Goal: Task Accomplishment & Management: Use online tool/utility

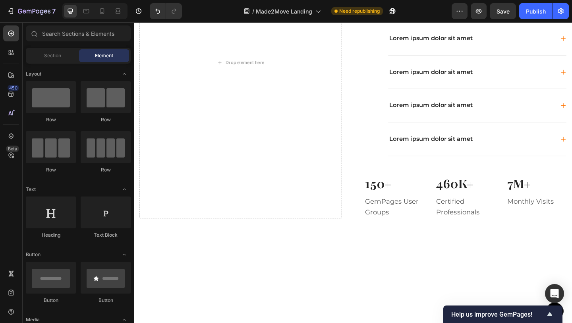
scroll to position [166, 0]
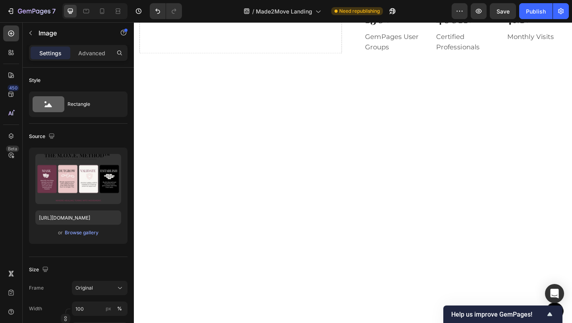
scroll to position [730, 0]
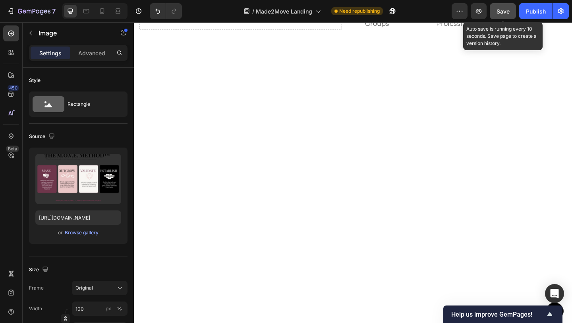
click at [498, 14] on span "Save" at bounding box center [503, 11] width 13 height 7
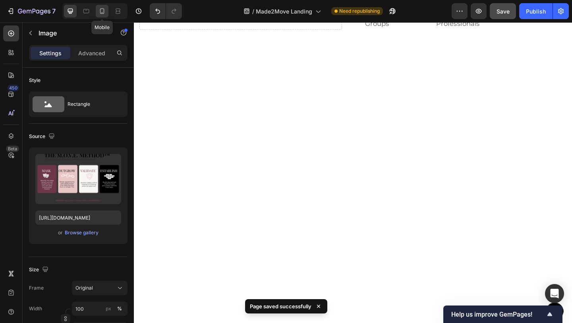
click at [102, 16] on div at bounding box center [102, 11] width 13 height 13
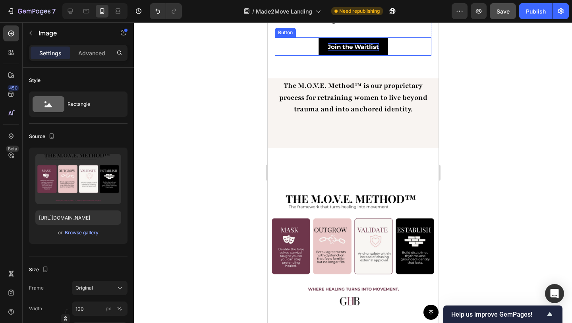
scroll to position [301, 0]
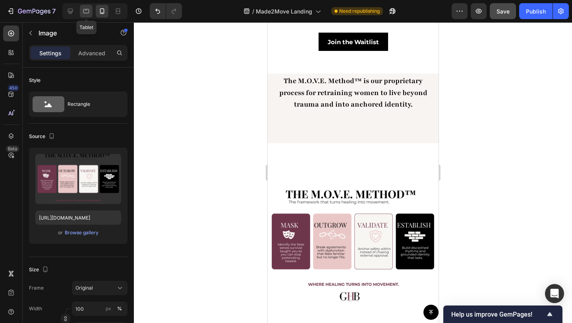
click at [85, 10] on icon at bounding box center [86, 11] width 8 height 8
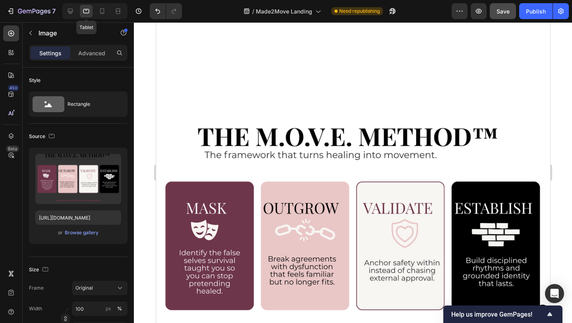
scroll to position [283, 0]
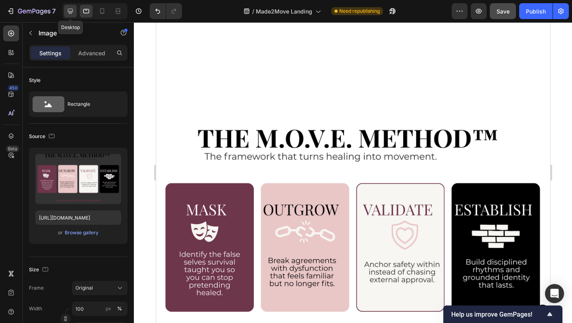
click at [74, 11] on div at bounding box center [70, 11] width 13 height 13
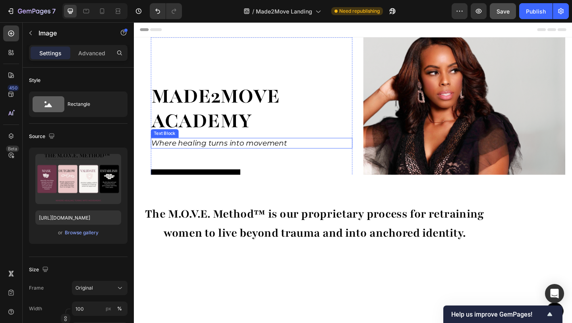
scroll to position [185, 0]
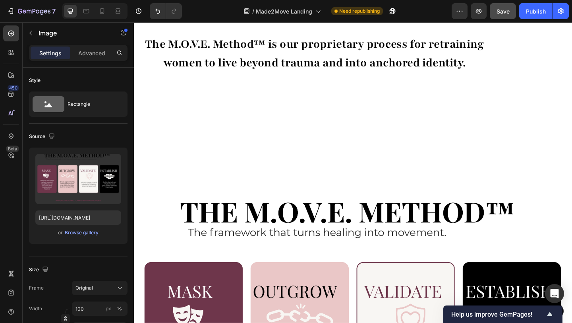
click at [71, 230] on div "Browse gallery" at bounding box center [82, 232] width 34 height 7
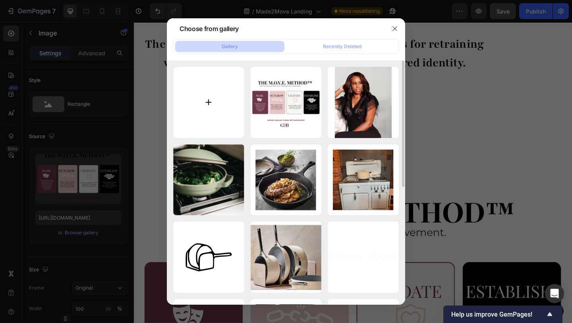
click at [201, 103] on input "file" at bounding box center [208, 102] width 71 height 71
type input "C:\fakepath\Move infographic (1080 x 1080 px) (1).png"
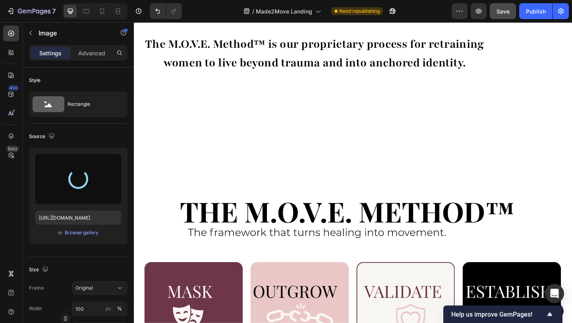
type input "[URL][DOMAIN_NAME]"
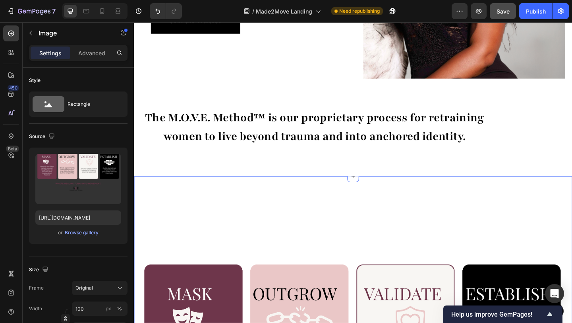
scroll to position [177, 0]
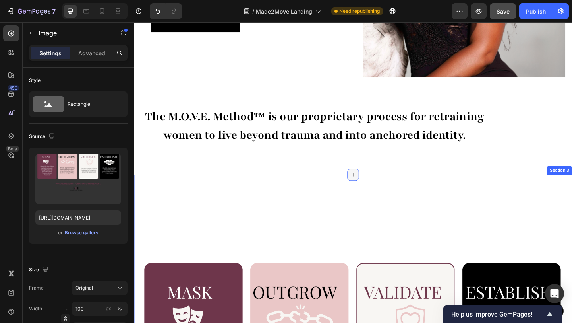
click at [369, 194] on div at bounding box center [372, 188] width 13 height 13
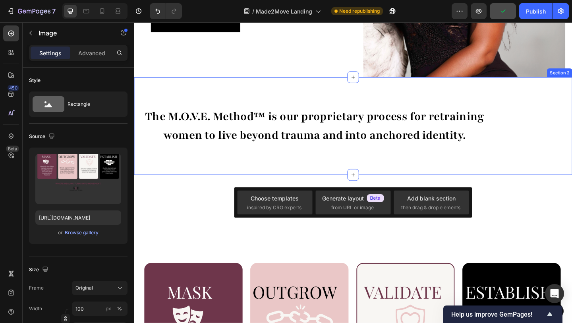
click at [346, 164] on div "The M.O.V.E. Method™ is our proprietary process for retraining women to live be…" at bounding box center [372, 135] width 477 height 107
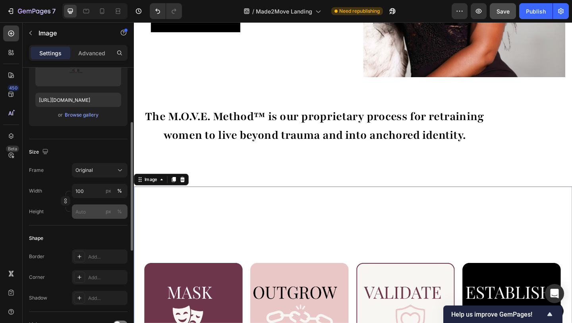
scroll to position [0, 0]
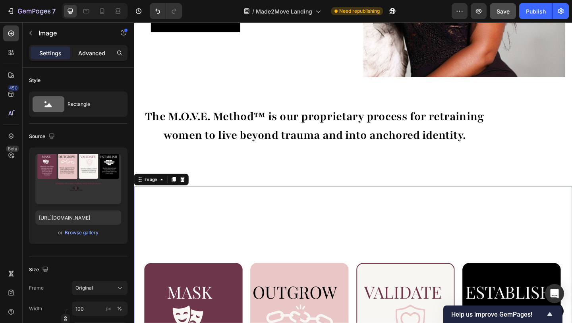
click at [91, 54] on p "Advanced" at bounding box center [91, 53] width 27 height 8
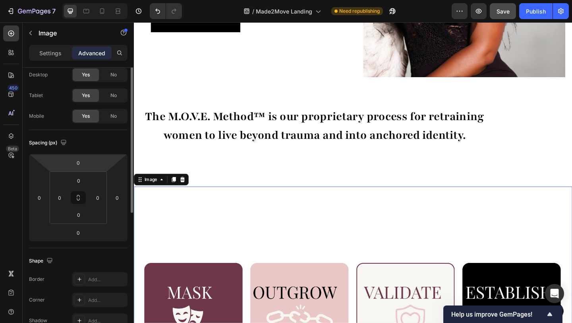
scroll to position [49, 0]
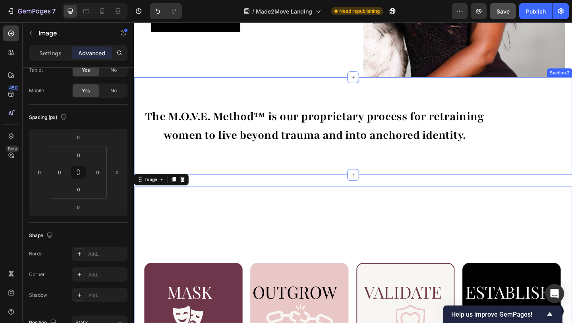
click at [351, 161] on div "The M.O.V.E. Method™ is our proprietary process for retraining women to live be…" at bounding box center [372, 135] width 477 height 107
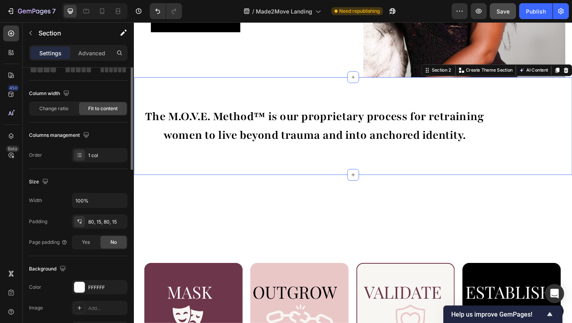
scroll to position [0, 0]
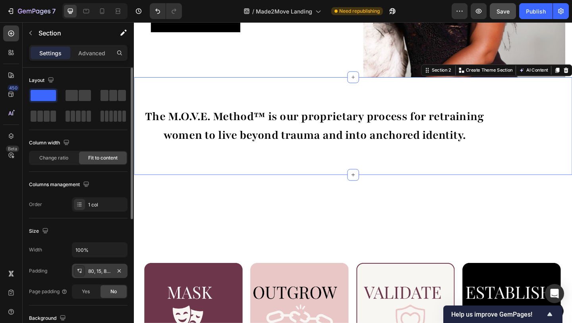
click at [101, 268] on div "80, 15, 80, 15" at bounding box center [99, 271] width 23 height 7
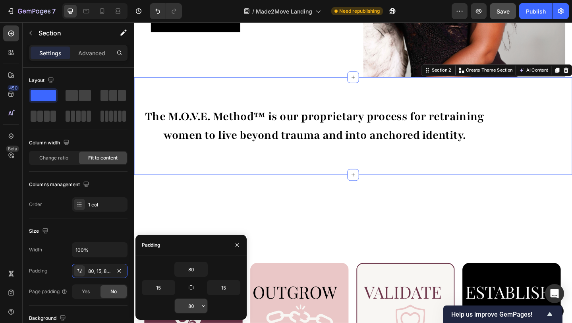
click at [196, 306] on input "80" at bounding box center [191, 306] width 33 height 14
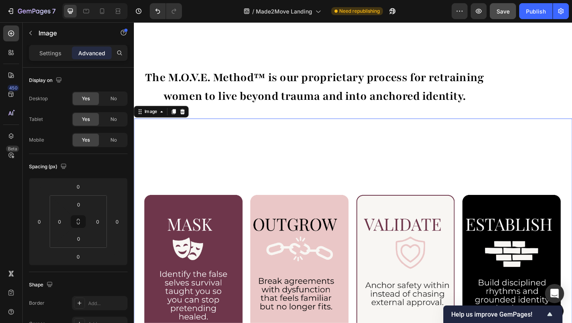
scroll to position [210, 0]
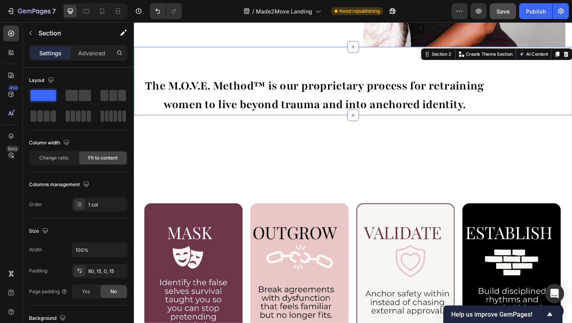
click at [539, 93] on div "The M.O.V.E. Method™ is our proprietary process for retraining women to live be…" at bounding box center [372, 86] width 477 height 75
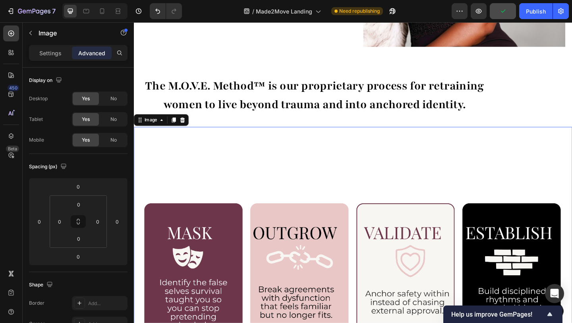
click at [77, 204] on input "0" at bounding box center [79, 204] width 16 height 12
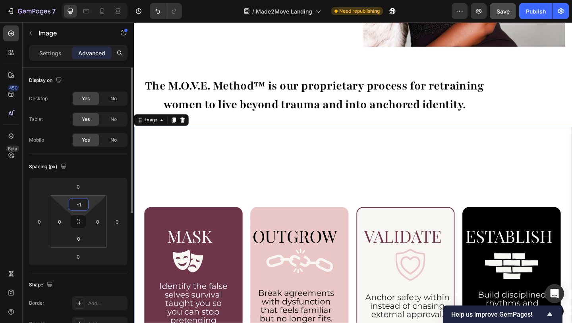
type input "-"
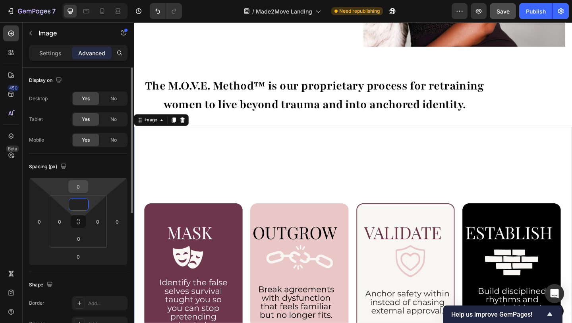
click at [82, 188] on input "0" at bounding box center [78, 186] width 16 height 12
type input "0"
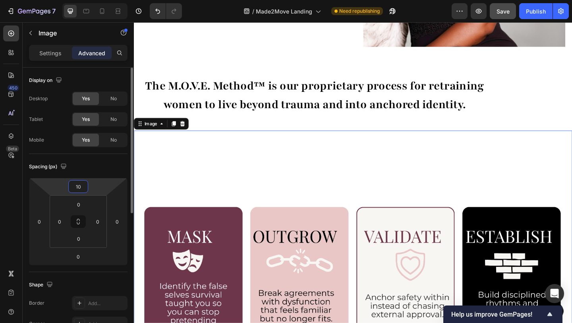
type input "1"
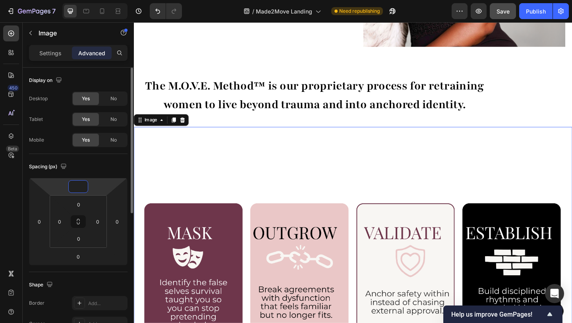
type input "-5"
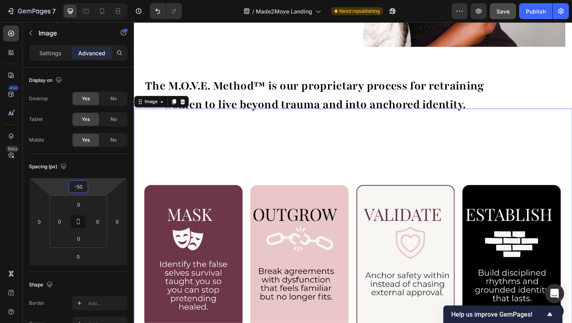
type input "-5"
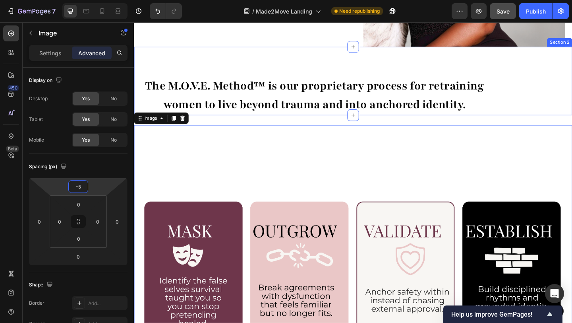
click at [572, 114] on div "The M.O.V.E. Method™ is our proprietary process for retraining women to live be…" at bounding box center [372, 86] width 477 height 75
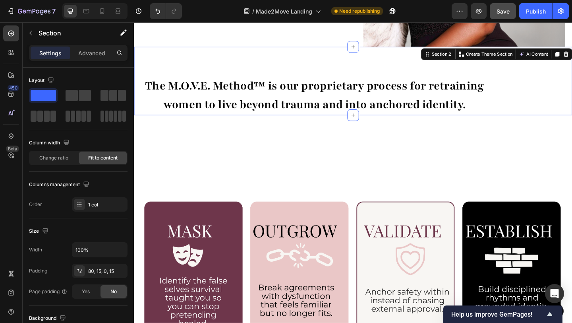
click at [403, 71] on div "The M.O.V.E. Method™ is our proprietary process for retraining women to live be…" at bounding box center [372, 86] width 477 height 75
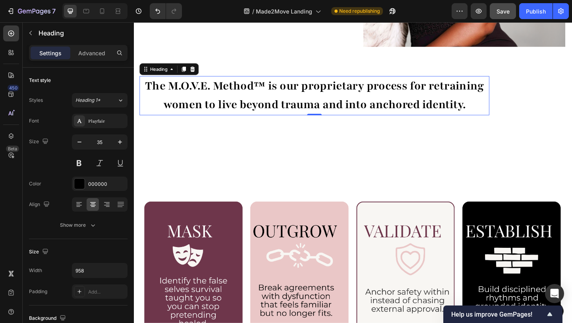
click at [370, 101] on h2 "The M.O.V.E. Method™ is our proprietary process for retraining women to live be…" at bounding box center [330, 102] width 381 height 43
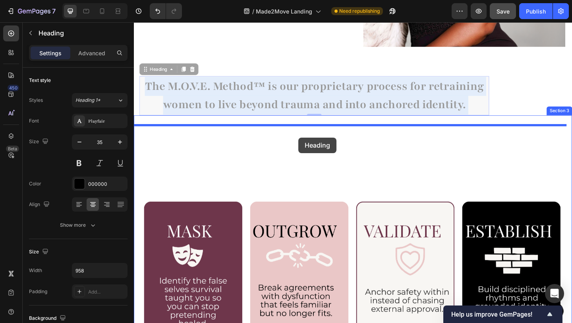
drag, startPoint x: 294, startPoint y: 96, endPoint x: 313, endPoint y: 147, distance: 55.1
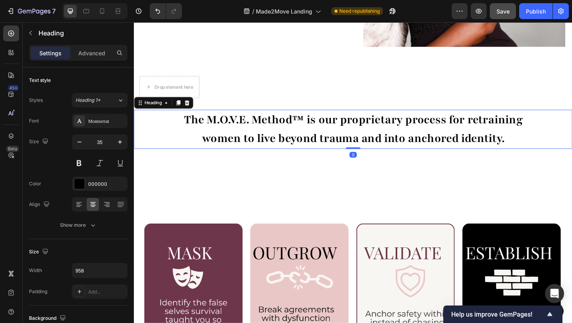
drag, startPoint x: 370, startPoint y: 165, endPoint x: 370, endPoint y: 146, distance: 19.5
click at [370, 146] on div "The M.O.V.E. Method™ is our proprietary process for retraining women to live be…" at bounding box center [372, 138] width 477 height 43
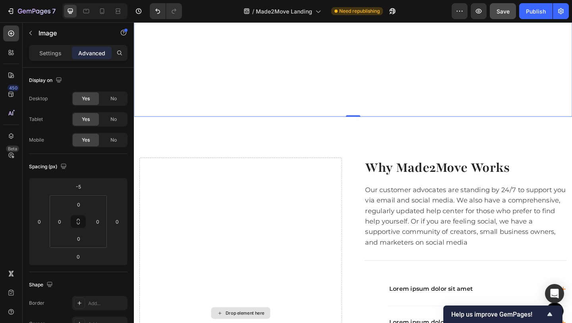
scroll to position [620, 0]
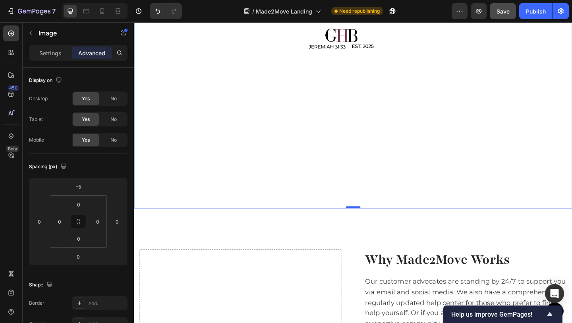
click at [373, 222] on div at bounding box center [373, 223] width 16 height 2
drag, startPoint x: 373, startPoint y: 217, endPoint x: 373, endPoint y: 194, distance: 23.1
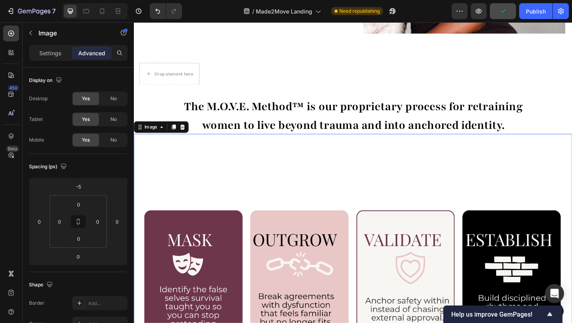
scroll to position [215, 0]
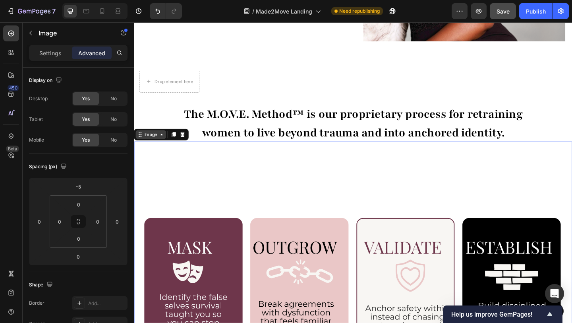
click at [140, 147] on icon at bounding box center [141, 144] width 6 height 6
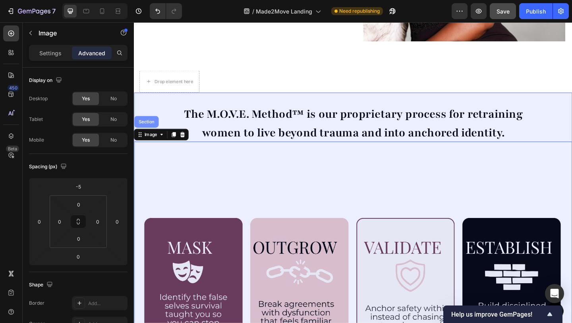
click at [143, 136] on div "Section" at bounding box center [147, 130] width 27 height 13
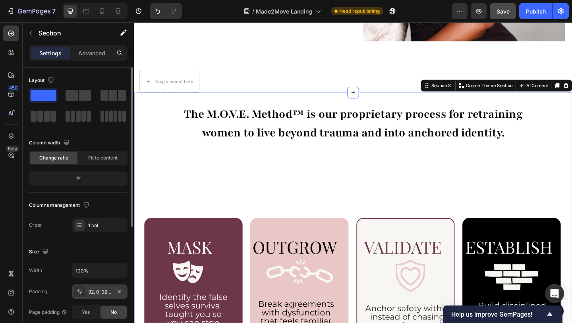
click at [97, 291] on div "32, 0, 32, 0" at bounding box center [99, 291] width 23 height 7
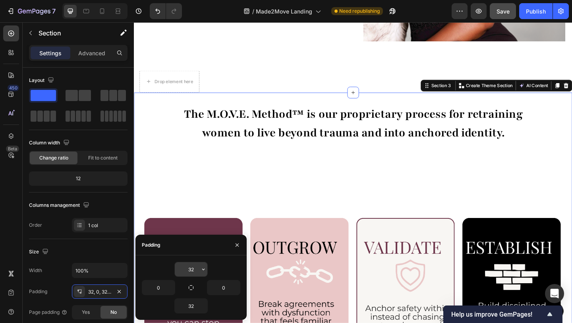
click at [197, 270] on input "32" at bounding box center [191, 269] width 33 height 14
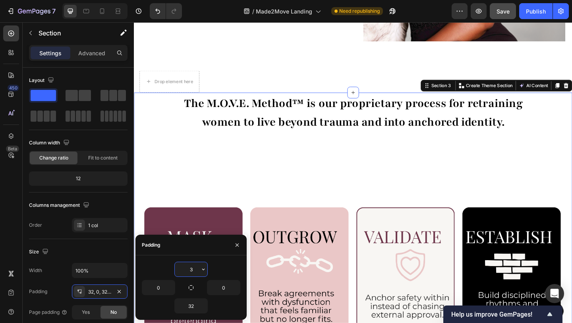
type input "32"
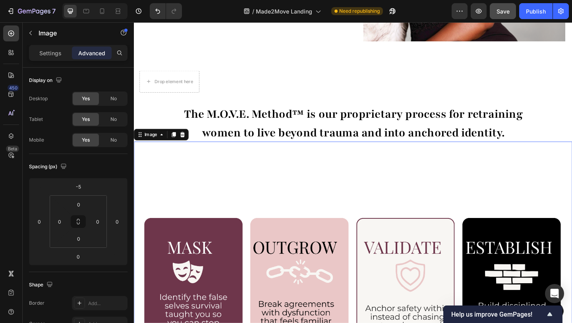
click at [155, 149] on div "Image" at bounding box center [152, 145] width 33 height 10
click at [64, 56] on div "Settings" at bounding box center [51, 53] width 40 height 13
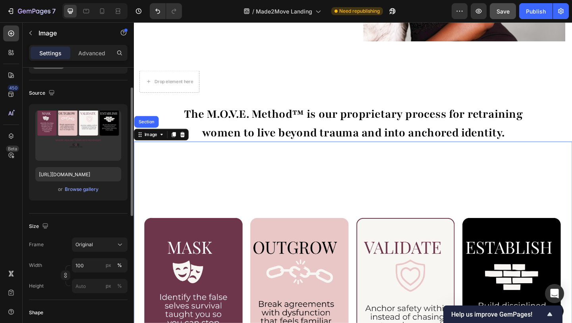
scroll to position [56, 0]
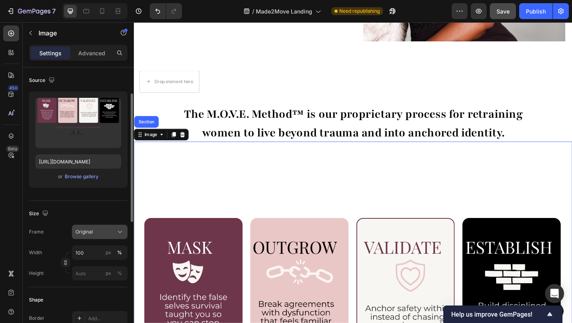
click at [83, 234] on span "Original" at bounding box center [84, 231] width 17 height 7
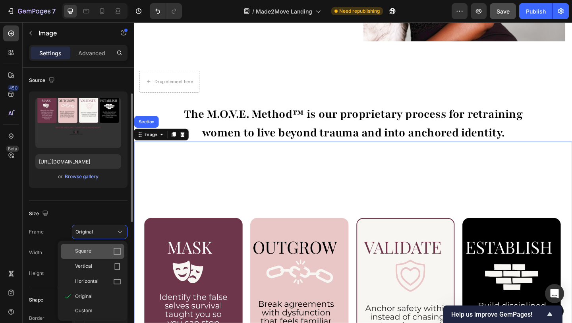
click at [83, 254] on span "Square" at bounding box center [83, 251] width 16 height 8
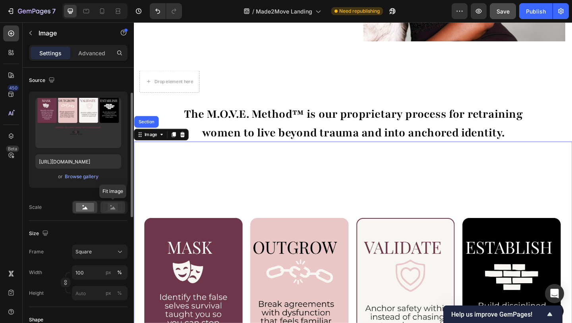
click at [113, 208] on icon at bounding box center [113, 207] width 5 height 3
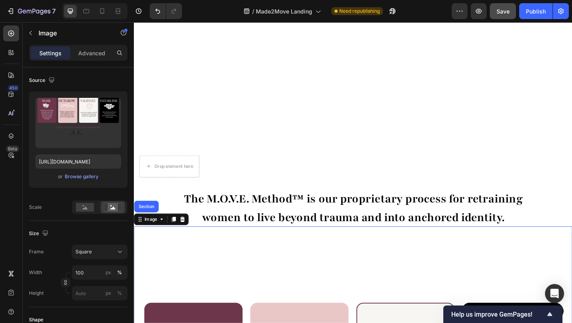
scroll to position [265, 0]
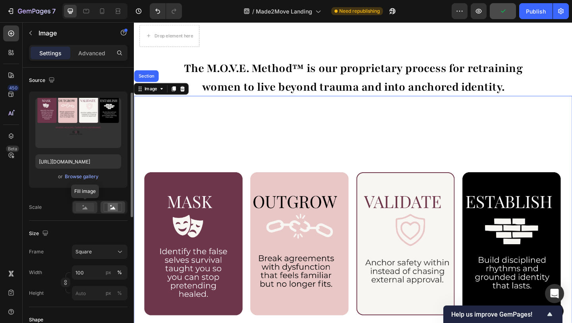
click at [82, 207] on rect at bounding box center [85, 207] width 18 height 9
click at [107, 208] on icon at bounding box center [113, 207] width 18 height 9
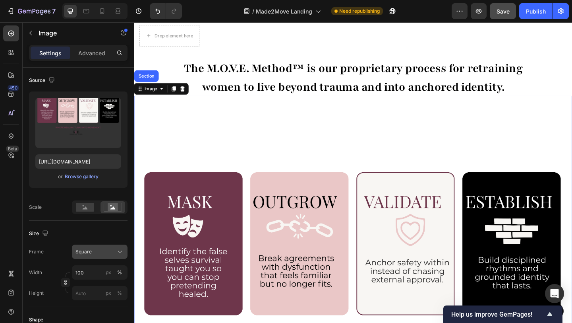
click at [93, 248] on div "Square" at bounding box center [95, 251] width 39 height 7
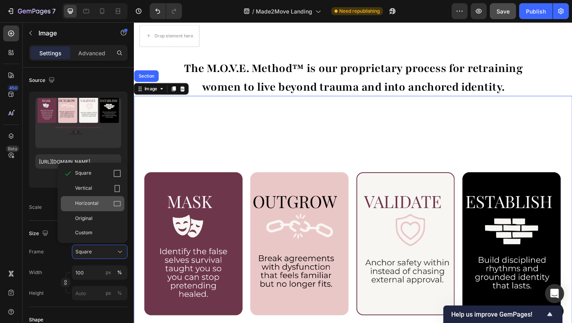
click at [88, 200] on span "Horizontal" at bounding box center [86, 204] width 23 height 8
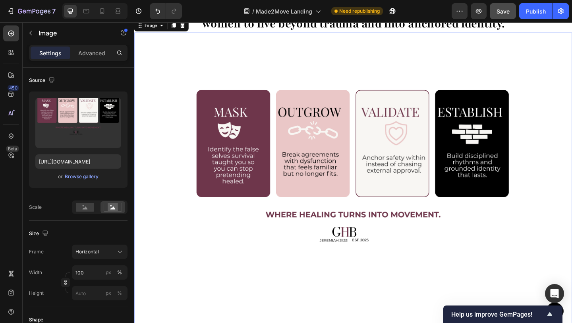
scroll to position [337, 0]
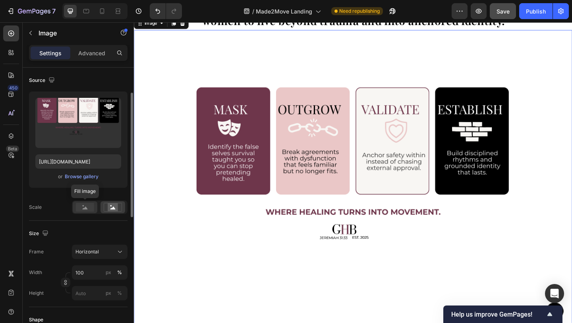
click at [78, 210] on rect at bounding box center [85, 207] width 18 height 9
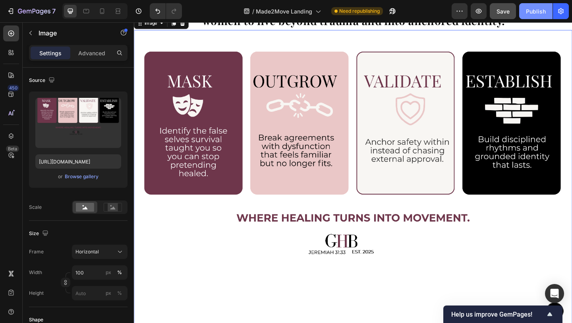
click at [535, 12] on div "Publish" at bounding box center [536, 11] width 20 height 8
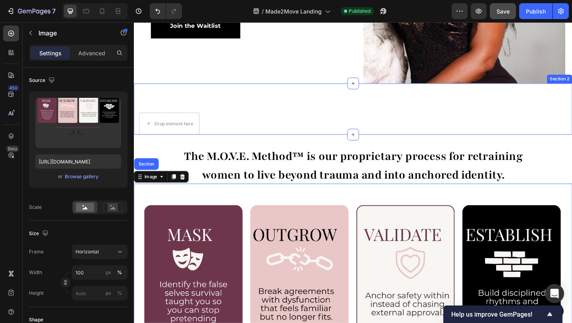
scroll to position [171, 0]
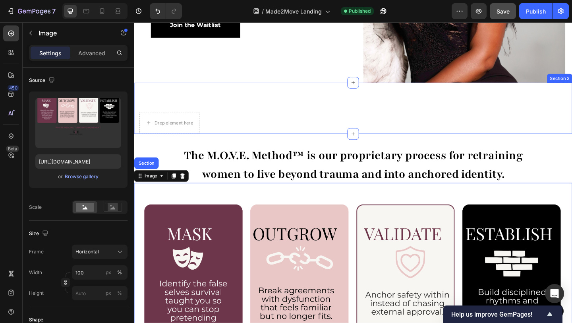
click at [250, 131] on div "Drop element here Section 2" at bounding box center [372, 116] width 477 height 56
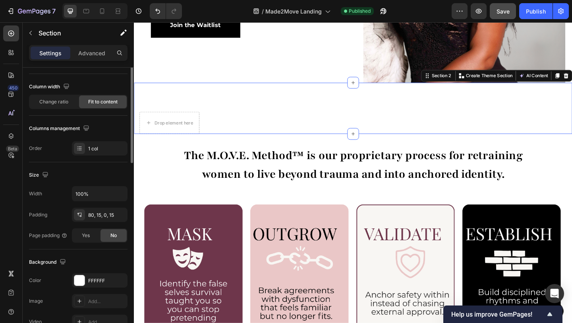
scroll to position [0, 0]
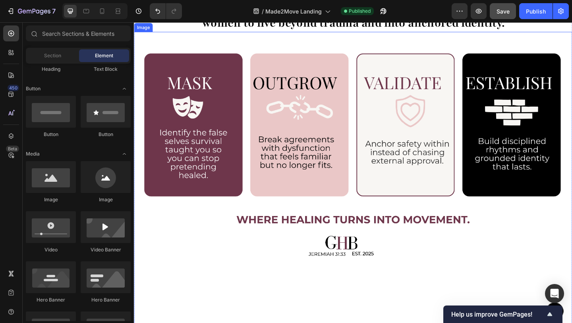
scroll to position [326, 0]
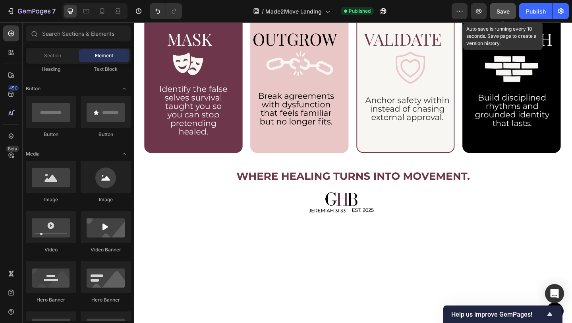
click at [510, 11] on span "Save" at bounding box center [503, 11] width 13 height 7
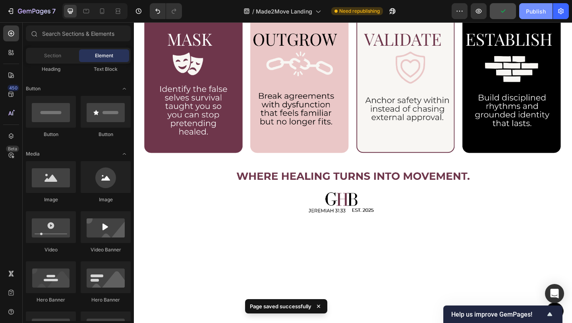
click at [535, 12] on div "Publish" at bounding box center [536, 11] width 20 height 8
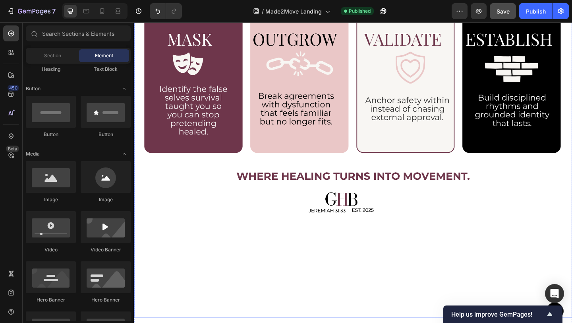
click at [198, 91] on img at bounding box center [372, 164] width 477 height 358
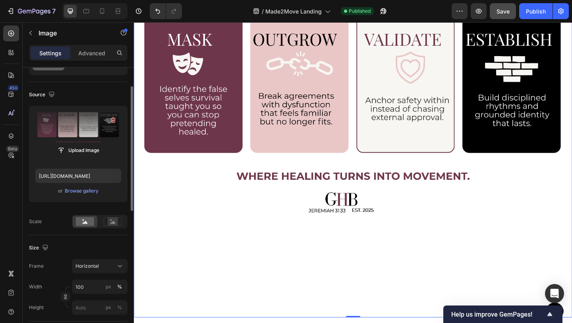
scroll to position [0, 0]
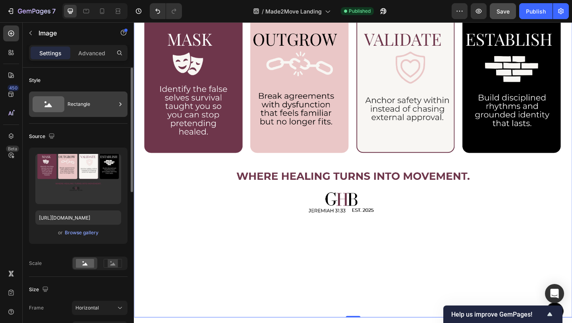
click at [91, 114] on div "Rectangle" at bounding box center [78, 103] width 99 height 25
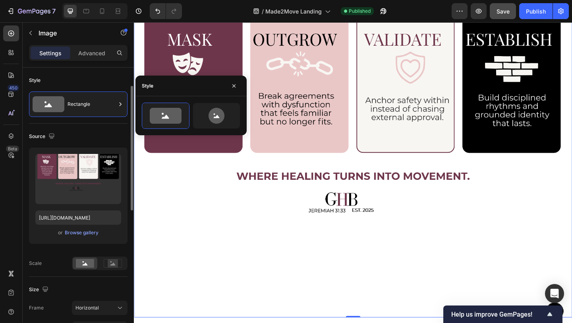
scroll to position [13, 0]
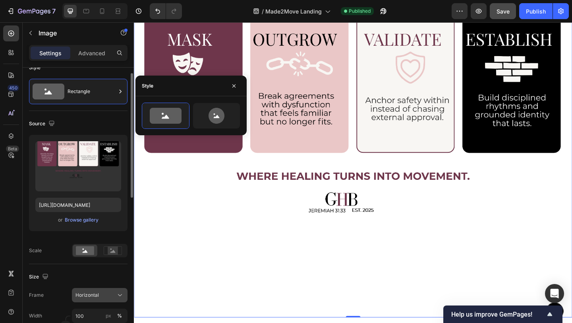
click at [94, 294] on span "Horizontal" at bounding box center [87, 294] width 23 height 7
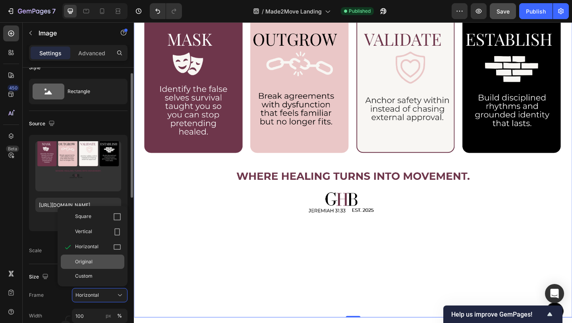
click at [87, 257] on div "Original" at bounding box center [93, 261] width 64 height 14
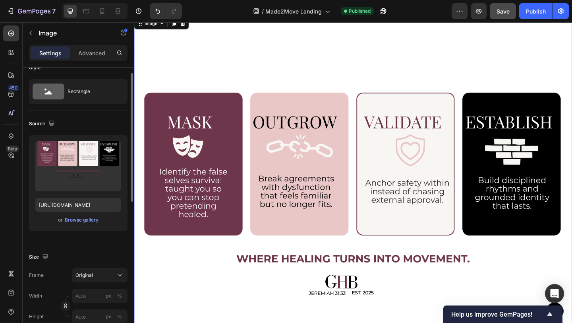
scroll to position [187, 0]
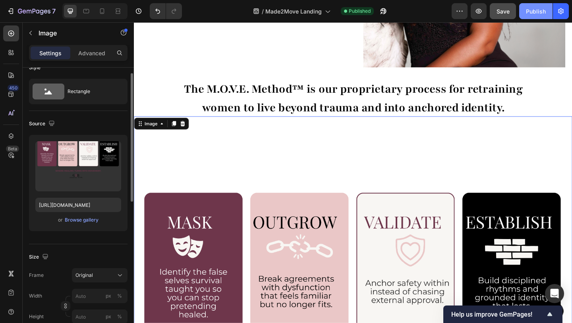
click at [543, 10] on div "Publish" at bounding box center [536, 11] width 20 height 8
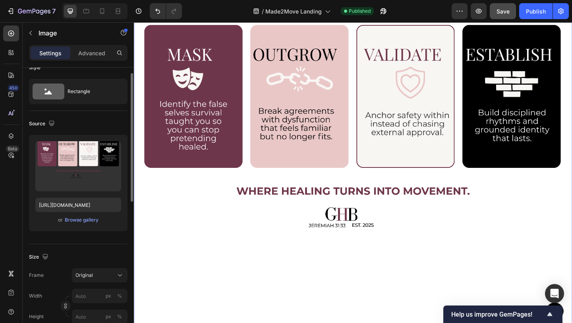
scroll to position [457, 0]
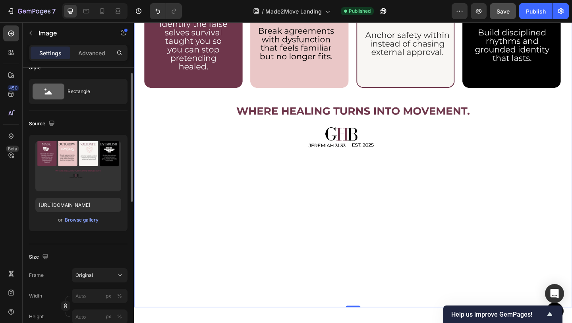
click at [379, 299] on img at bounding box center [372, 93] width 477 height 477
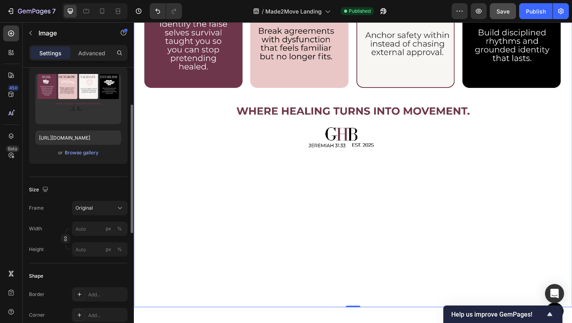
scroll to position [81, 0]
click at [72, 150] on div "Browse gallery" at bounding box center [82, 150] width 34 height 7
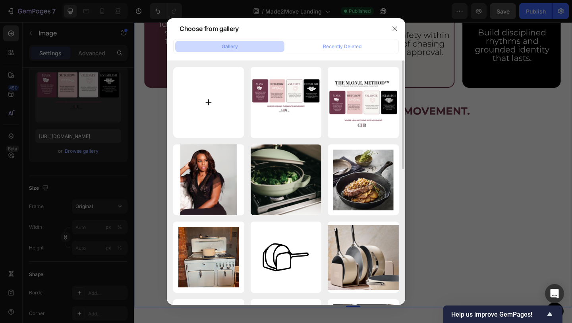
click at [211, 99] on input "file" at bounding box center [208, 102] width 71 height 71
type input "C:\fakepath\Move infographic (1080 x 1080 px) (Presentation (43)).png"
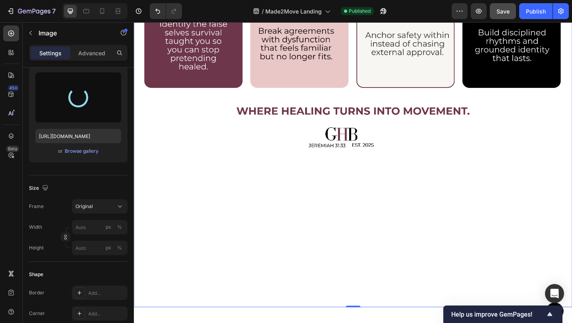
type input "[URL][DOMAIN_NAME]"
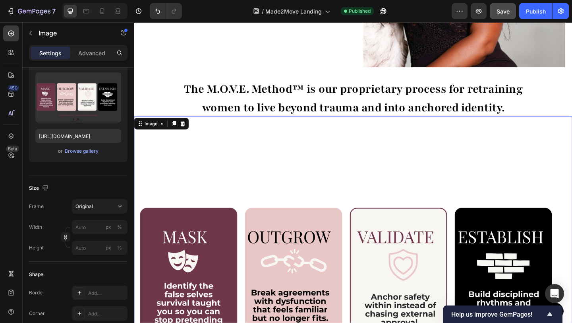
scroll to position [186, 0]
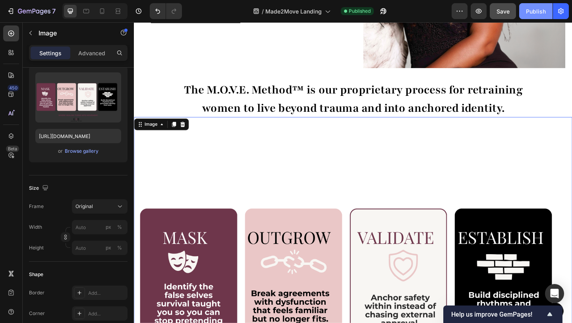
click at [530, 14] on div "Publish" at bounding box center [536, 11] width 20 height 8
click at [79, 150] on div "Browse gallery" at bounding box center [82, 150] width 34 height 7
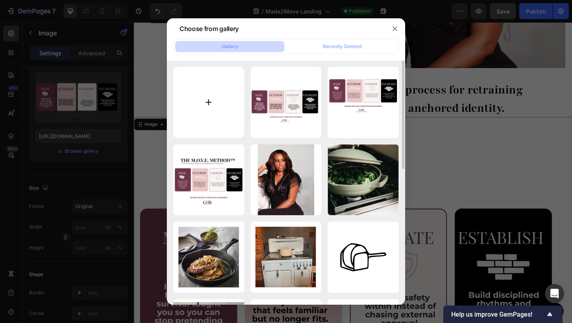
click at [204, 105] on input "file" at bounding box center [208, 102] width 71 height 71
type input "C:\fakepath\Move Final graaphic.png"
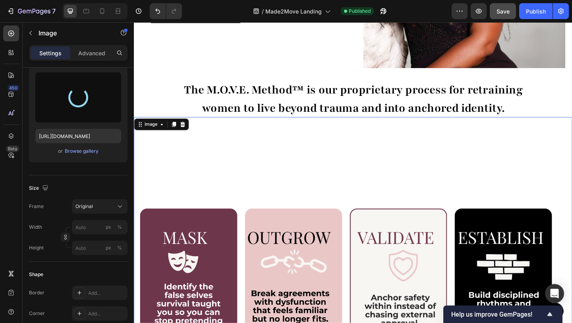
type input "[URL][DOMAIN_NAME]"
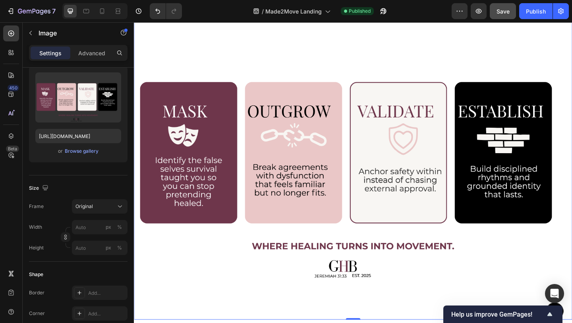
scroll to position [322, 0]
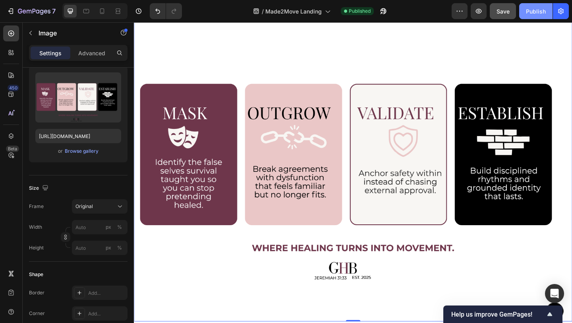
click at [541, 10] on div "Publish" at bounding box center [536, 11] width 20 height 8
click at [81, 151] on div "Browse gallery" at bounding box center [82, 150] width 34 height 7
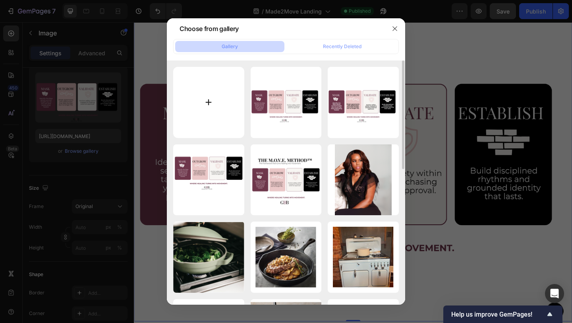
click at [206, 103] on input "file" at bounding box center [208, 102] width 71 height 71
type input "C:\fakepath\Move Final graaphic (1).png"
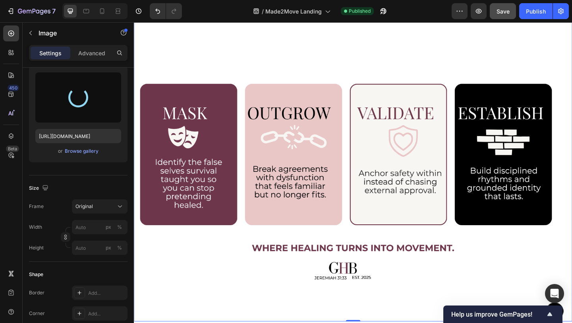
type input "[URL][DOMAIN_NAME]"
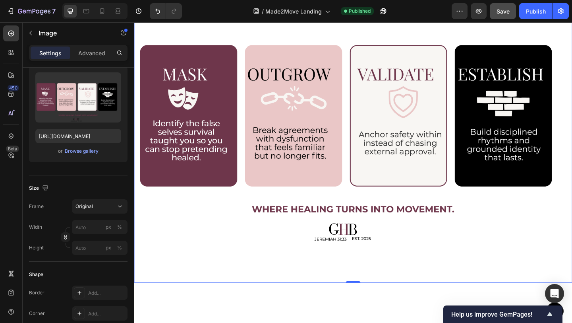
scroll to position [395, 0]
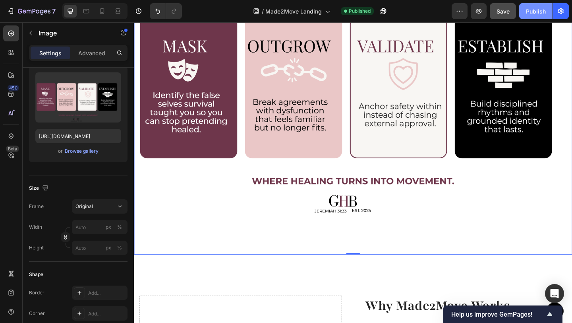
click at [529, 15] on div "Publish" at bounding box center [536, 11] width 20 height 8
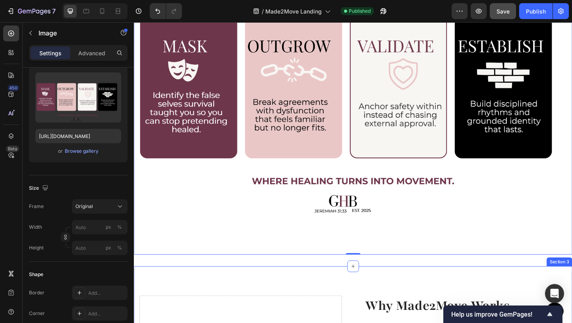
scroll to position [260, 0]
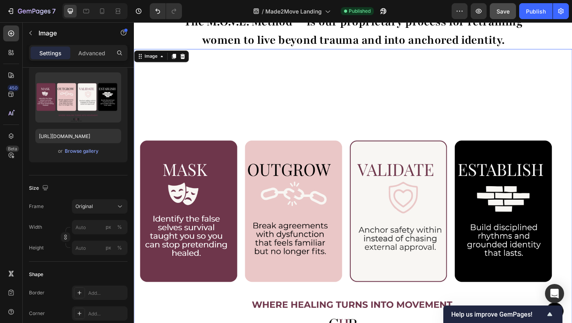
click at [201, 157] on img at bounding box center [372, 230] width 477 height 358
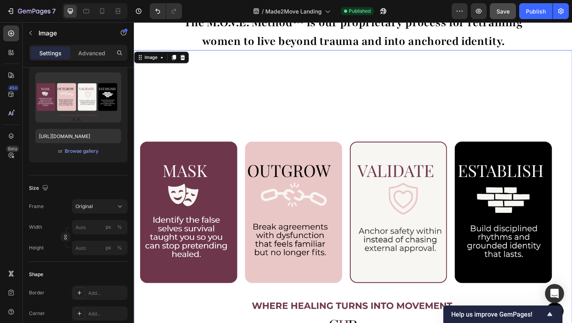
scroll to position [259, 0]
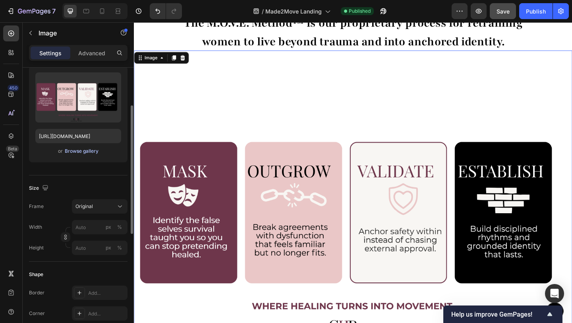
click at [72, 154] on div "Browse gallery" at bounding box center [82, 150] width 34 height 7
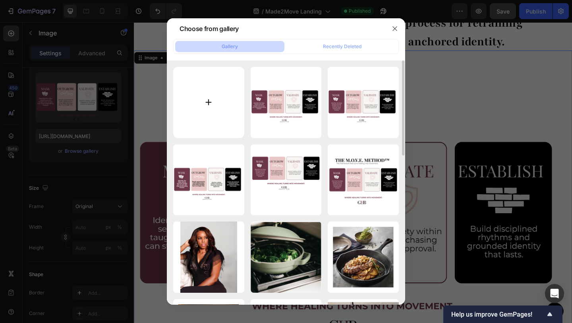
click at [201, 104] on input "file" at bounding box center [208, 102] width 71 height 71
type input "C:\fakepath\Move infographic (1080 x 1080 px) (1080 x 1080 px).png"
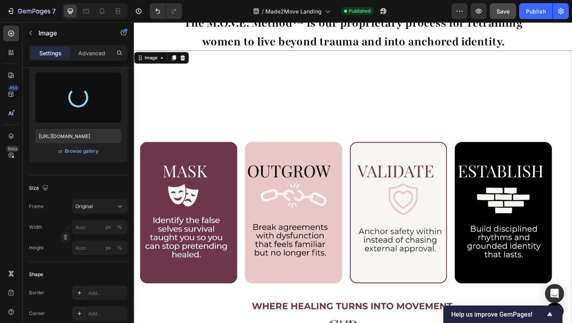
type input "[URL][DOMAIN_NAME]"
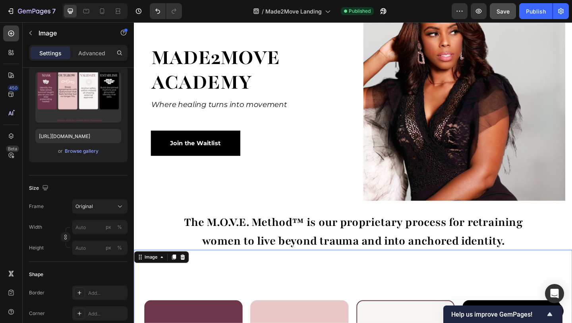
scroll to position [18, 0]
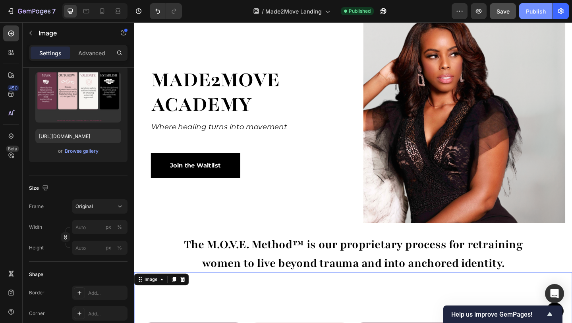
click at [536, 12] on div "Publish" at bounding box center [536, 11] width 20 height 8
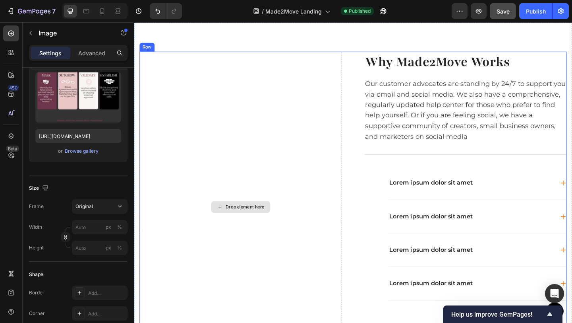
scroll to position [951, 0]
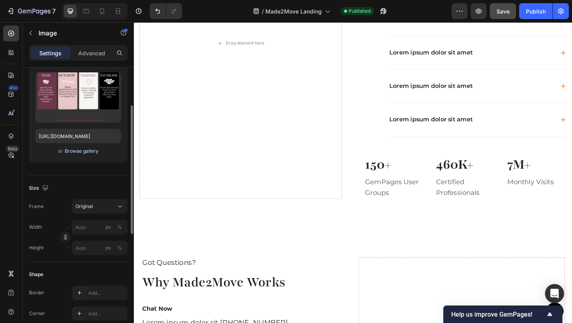
click at [77, 153] on div "Browse gallery" at bounding box center [82, 150] width 34 height 7
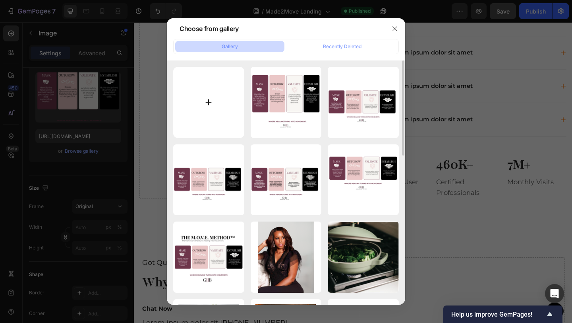
click at [208, 103] on input "file" at bounding box center [208, 102] width 71 height 71
type input "C:\fakepath\Move info.png"
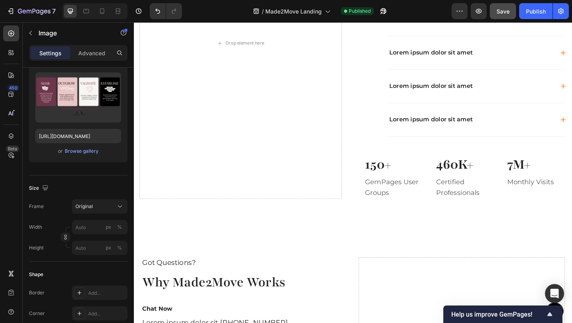
type input "[URL][DOMAIN_NAME]"
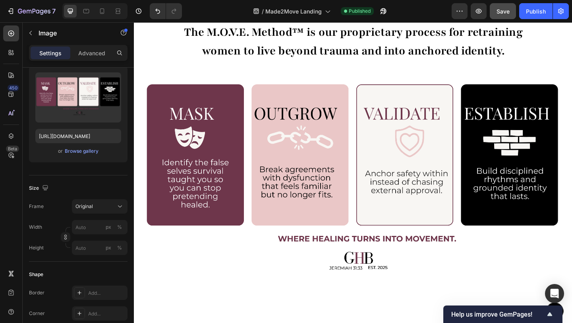
scroll to position [250, 0]
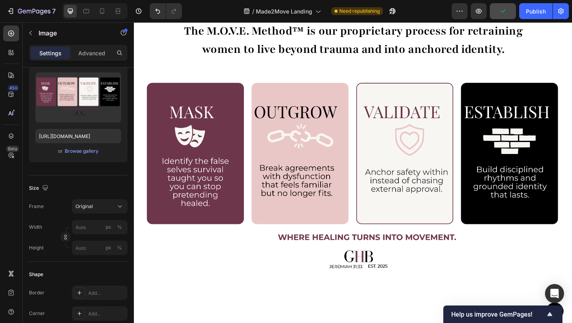
click at [532, 295] on img at bounding box center [372, 195] width 477 height 268
click at [530, 16] on button "Publish" at bounding box center [536, 11] width 33 height 16
click at [97, 14] on div at bounding box center [102, 11] width 13 height 13
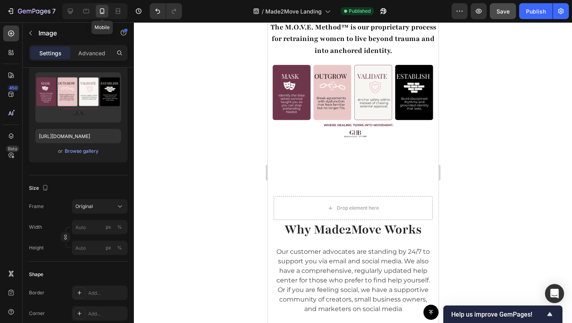
scroll to position [256, 0]
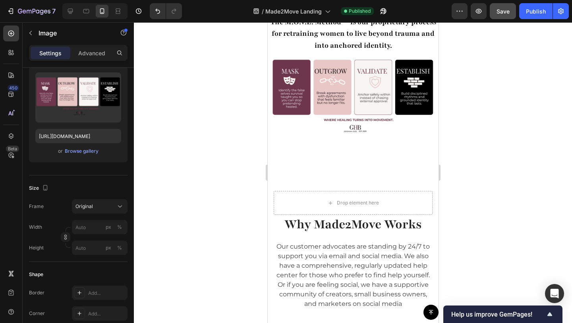
click at [287, 95] on img at bounding box center [353, 98] width 171 height 96
click at [98, 207] on div "Original" at bounding box center [95, 206] width 39 height 7
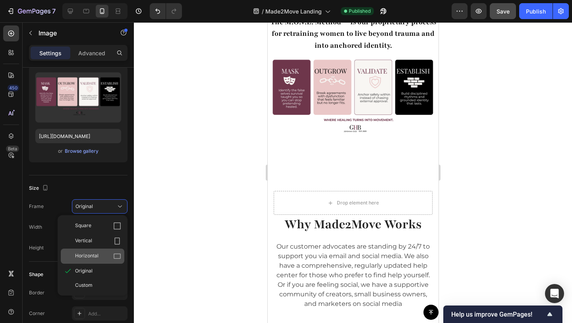
click at [97, 252] on span "Horizontal" at bounding box center [86, 256] width 23 height 8
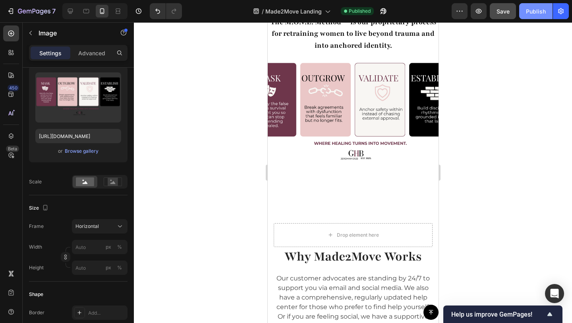
click at [546, 12] on div "Publish" at bounding box center [536, 11] width 20 height 8
click at [113, 183] on icon at bounding box center [113, 182] width 5 height 3
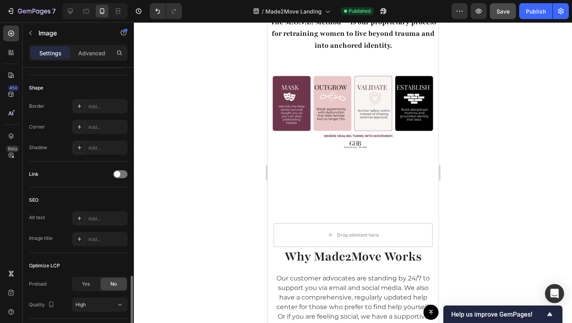
scroll to position [342, 0]
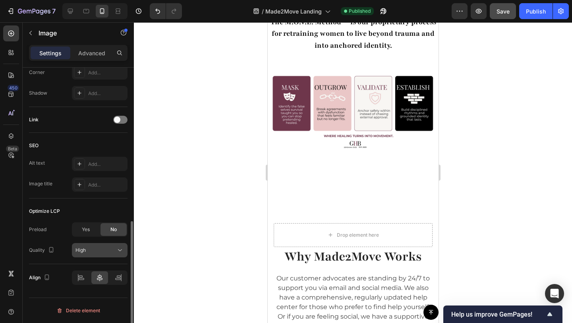
click at [99, 253] on div "High" at bounding box center [96, 249] width 41 height 7
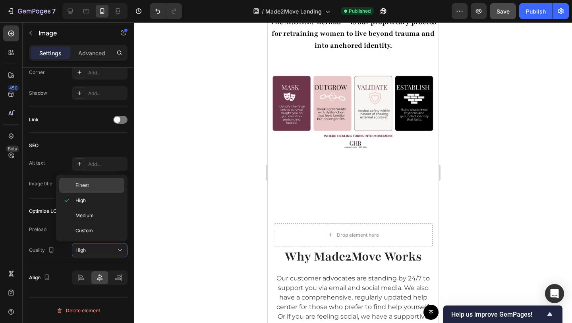
click at [90, 186] on p "Finest" at bounding box center [98, 185] width 45 height 7
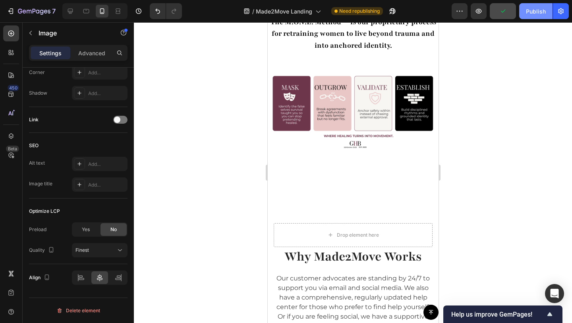
click at [527, 10] on div "Publish" at bounding box center [536, 11] width 20 height 8
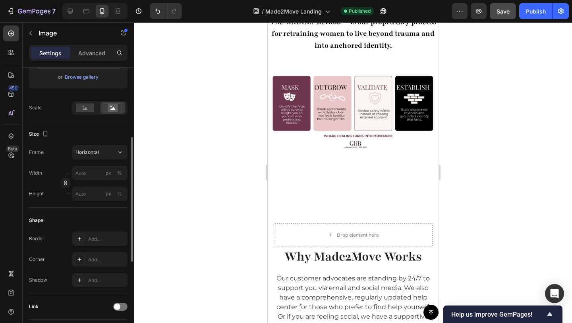
scroll to position [68, 0]
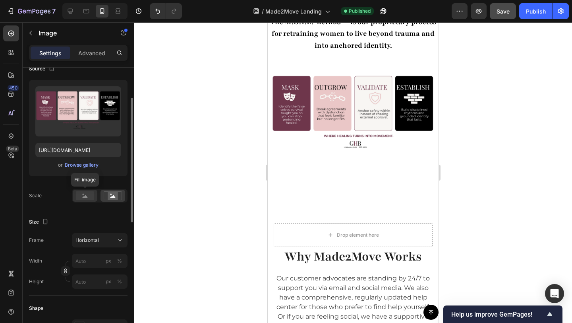
click at [87, 192] on rect at bounding box center [85, 195] width 18 height 9
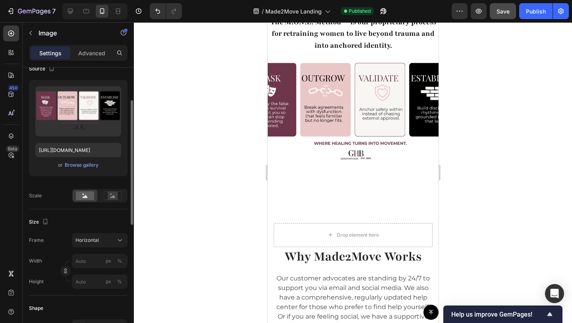
scroll to position [69, 0]
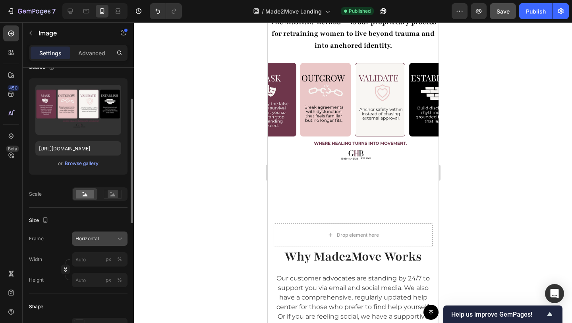
click at [98, 240] on span "Horizontal" at bounding box center [87, 238] width 23 height 7
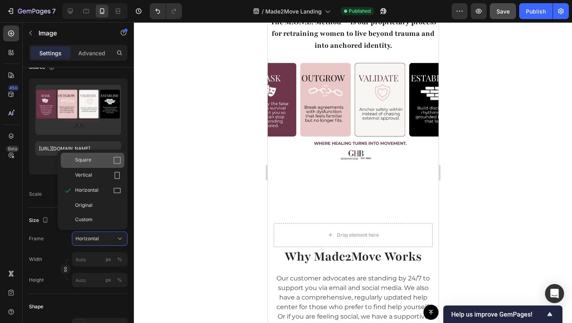
click at [93, 164] on div "Square" at bounding box center [98, 160] width 46 height 8
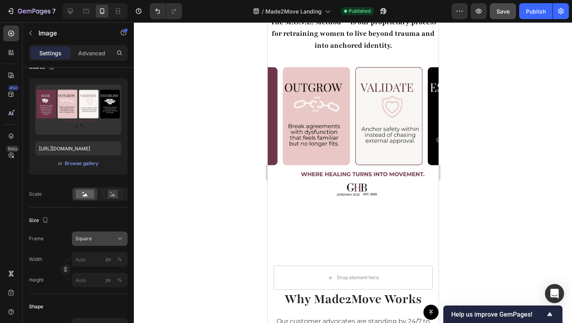
click at [104, 244] on button "Square" at bounding box center [100, 238] width 56 height 14
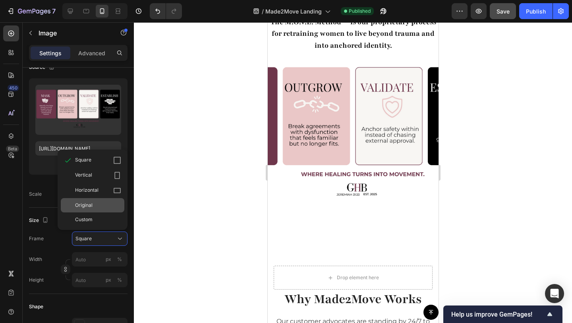
click at [94, 200] on div "Original" at bounding box center [93, 205] width 64 height 14
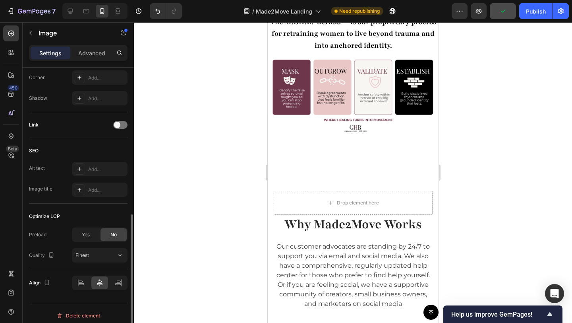
scroll to position [322, 0]
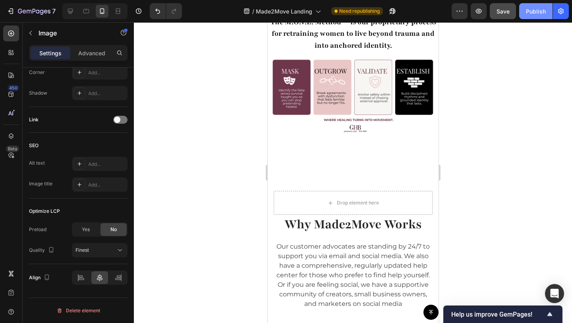
click at [537, 15] on div "Publish" at bounding box center [536, 11] width 20 height 8
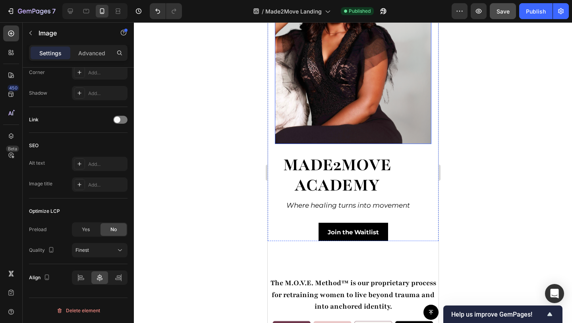
scroll to position [133, 0]
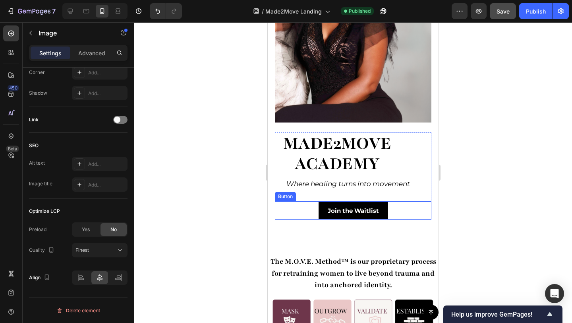
click at [382, 201] on button "Join the Waitlist" at bounding box center [353, 210] width 70 height 18
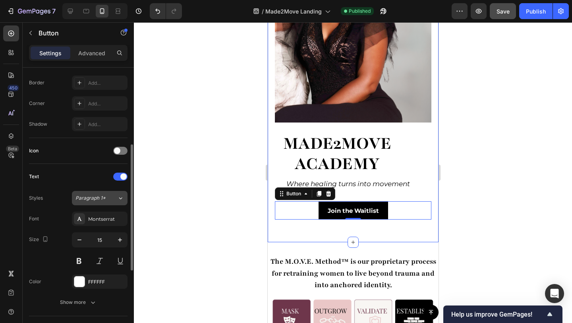
scroll to position [244, 0]
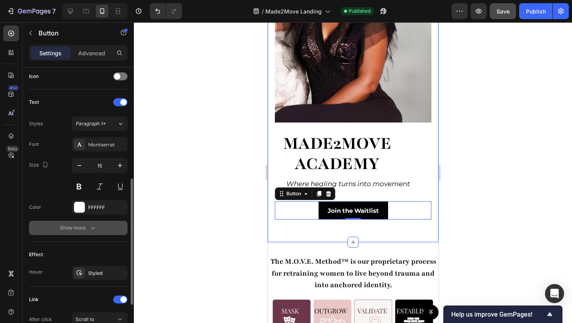
click at [84, 224] on div "Show more" at bounding box center [78, 228] width 37 height 8
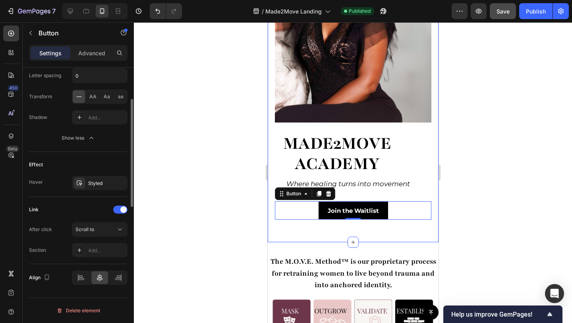
scroll to position [221, 0]
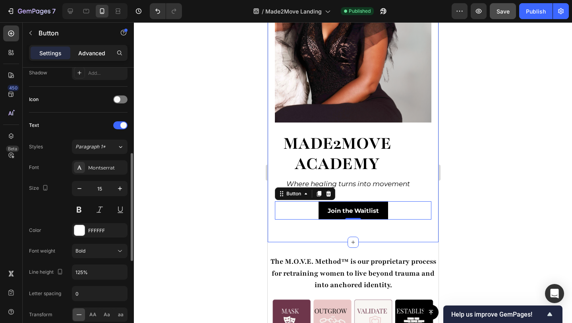
click at [93, 50] on p "Advanced" at bounding box center [91, 53] width 27 height 8
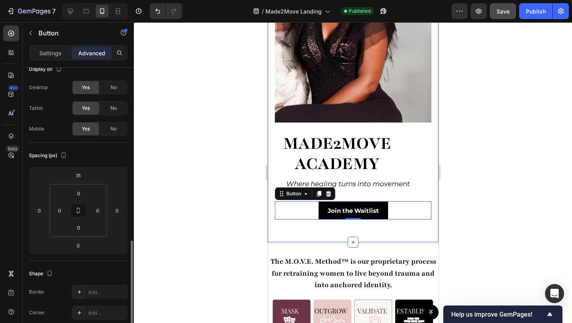
scroll to position [0, 0]
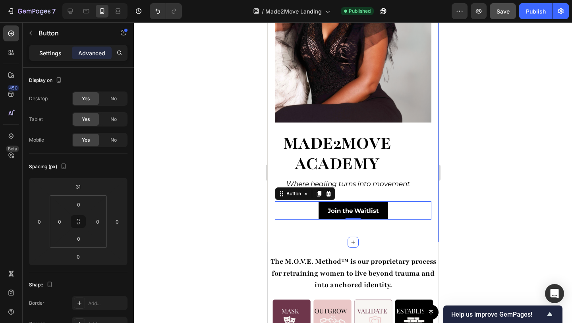
click at [41, 50] on p "Settings" at bounding box center [50, 53] width 22 height 8
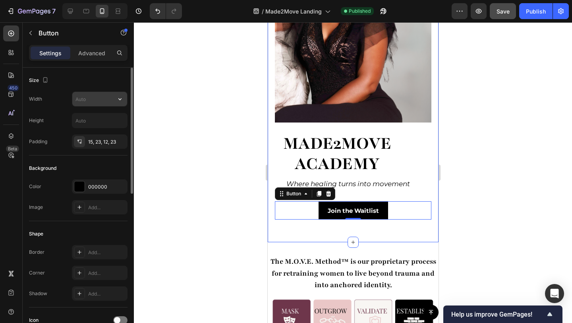
click at [89, 101] on input "text" at bounding box center [99, 99] width 55 height 14
click at [121, 102] on icon "button" at bounding box center [120, 99] width 8 height 8
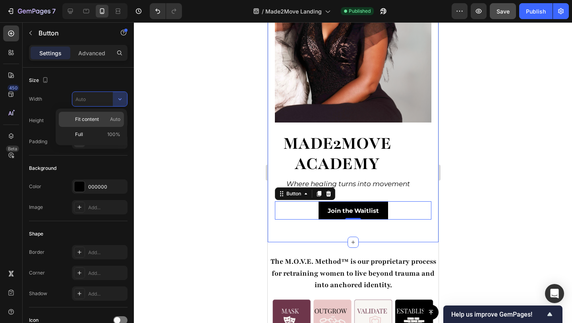
click at [96, 119] on span "Fit content" at bounding box center [87, 119] width 24 height 7
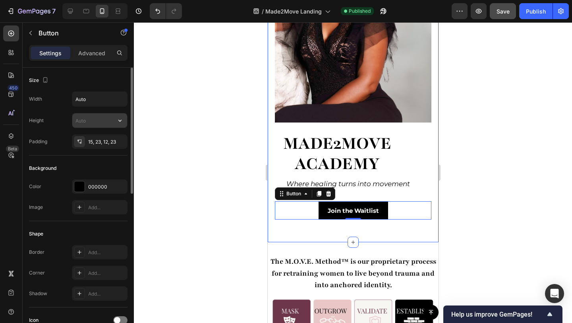
click at [95, 120] on input "text" at bounding box center [99, 120] width 55 height 14
click at [122, 122] on icon "button" at bounding box center [120, 120] width 8 height 8
click at [107, 97] on input "Auto" at bounding box center [99, 99] width 55 height 14
click at [125, 97] on button "button" at bounding box center [120, 99] width 14 height 14
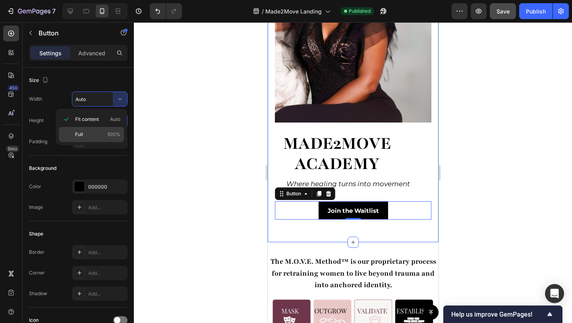
click at [91, 132] on p "Full 100%" at bounding box center [97, 134] width 45 height 7
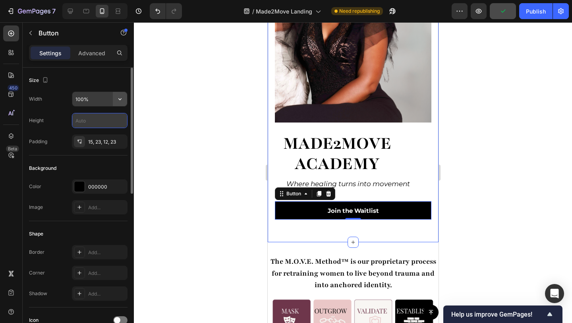
click at [121, 101] on icon "button" at bounding box center [120, 99] width 8 height 8
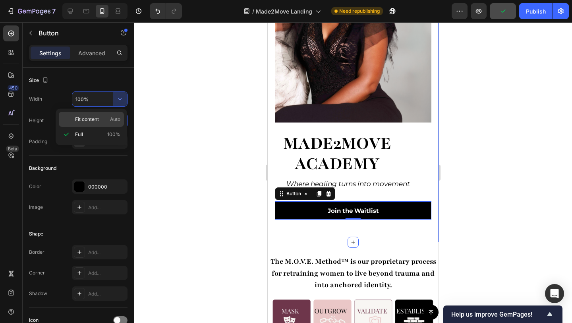
click at [101, 115] on div "Fit content Auto" at bounding box center [91, 119] width 65 height 15
type input "Auto"
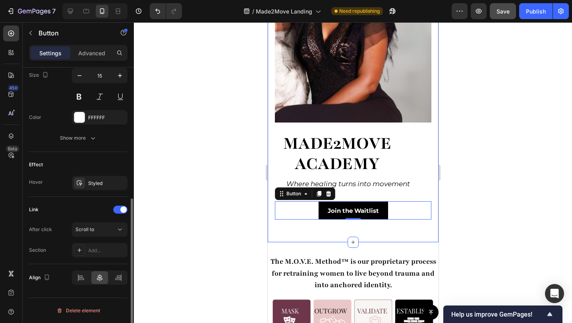
scroll to position [63, 0]
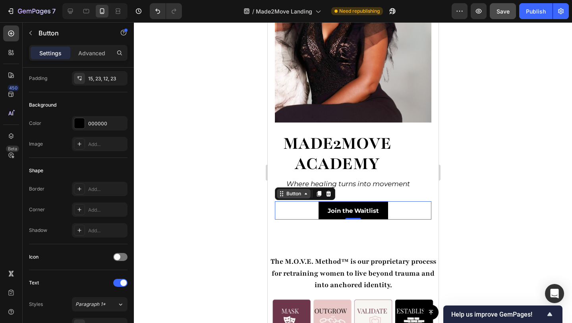
click at [295, 190] on div "Button" at bounding box center [294, 193] width 18 height 7
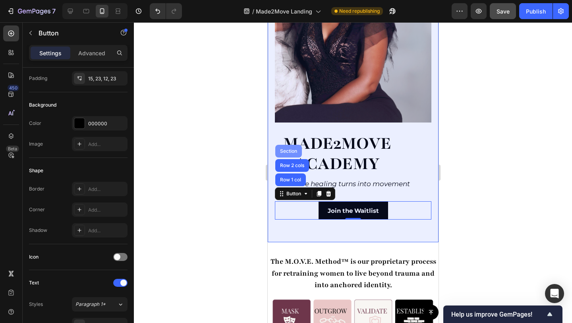
click at [288, 149] on div "Section" at bounding box center [288, 151] width 20 height 5
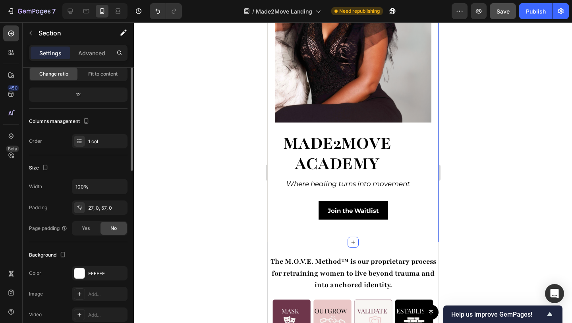
scroll to position [0, 0]
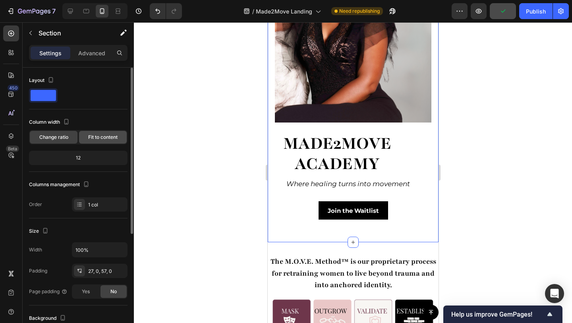
click at [102, 137] on span "Fit to content" at bounding box center [102, 137] width 29 height 7
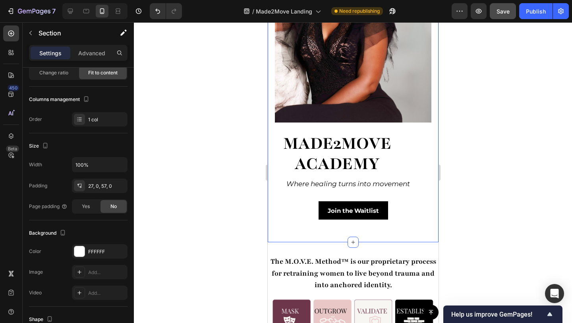
scroll to position [211, 0]
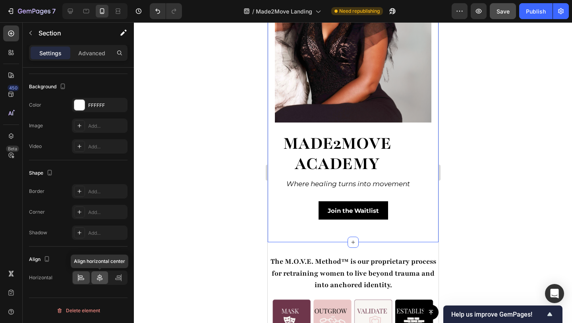
click at [99, 281] on icon at bounding box center [100, 278] width 8 height 8
click at [546, 14] on div "Publish" at bounding box center [536, 11] width 20 height 8
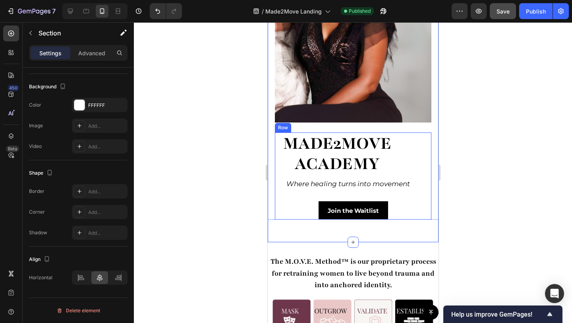
click at [278, 191] on div "Join the Waitlist Button" at bounding box center [353, 204] width 157 height 31
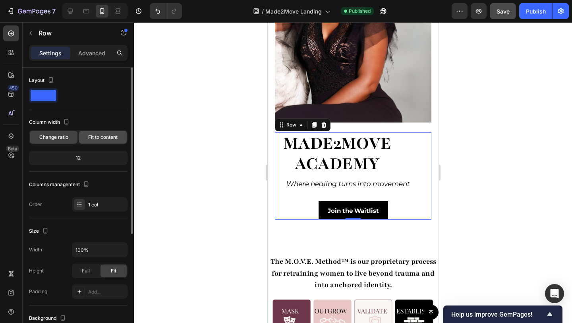
click at [87, 140] on div "Fit to content" at bounding box center [103, 137] width 48 height 13
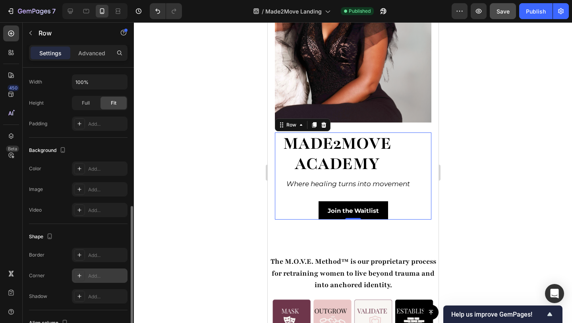
scroll to position [182, 0]
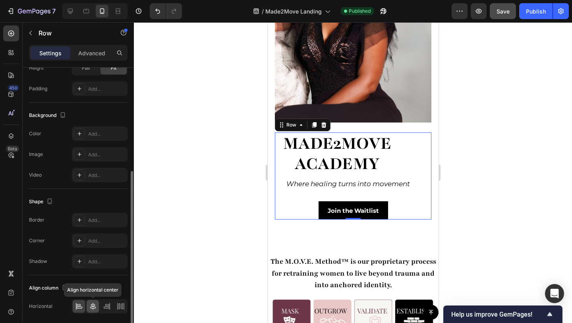
click at [91, 307] on icon at bounding box center [93, 306] width 8 height 8
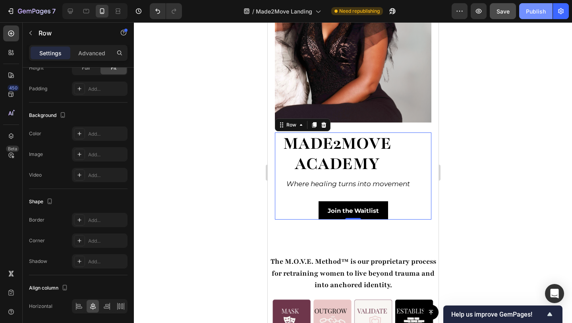
click at [532, 10] on div "Publish" at bounding box center [536, 11] width 20 height 8
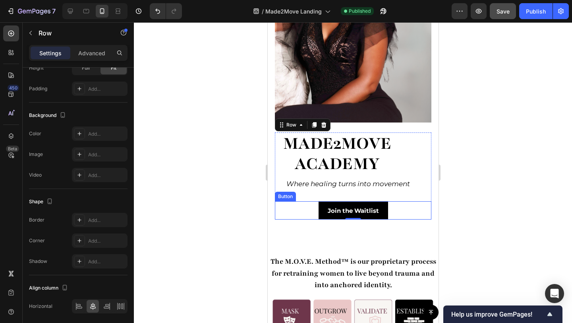
click at [380, 201] on button "Join the Waitlist" at bounding box center [353, 210] width 70 height 18
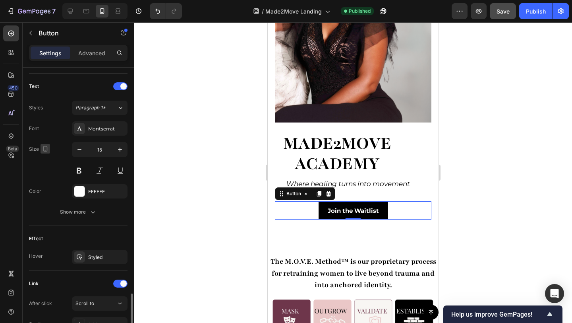
scroll to position [334, 0]
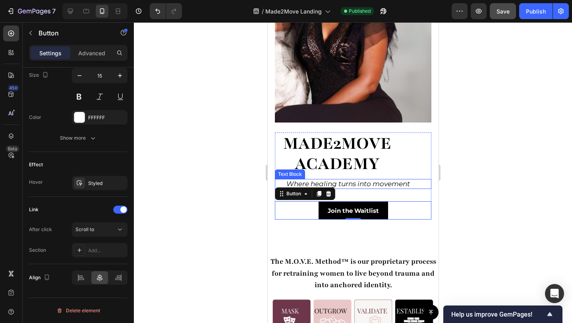
click at [383, 180] on p "Where healing turns into movement" at bounding box center [348, 184] width 145 height 8
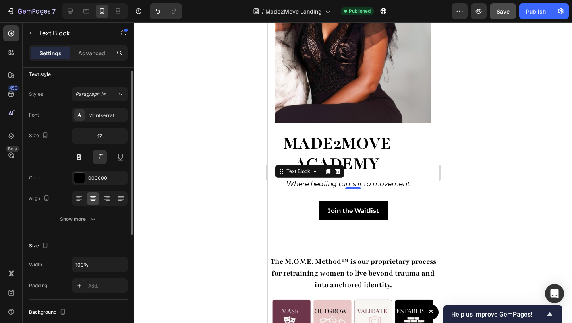
scroll to position [0, 0]
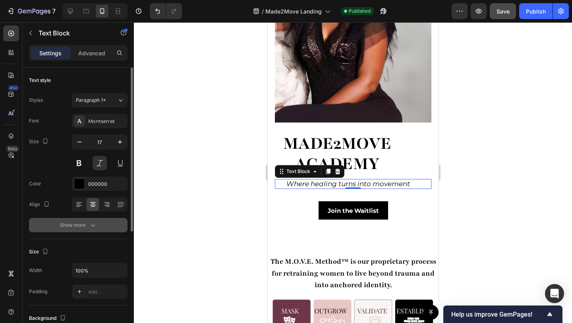
click at [90, 221] on icon "button" at bounding box center [93, 225] width 8 height 8
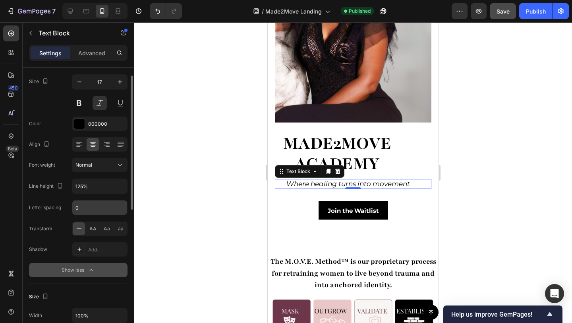
scroll to position [113, 0]
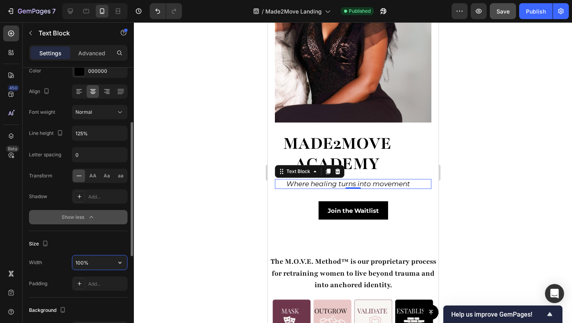
click at [93, 261] on input "100%" at bounding box center [99, 262] width 55 height 14
click at [119, 262] on icon "button" at bounding box center [119, 263] width 3 height 2
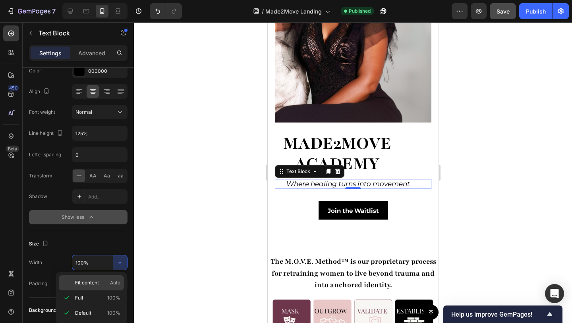
click at [94, 283] on span "Fit content" at bounding box center [87, 282] width 24 height 7
type input "Auto"
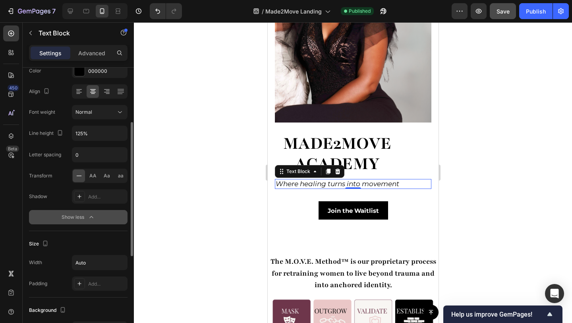
click at [106, 231] on div "Size Width Auto Padding Add..." at bounding box center [78, 264] width 99 height 66
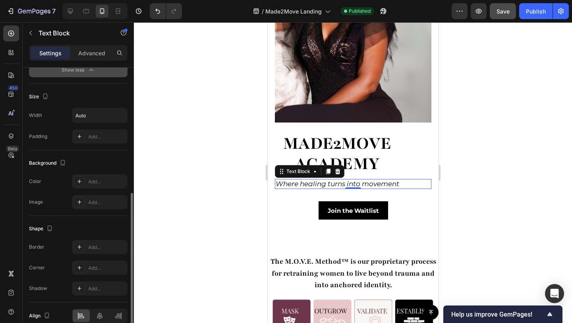
scroll to position [262, 0]
click at [100, 312] on icon at bounding box center [100, 313] width 6 height 7
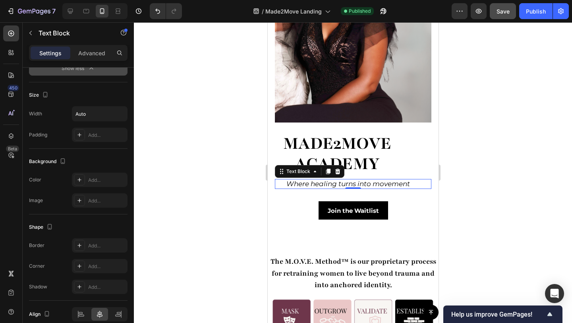
click at [456, 153] on div at bounding box center [353, 172] width 439 height 301
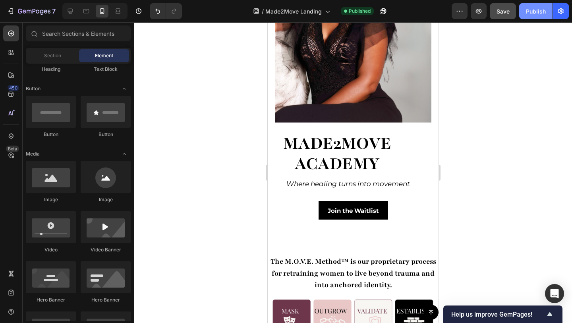
click at [528, 10] on div "Publish" at bounding box center [536, 11] width 20 height 8
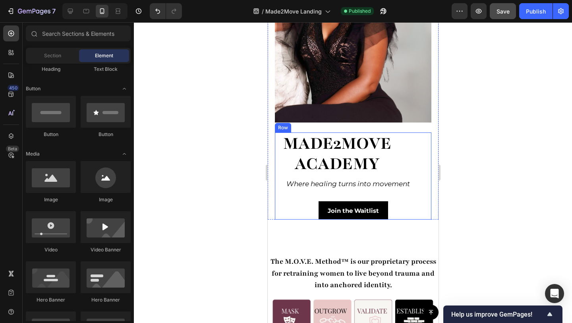
click at [278, 191] on div "Join the Waitlist Button" at bounding box center [353, 204] width 157 height 31
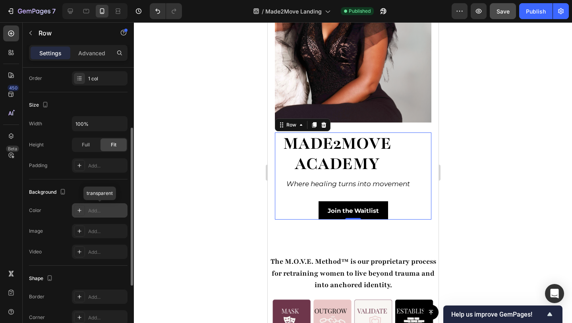
scroll to position [211, 0]
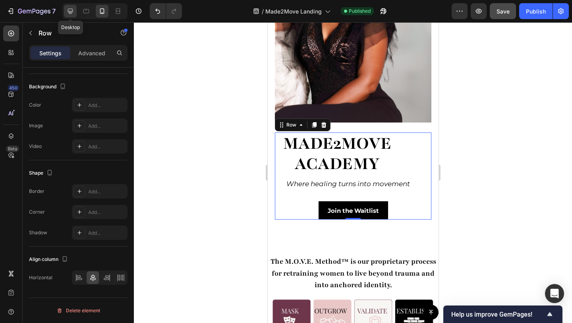
click at [72, 11] on icon at bounding box center [70, 11] width 5 height 5
type input "629"
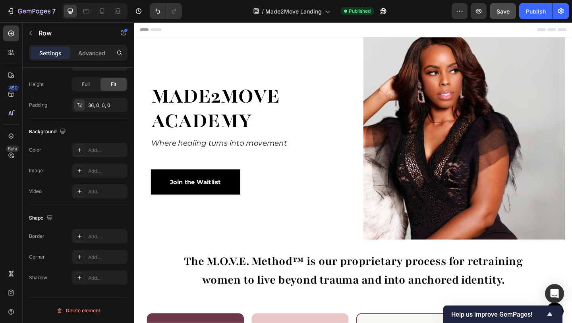
click at [164, 53] on div "made2Move academy Heading Where healing turns into movement Text Block Join the…" at bounding box center [262, 131] width 220 height 157
click at [222, 79] on div "made2Move academy Heading Where healing turns into movement Text Block Join the…" at bounding box center [262, 131] width 220 height 157
click at [301, 161] on div "Join the Waitlist Button" at bounding box center [262, 184] width 220 height 50
click at [262, 196] on div "Join the Waitlist Button" at bounding box center [262, 195] width 220 height 27
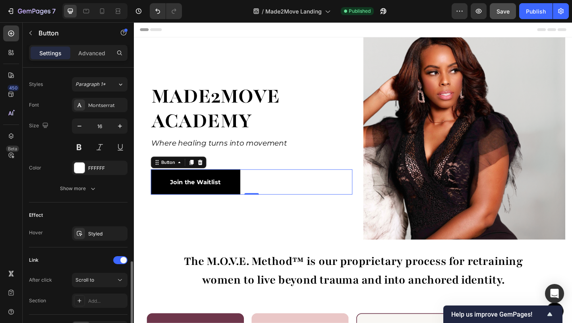
scroll to position [328, 0]
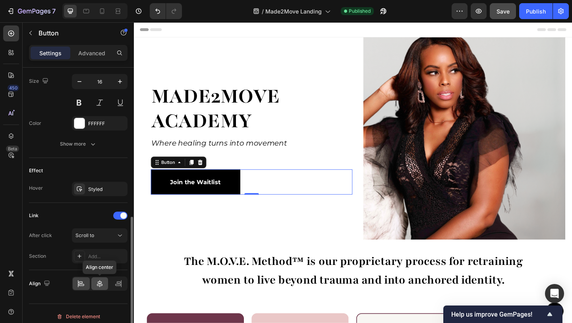
click at [101, 286] on icon at bounding box center [100, 283] width 8 height 8
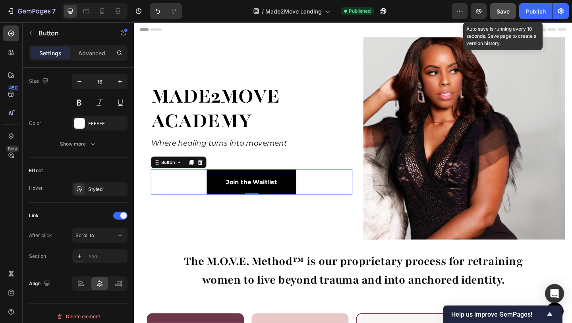
click at [511, 14] on button "Save" at bounding box center [503, 11] width 26 height 16
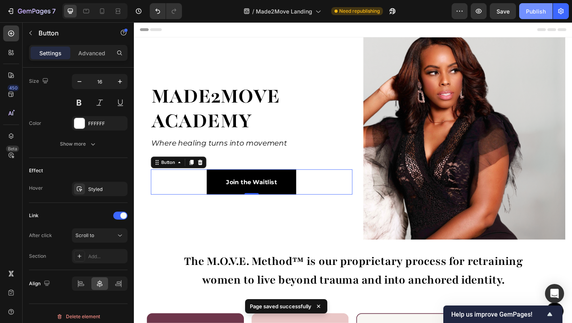
click at [541, 15] on button "Publish" at bounding box center [536, 11] width 33 height 16
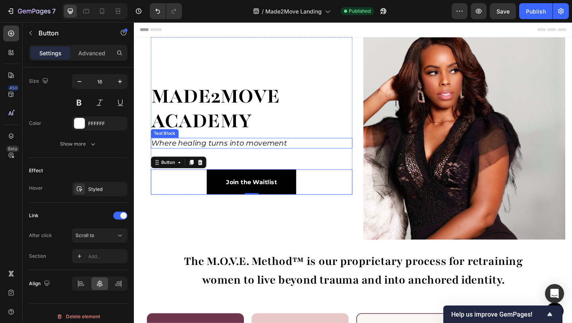
click at [261, 154] on p "Where healing turns into movement" at bounding box center [242, 154] width 179 height 10
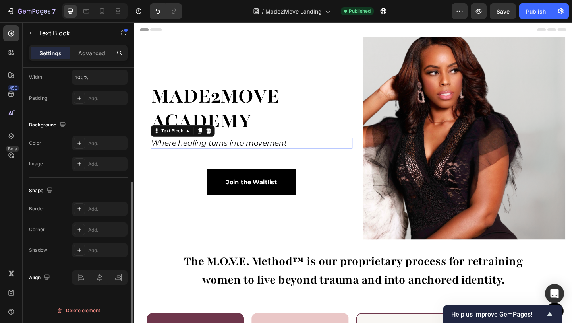
scroll to position [0, 0]
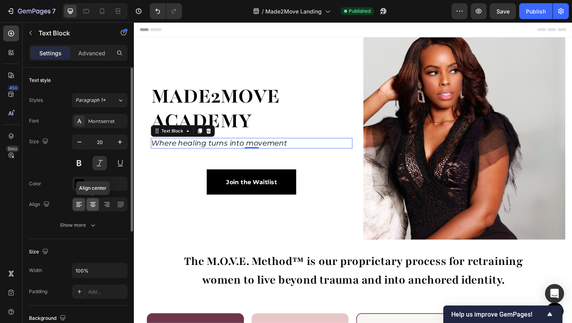
click at [89, 204] on icon at bounding box center [93, 204] width 8 height 8
click at [92, 272] on input "100%" at bounding box center [99, 270] width 55 height 14
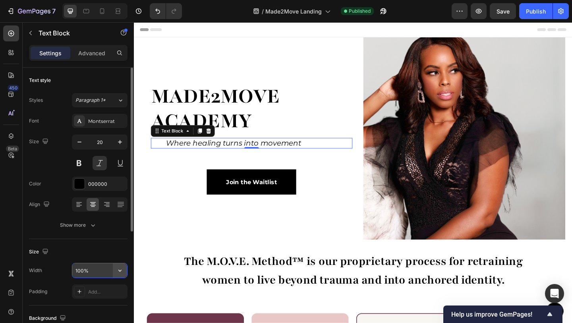
click at [116, 273] on icon "button" at bounding box center [120, 270] width 8 height 8
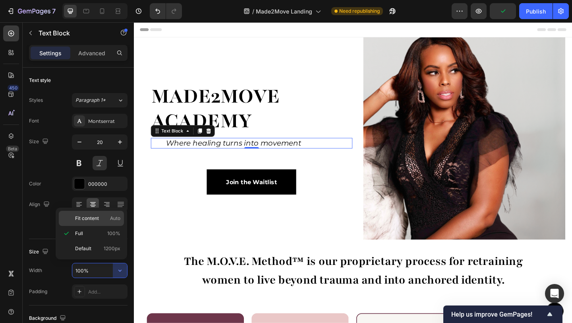
click at [99, 221] on span "Fit content" at bounding box center [87, 218] width 24 height 7
type input "Auto"
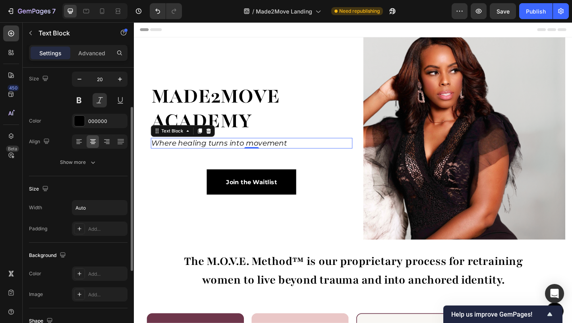
scroll to position [193, 0]
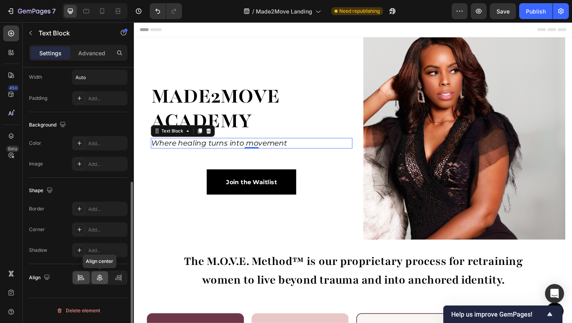
click at [103, 279] on icon at bounding box center [100, 278] width 8 height 8
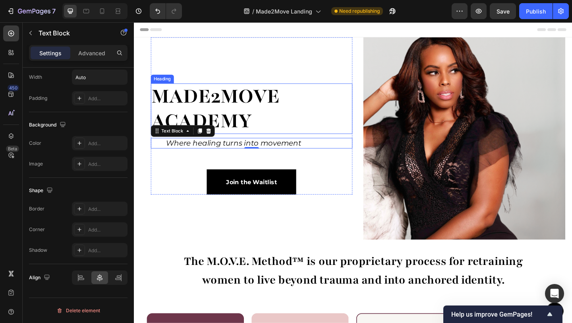
click at [203, 114] on h1 "made2Move academy" at bounding box center [262, 116] width 220 height 55
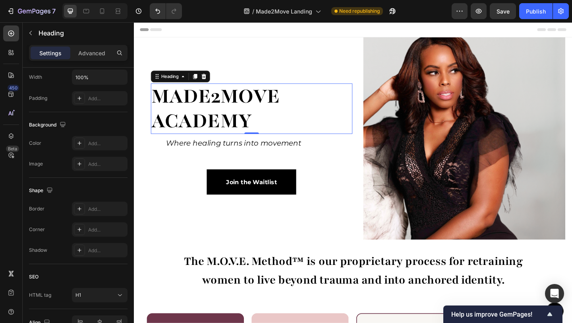
scroll to position [0, 0]
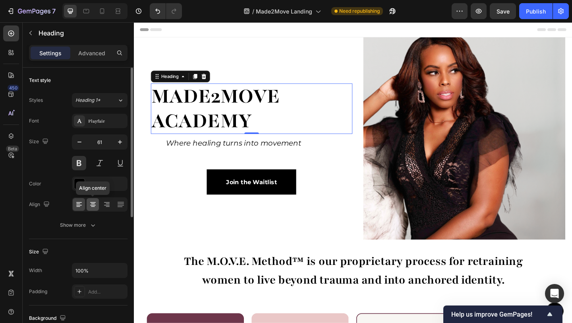
click at [92, 209] on div at bounding box center [93, 204] width 12 height 13
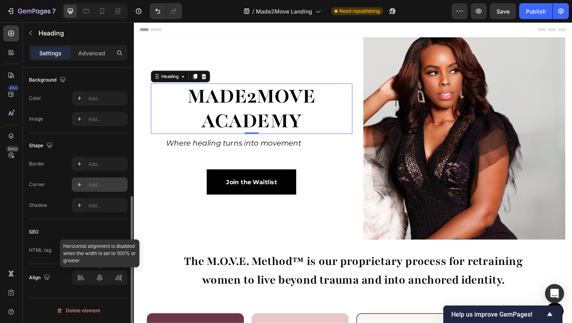
scroll to position [35, 0]
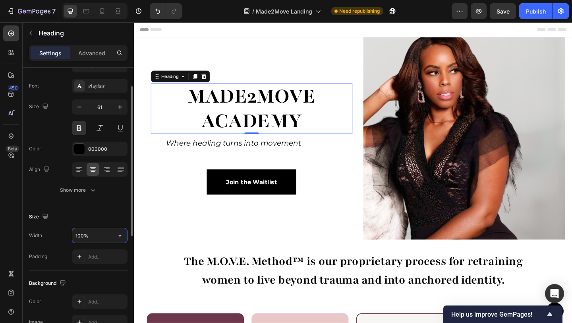
click at [93, 237] on input "100%" at bounding box center [99, 235] width 55 height 14
click at [119, 235] on icon "button" at bounding box center [119, 236] width 3 height 2
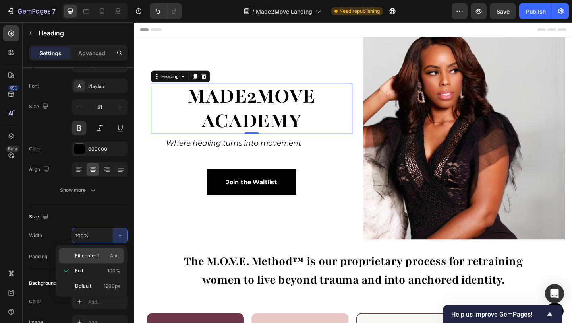
click at [98, 258] on span "Fit content" at bounding box center [87, 255] width 24 height 7
type input "Auto"
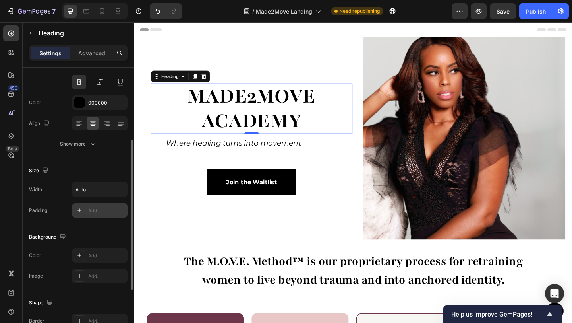
scroll to position [231, 0]
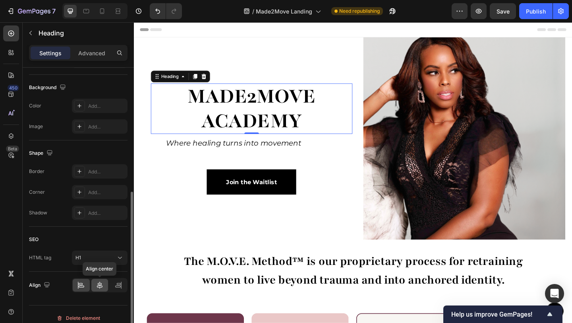
click at [97, 289] on icon at bounding box center [100, 285] width 8 height 8
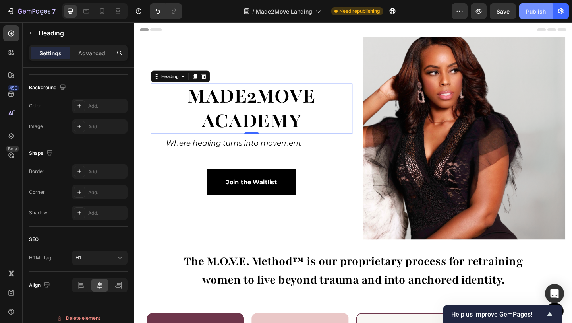
click at [535, 13] on div "Publish" at bounding box center [536, 11] width 20 height 8
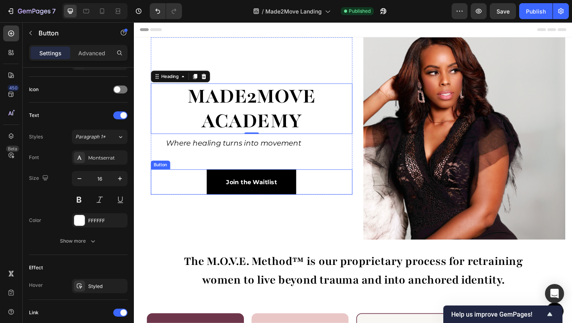
click at [219, 203] on button "Join the Waitlist" at bounding box center [261, 195] width 97 height 27
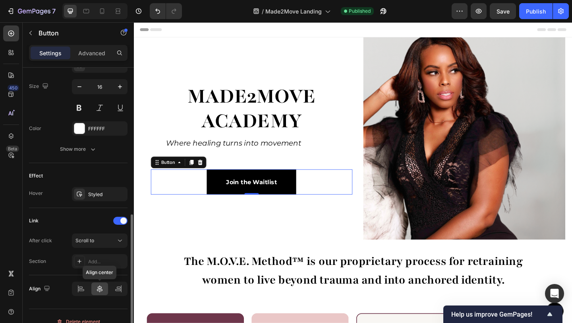
scroll to position [334, 0]
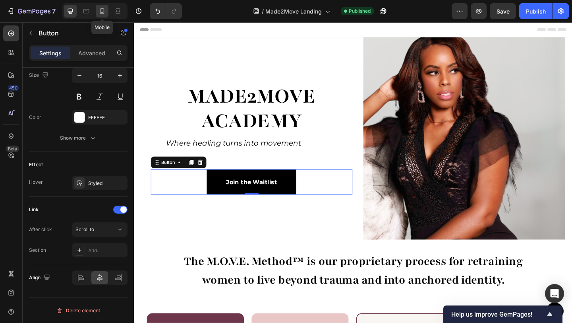
click at [103, 14] on icon at bounding box center [102, 11] width 8 height 8
type input "Auto"
type input "15"
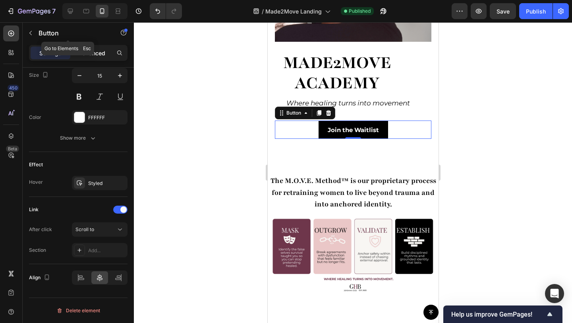
scroll to position [276, 0]
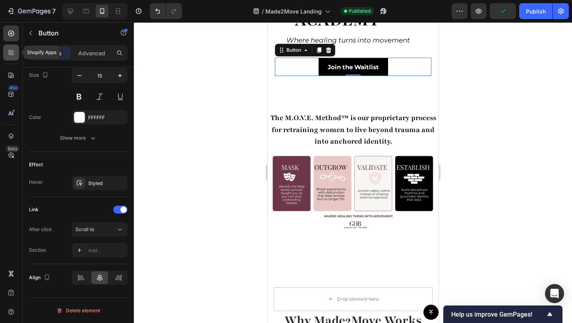
click at [10, 53] on icon at bounding box center [10, 54] width 2 height 2
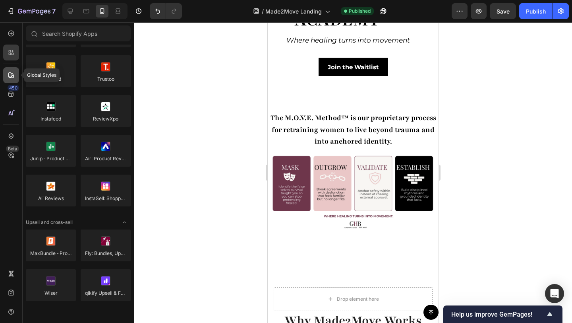
click at [10, 78] on icon at bounding box center [11, 75] width 8 height 8
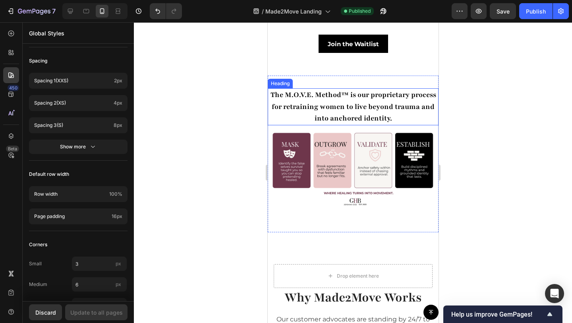
scroll to position [290, 0]
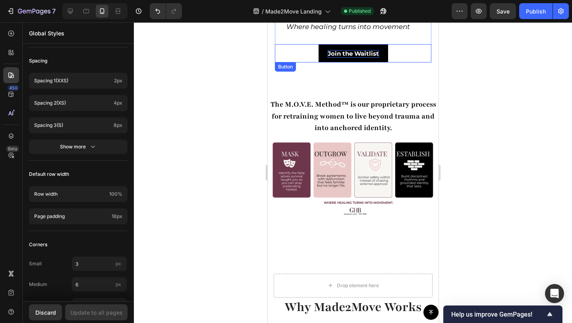
click at [355, 50] on p "Join the Waitlist" at bounding box center [353, 54] width 51 height 8
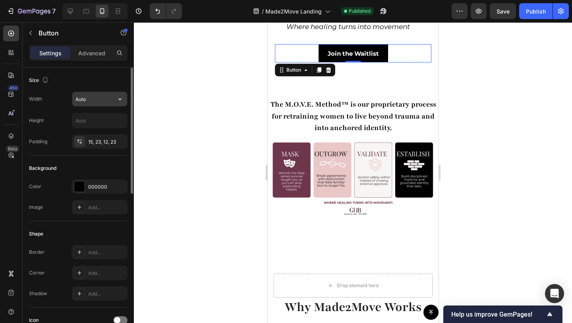
click at [100, 101] on input "Auto" at bounding box center [99, 99] width 55 height 14
click at [125, 100] on button "button" at bounding box center [120, 99] width 14 height 14
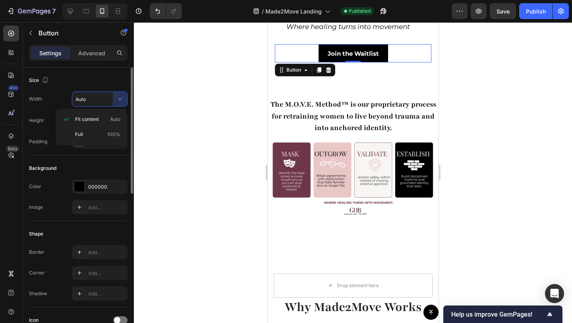
click at [70, 85] on div "Size" at bounding box center [78, 80] width 99 height 13
click at [80, 125] on input "text" at bounding box center [99, 120] width 55 height 14
click at [120, 119] on icon "button" at bounding box center [120, 120] width 8 height 8
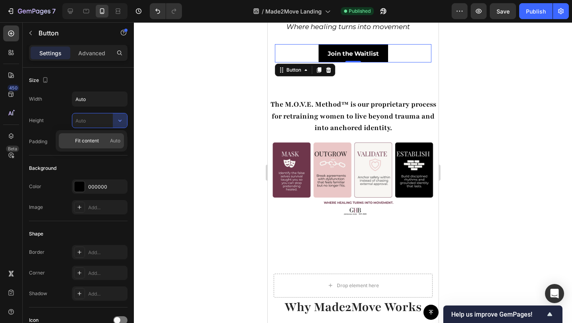
click at [97, 144] on span "Fit content" at bounding box center [87, 140] width 24 height 7
type input "Auto"
click at [101, 52] on p "Advanced" at bounding box center [91, 53] width 27 height 8
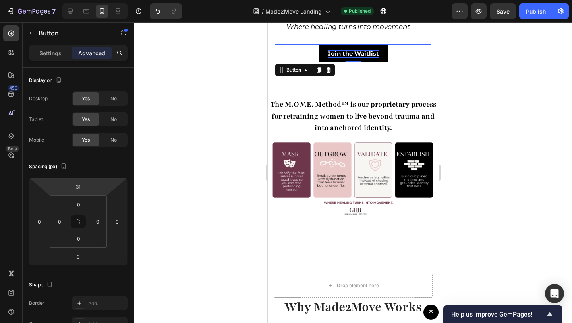
scroll to position [271, 0]
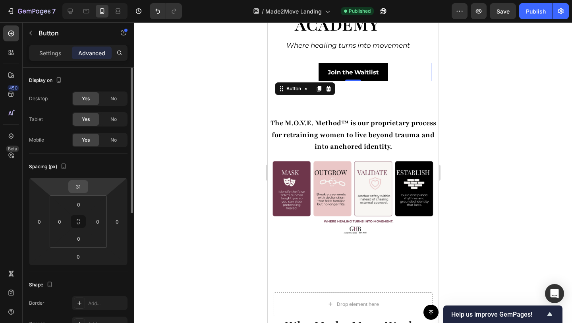
click at [86, 188] on div "31" at bounding box center [78, 186] width 20 height 13
click at [83, 186] on input "31" at bounding box center [78, 186] width 16 height 12
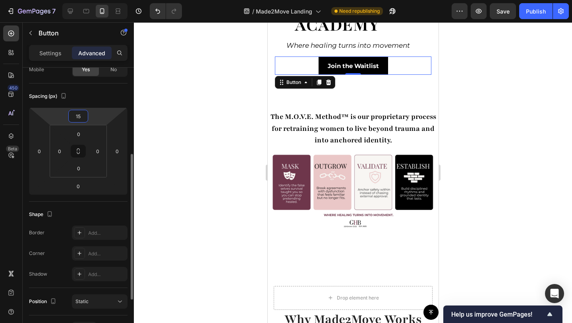
scroll to position [103, 0]
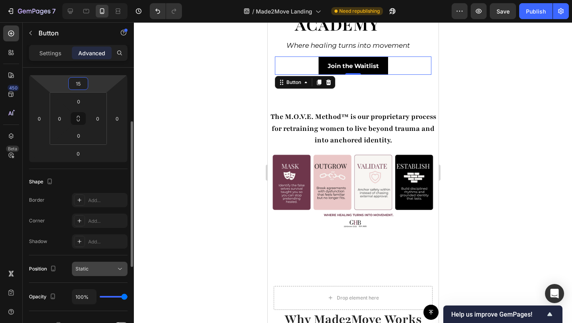
type input "15"
click at [110, 269] on div "Static" at bounding box center [96, 268] width 41 height 7
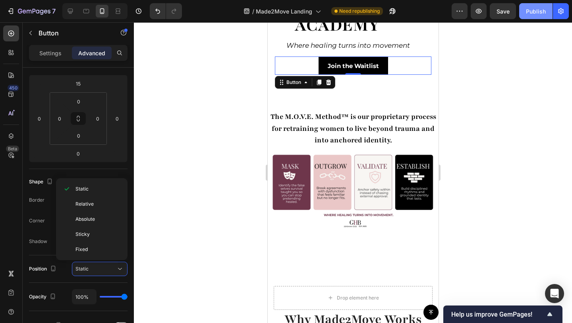
click at [535, 11] on div "Publish" at bounding box center [536, 11] width 20 height 8
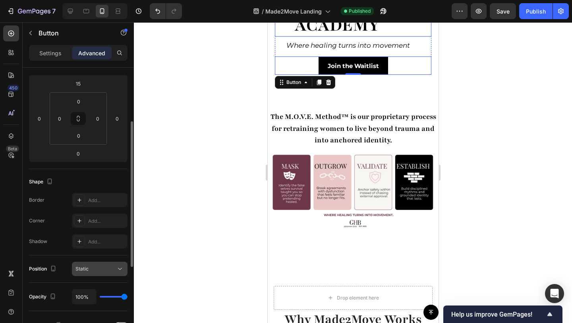
click at [82, 272] on div "Static" at bounding box center [100, 269] width 49 height 8
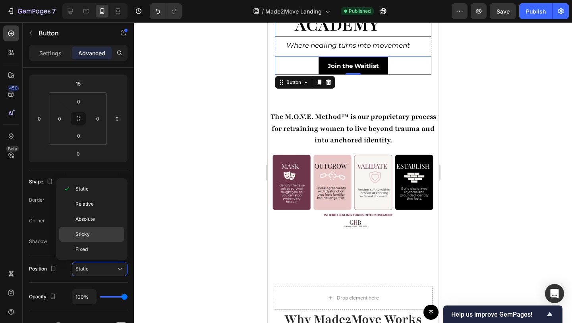
click at [88, 240] on div "Sticky" at bounding box center [91, 234] width 65 height 15
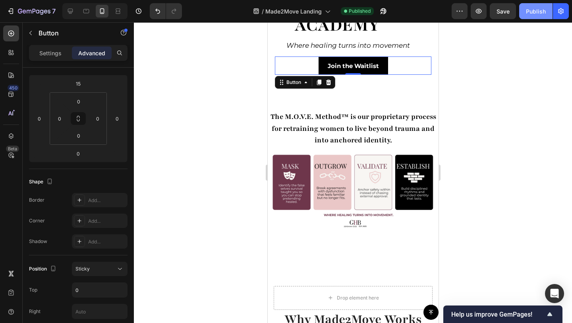
click at [541, 12] on div "Publish" at bounding box center [536, 11] width 20 height 8
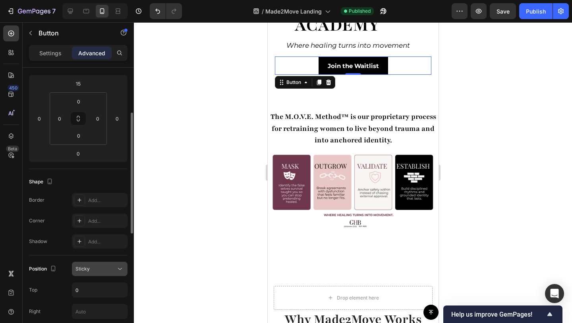
click at [95, 270] on div "Sticky" at bounding box center [96, 268] width 41 height 7
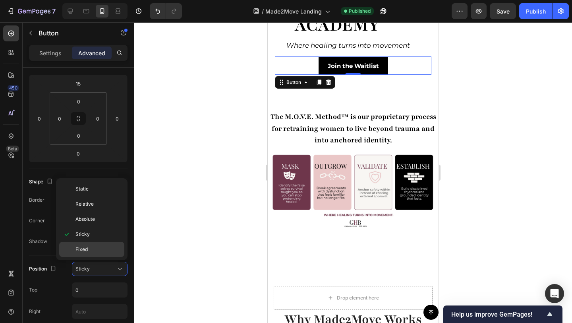
click at [91, 249] on p "Fixed" at bounding box center [98, 249] width 45 height 7
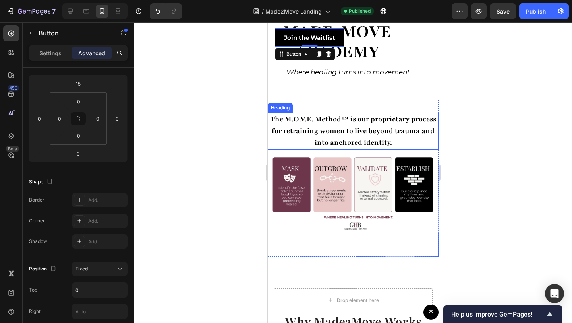
scroll to position [237, 0]
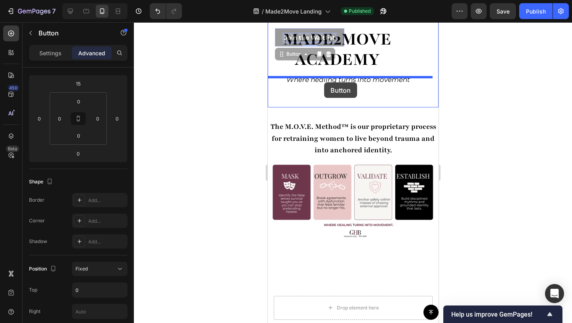
drag, startPoint x: 309, startPoint y: 37, endPoint x: 324, endPoint y: 82, distance: 47.3
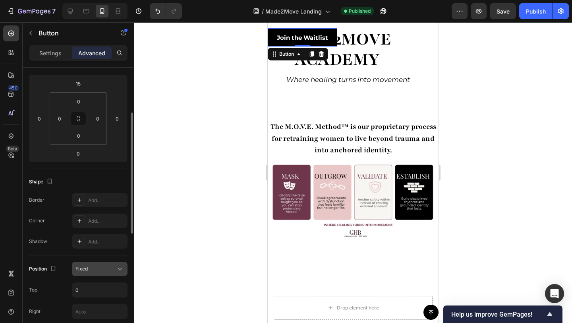
click at [98, 270] on div "Fixed" at bounding box center [96, 268] width 41 height 7
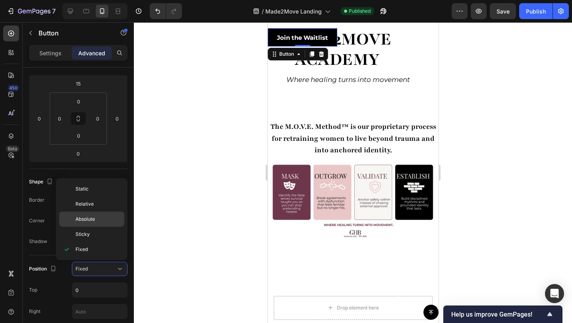
click at [89, 216] on span "Absolute" at bounding box center [85, 218] width 19 height 7
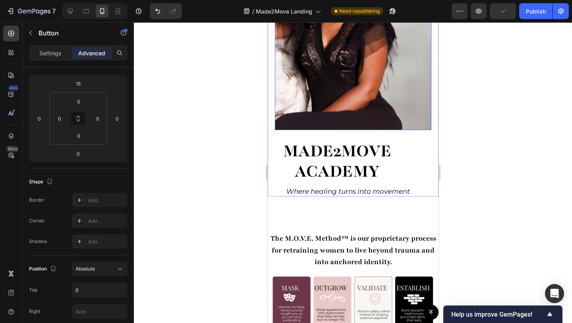
scroll to position [127, 0]
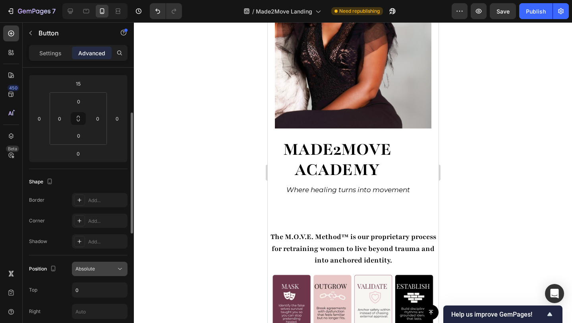
click at [91, 268] on span "Absolute" at bounding box center [85, 269] width 19 height 6
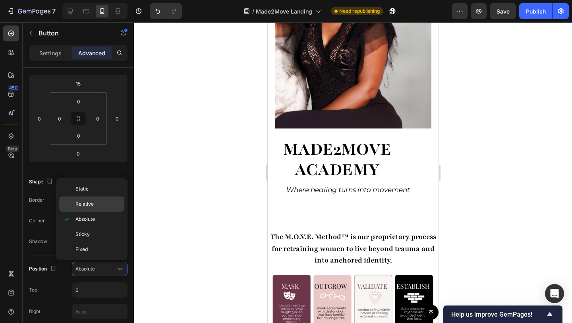
click at [84, 202] on span "Relative" at bounding box center [85, 203] width 18 height 7
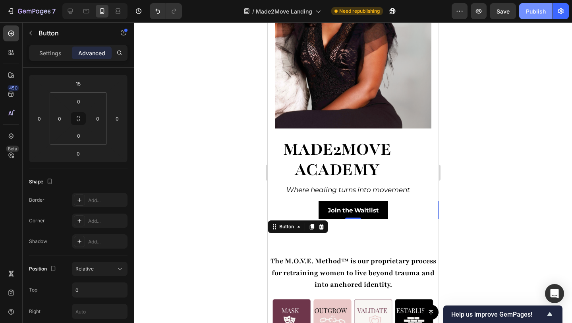
click at [527, 16] on button "Publish" at bounding box center [536, 11] width 33 height 16
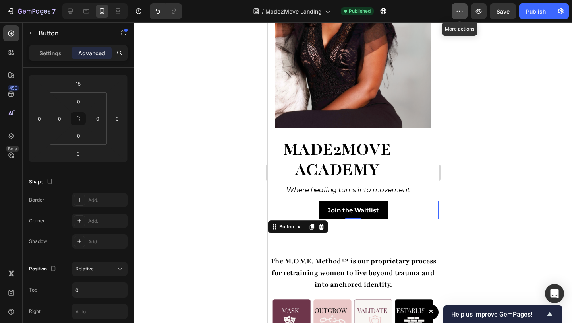
click at [458, 14] on icon "button" at bounding box center [460, 11] width 8 height 8
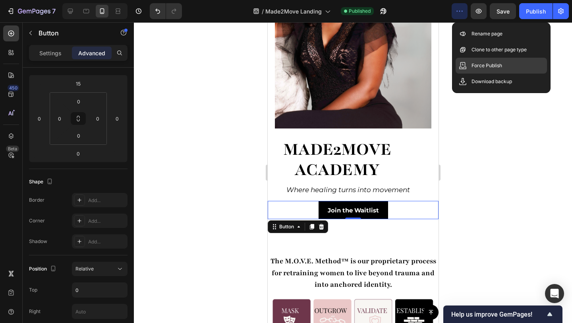
click at [471, 67] on div "Force Publish" at bounding box center [501, 66] width 91 height 16
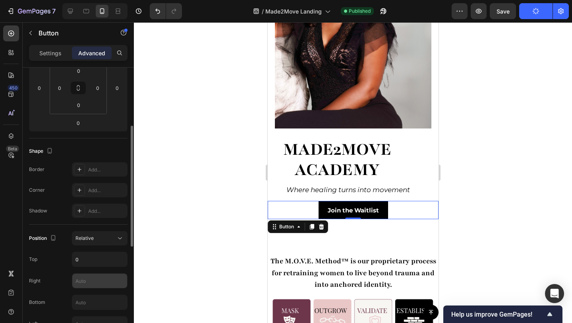
scroll to position [200, 0]
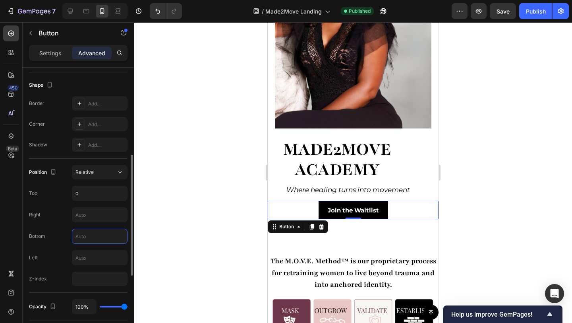
click at [91, 234] on input "text" at bounding box center [99, 236] width 55 height 14
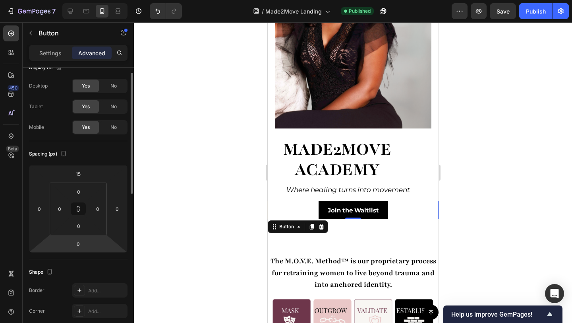
scroll to position [0, 0]
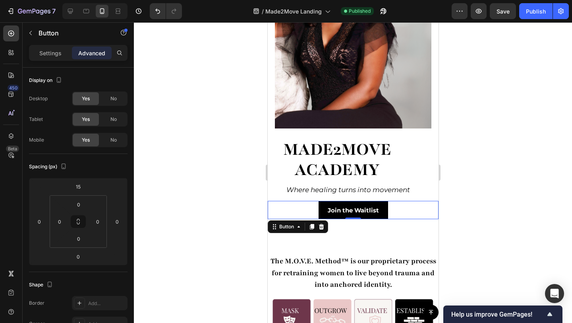
click at [277, 201] on div "Join the Waitlist Button 0" at bounding box center [353, 210] width 171 height 18
click at [280, 201] on div "Join the Waitlist Button 0" at bounding box center [353, 210] width 171 height 18
click at [324, 201] on button "Join the Waitlist" at bounding box center [353, 210] width 70 height 18
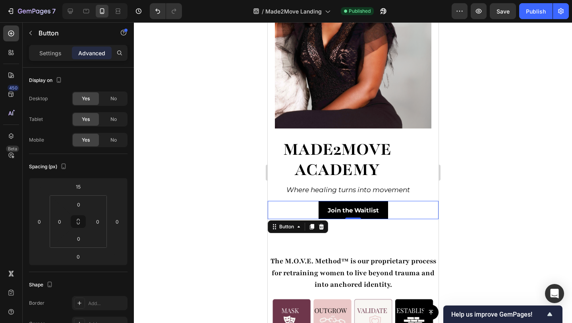
drag, startPoint x: 328, startPoint y: 198, endPoint x: 504, endPoint y: 171, distance: 177.8
click at [328, 201] on button "Join the Waitlist" at bounding box center [353, 210] width 70 height 18
click at [44, 53] on p "Settings" at bounding box center [50, 53] width 22 height 8
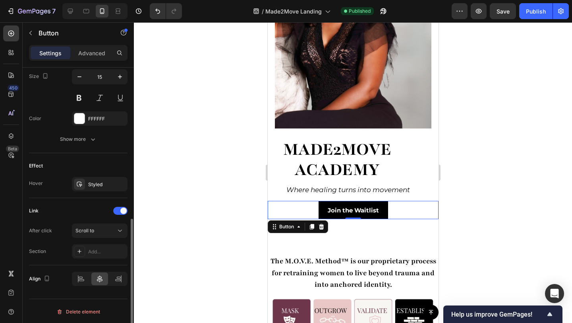
scroll to position [334, 0]
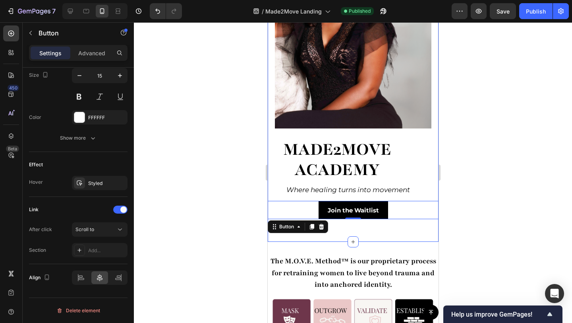
click at [419, 217] on div "made2Move academy Heading Where healing turns into movement Text Block Row Imag…" at bounding box center [353, 77] width 171 height 330
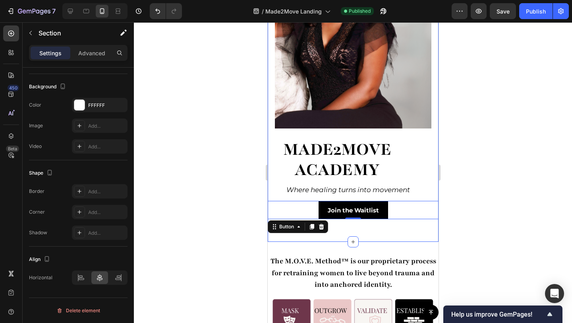
scroll to position [0, 0]
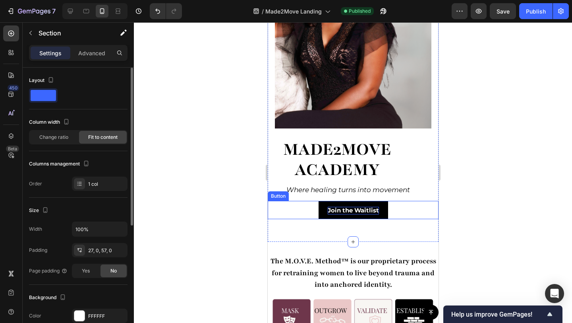
click at [370, 207] on p "Join the Waitlist" at bounding box center [353, 211] width 51 height 8
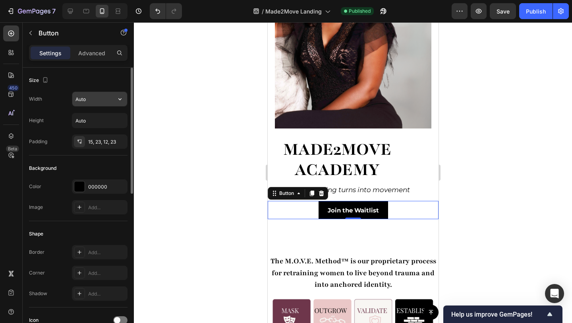
click at [84, 102] on input "Auto" at bounding box center [99, 99] width 55 height 14
click at [117, 100] on icon "button" at bounding box center [120, 99] width 8 height 8
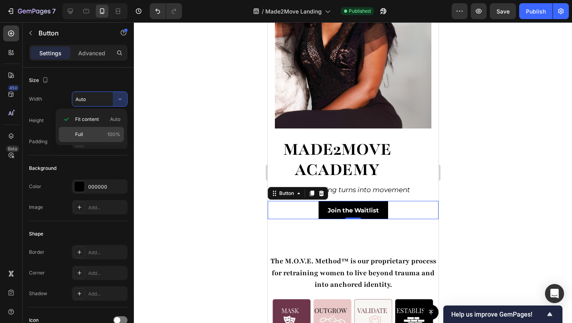
click at [92, 131] on p "Full 100%" at bounding box center [97, 134] width 45 height 7
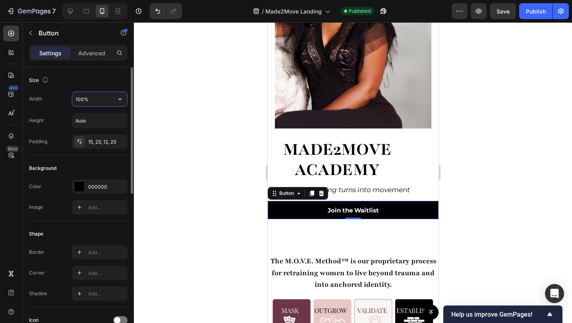
click at [107, 101] on input "100%" at bounding box center [99, 99] width 55 height 14
click at [115, 99] on button "button" at bounding box center [120, 99] width 14 height 14
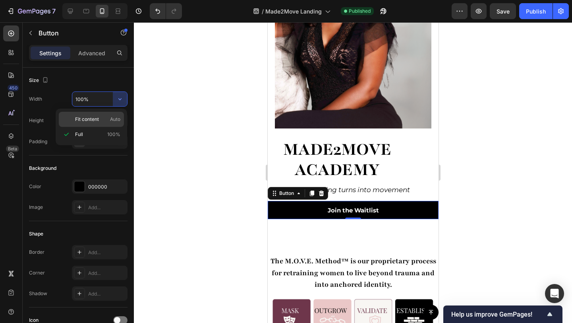
click at [94, 116] on span "Fit content" at bounding box center [87, 119] width 24 height 7
type input "Auto"
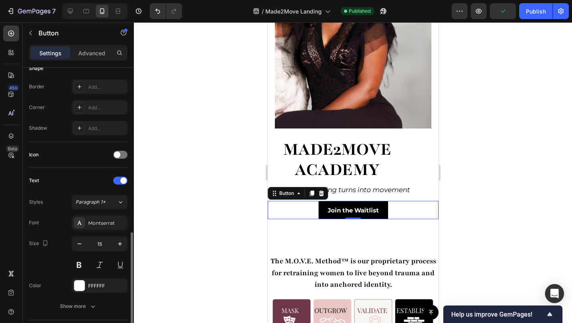
scroll to position [227, 0]
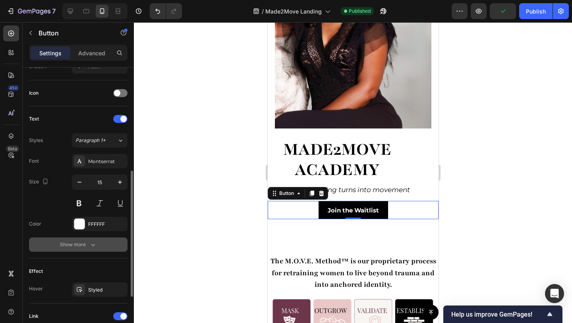
click at [93, 244] on icon "button" at bounding box center [93, 245] width 4 height 2
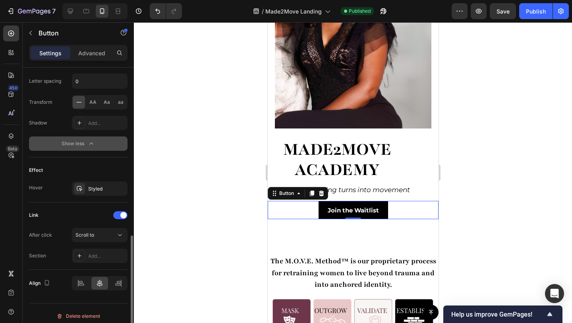
scroll to position [439, 0]
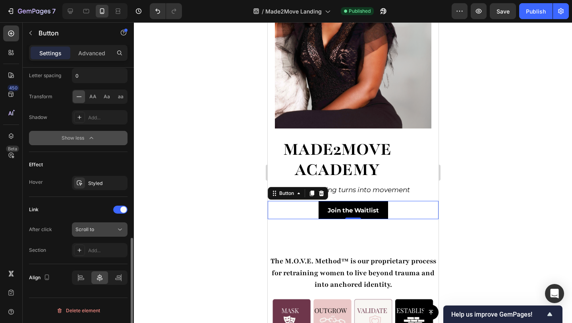
click at [93, 232] on span "Scroll to" at bounding box center [85, 229] width 19 height 7
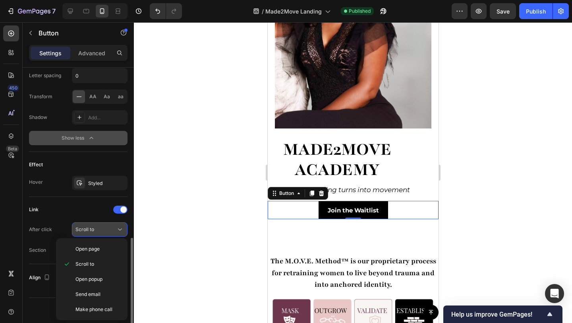
click at [93, 232] on span "Scroll to" at bounding box center [85, 229] width 19 height 7
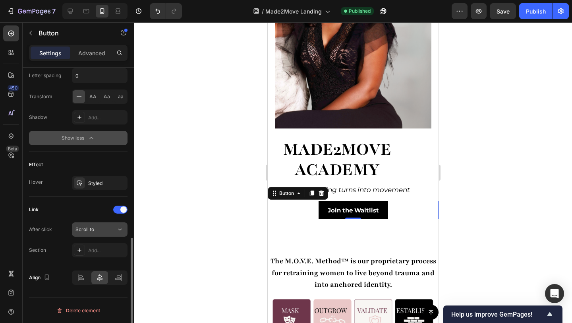
click at [93, 232] on span "Scroll to" at bounding box center [85, 229] width 19 height 7
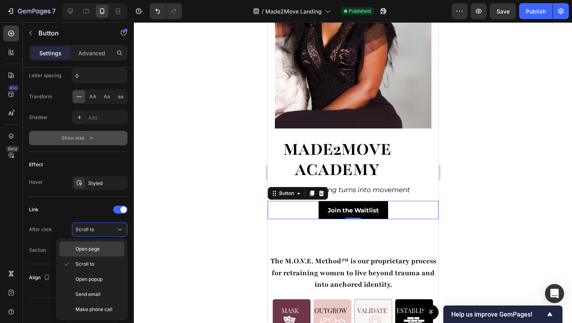
click at [87, 244] on div "Open page" at bounding box center [91, 248] width 65 height 15
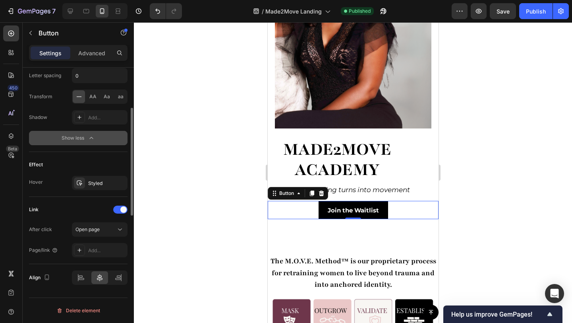
scroll to position [345, 0]
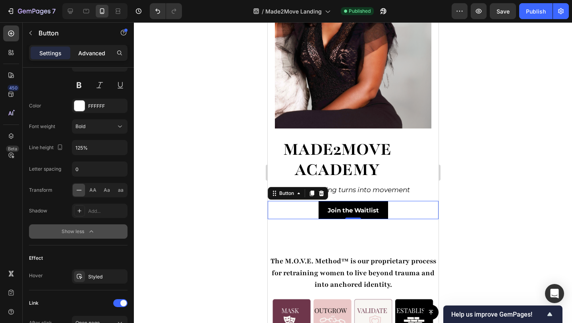
click at [78, 52] on p "Advanced" at bounding box center [91, 53] width 27 height 8
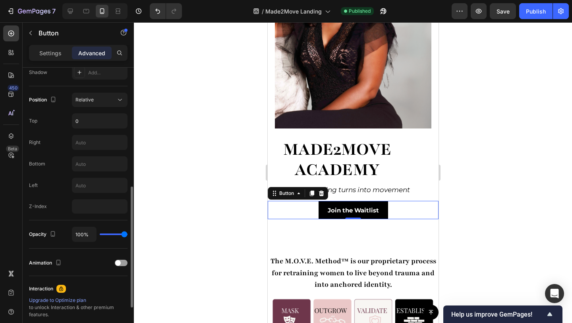
scroll to position [112, 0]
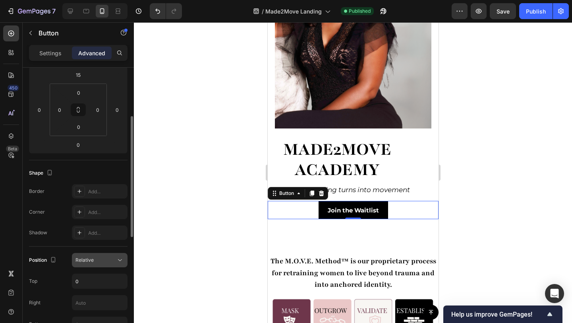
click at [95, 264] on button "Relative" at bounding box center [100, 260] width 56 height 14
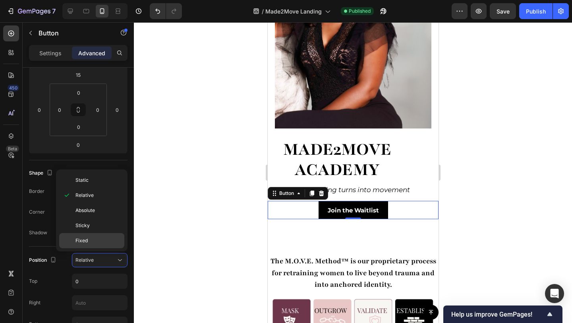
click at [89, 240] on p "Fixed" at bounding box center [98, 240] width 45 height 7
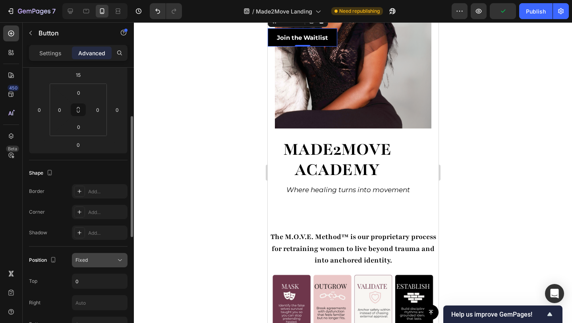
click at [97, 260] on div "Fixed" at bounding box center [96, 259] width 41 height 7
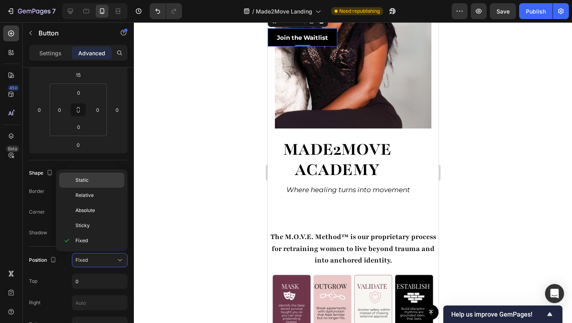
click at [81, 173] on div "Static" at bounding box center [91, 180] width 65 height 15
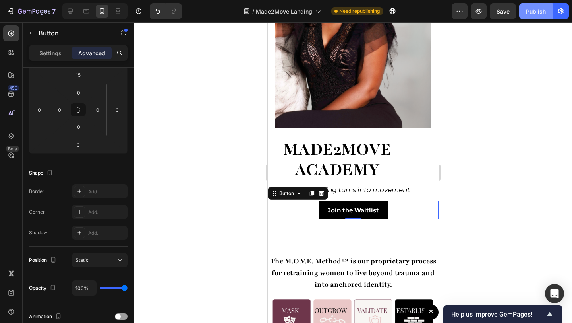
click at [536, 13] on div "Publish" at bounding box center [536, 11] width 20 height 8
click at [290, 190] on div "Button" at bounding box center [286, 193] width 18 height 7
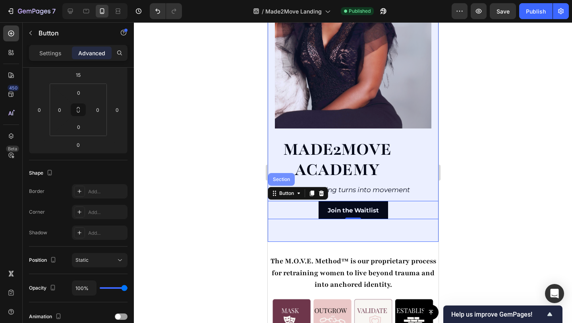
click at [288, 177] on div "Section" at bounding box center [281, 179] width 20 height 5
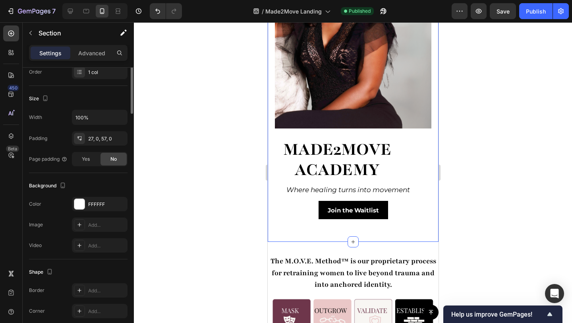
scroll to position [0, 0]
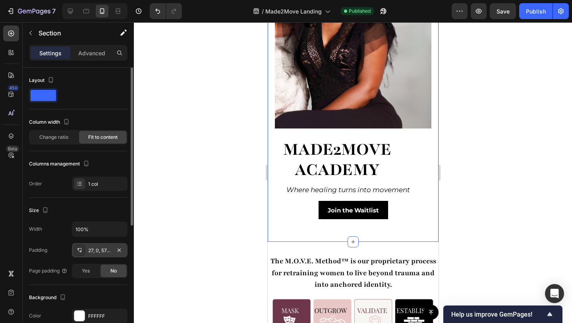
click at [97, 251] on div "27, 0, 57, 0" at bounding box center [99, 250] width 23 height 7
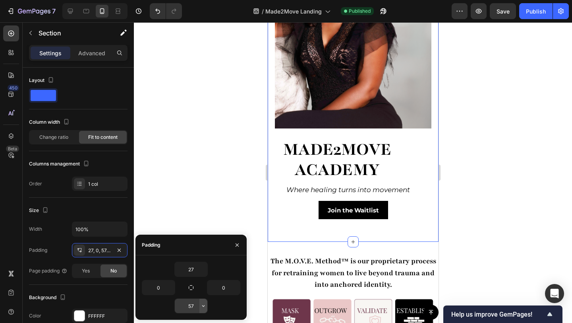
click at [201, 306] on icon "button" at bounding box center [203, 306] width 6 height 6
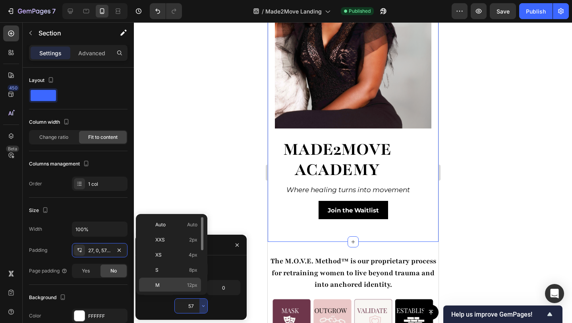
click at [172, 290] on div "M 12px" at bounding box center [170, 284] width 62 height 15
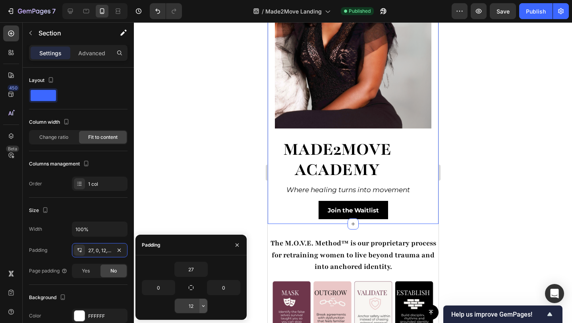
click at [203, 305] on icon "button" at bounding box center [203, 306] width 6 height 6
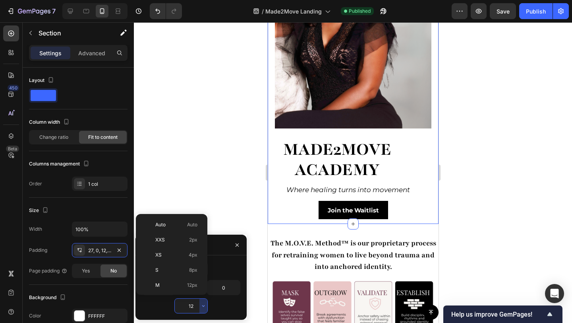
click at [187, 305] on input "12" at bounding box center [191, 306] width 33 height 14
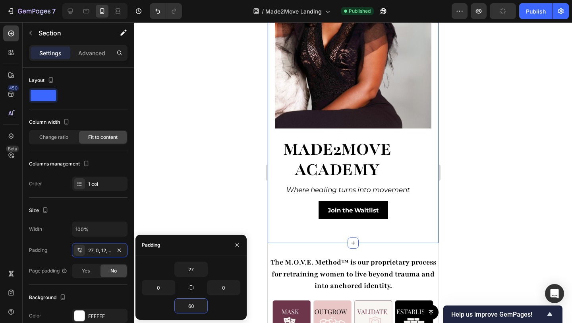
type input "60"
click at [167, 307] on div "60" at bounding box center [191, 305] width 99 height 15
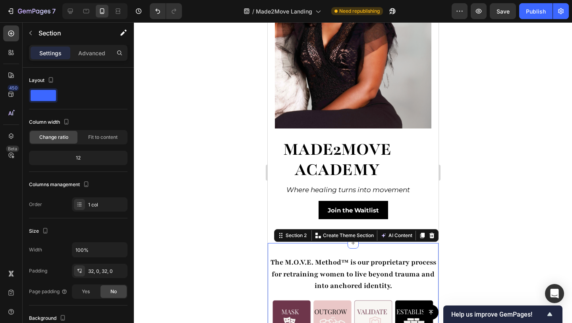
click at [303, 243] on div "The M.O.V.E. Method™ is our proprietary process for retraining women to live be…" at bounding box center [353, 321] width 171 height 157
click at [289, 204] on div "Join the Waitlist Button" at bounding box center [353, 210] width 171 height 18
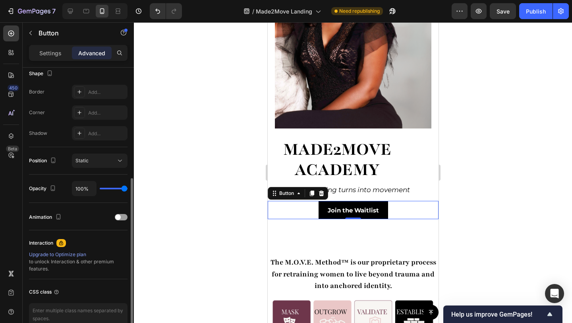
scroll to position [252, 0]
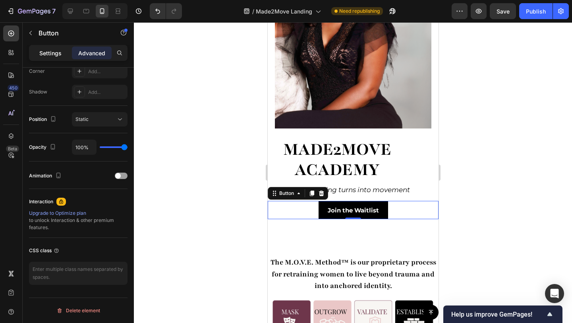
click at [41, 56] on p "Settings" at bounding box center [50, 53] width 22 height 8
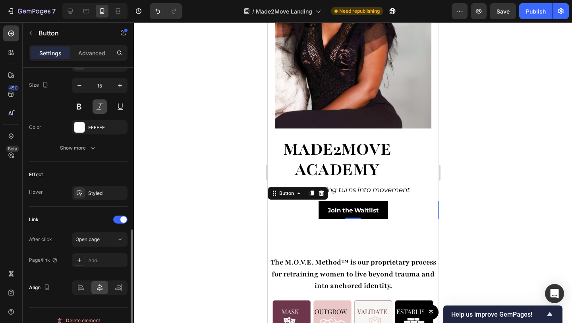
scroll to position [334, 0]
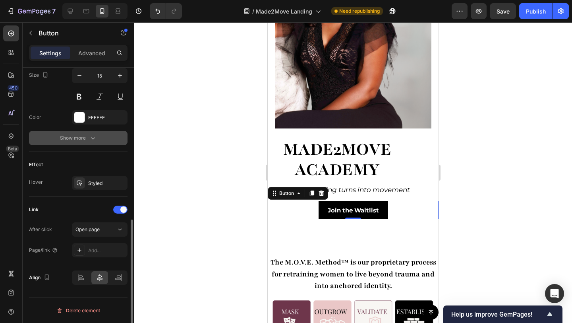
click at [75, 135] on div "Show more" at bounding box center [78, 138] width 37 height 8
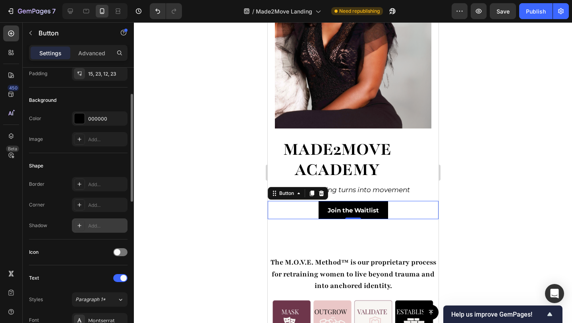
scroll to position [0, 0]
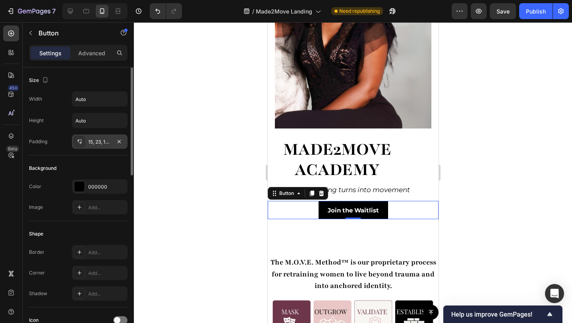
click at [93, 142] on div "15, 23, 12, 23" at bounding box center [99, 141] width 23 height 7
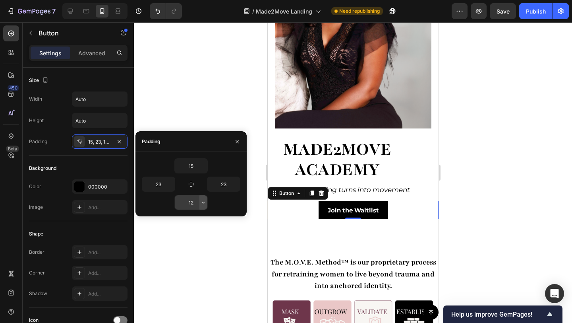
click at [200, 202] on button "button" at bounding box center [204, 202] width 8 height 14
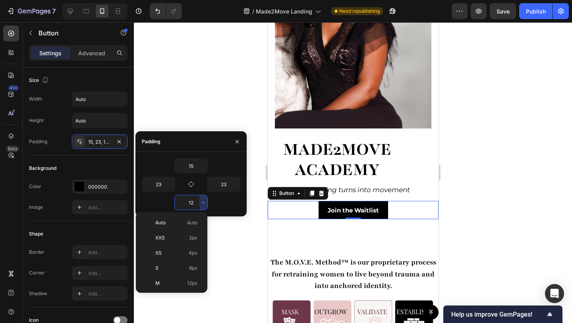
click at [195, 205] on input "12" at bounding box center [191, 202] width 33 height 14
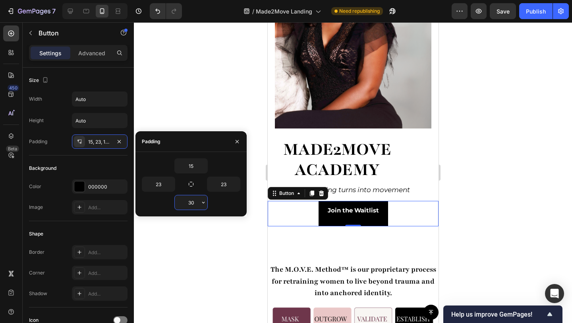
type input "3"
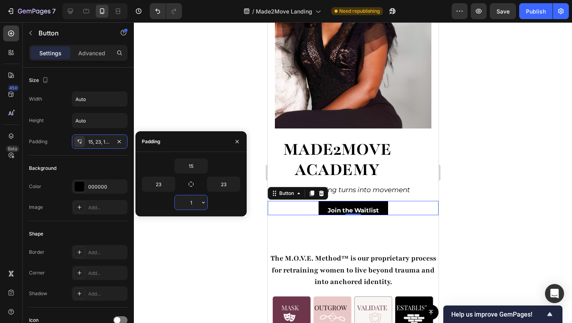
type input "15"
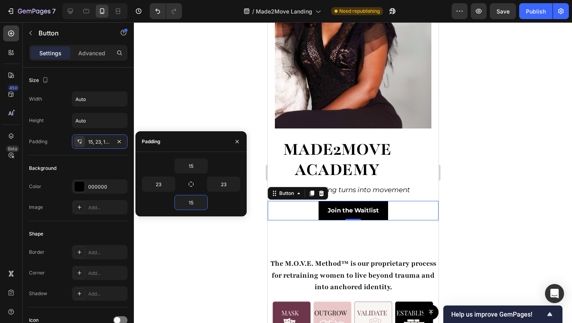
click at [170, 94] on div at bounding box center [353, 172] width 439 height 301
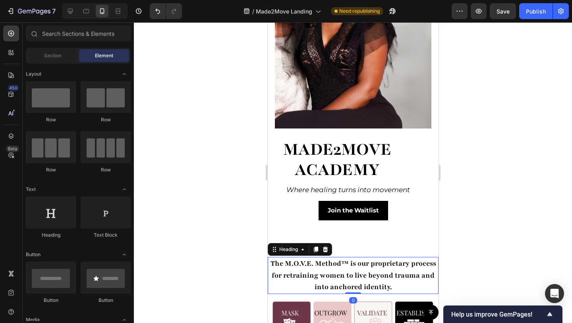
click at [377, 257] on h2 "The M.O.V.E. Method™ is our proprietary process for retraining women to live be…" at bounding box center [353, 275] width 171 height 37
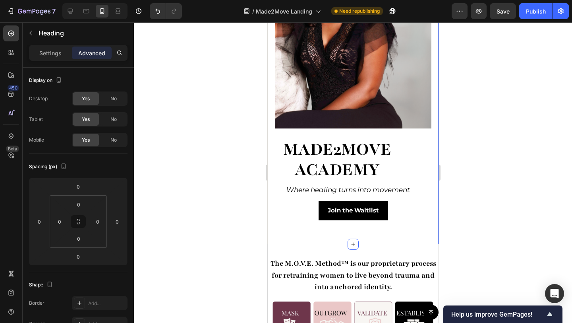
click at [362, 227] on div "made2Move academy Heading Where healing turns into movement Text Block Row Imag…" at bounding box center [353, 78] width 171 height 332
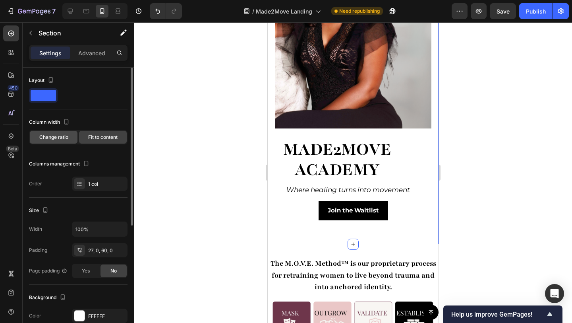
click at [44, 139] on span "Change ratio" at bounding box center [53, 137] width 29 height 7
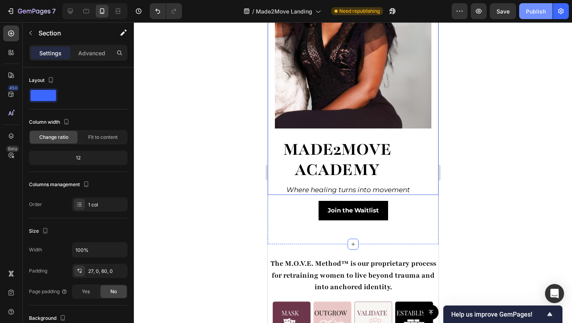
click at [530, 15] on div "Publish" at bounding box center [536, 11] width 20 height 8
click at [85, 14] on icon at bounding box center [86, 11] width 8 height 8
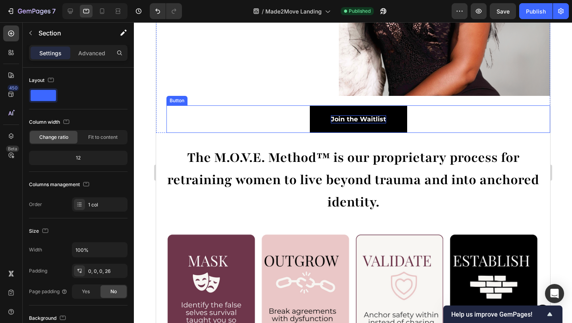
scroll to position [155, 0]
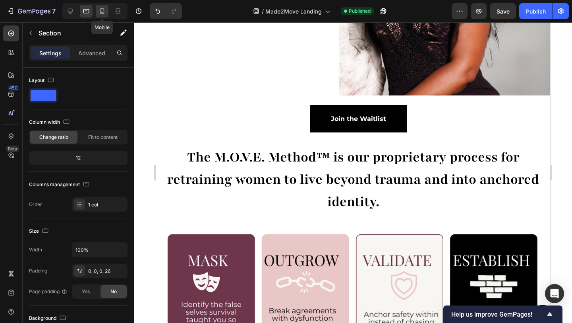
click at [101, 8] on icon at bounding box center [102, 11] width 8 height 8
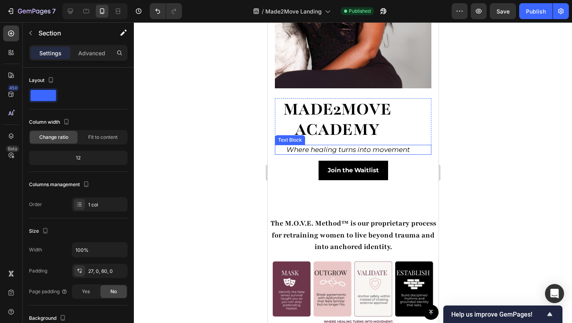
scroll to position [161, 0]
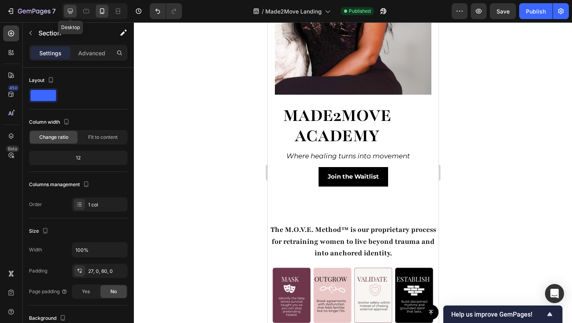
click at [68, 14] on icon at bounding box center [70, 11] width 8 height 8
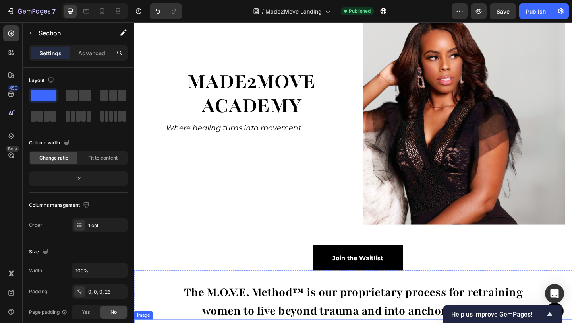
scroll to position [16, 0]
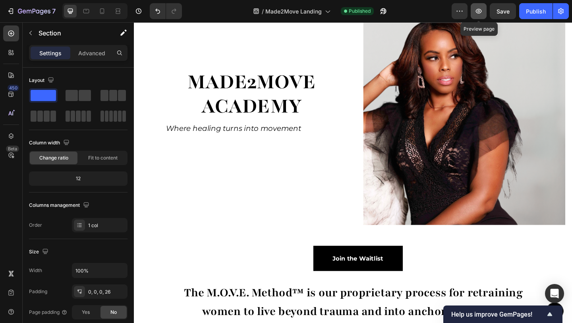
click at [479, 12] on icon "button" at bounding box center [479, 11] width 2 height 2
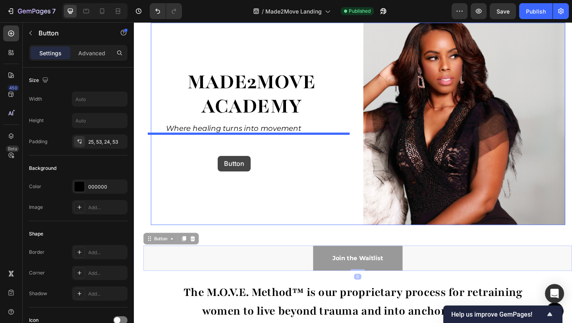
drag, startPoint x: 363, startPoint y: 284, endPoint x: 225, endPoint y: 167, distance: 180.8
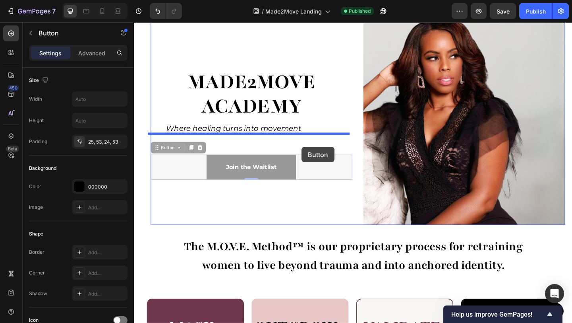
drag, startPoint x: 322, startPoint y: 188, endPoint x: 316, endPoint y: 158, distance: 30.7
drag, startPoint x: 169, startPoint y: 185, endPoint x: 169, endPoint y: 157, distance: 27.8
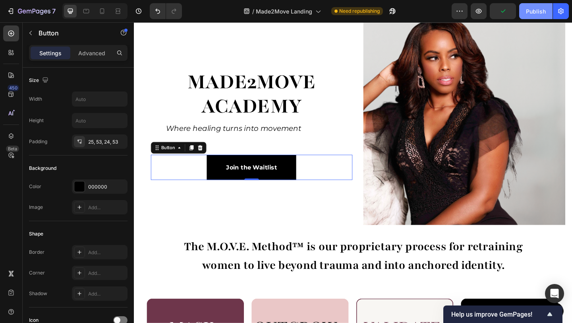
click at [542, 12] on div "Publish" at bounding box center [536, 11] width 20 height 8
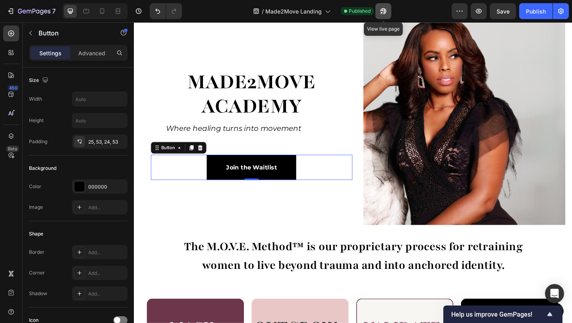
click at [380, 12] on icon "button" at bounding box center [384, 11] width 8 height 8
click at [100, 16] on div at bounding box center [102, 11] width 13 height 13
type input "15"
type input "Auto"
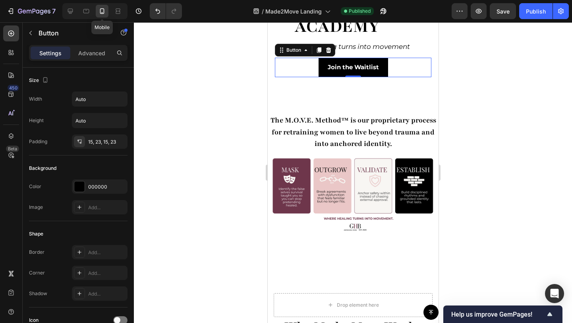
scroll to position [270, 0]
click at [309, 58] on div "Join the Waitlist Button 0" at bounding box center [353, 67] width 157 height 19
click at [382, 66] on button "Join the Waitlist" at bounding box center [353, 67] width 70 height 19
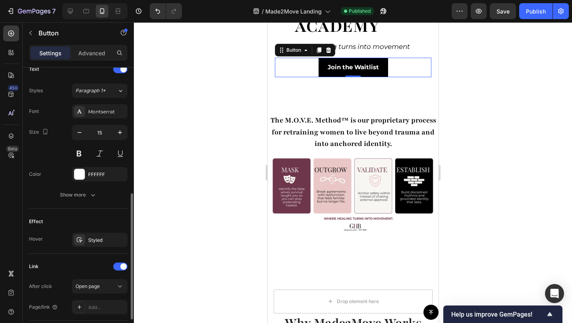
scroll to position [278, 0]
click at [120, 237] on icon "button" at bounding box center [119, 238] width 6 height 6
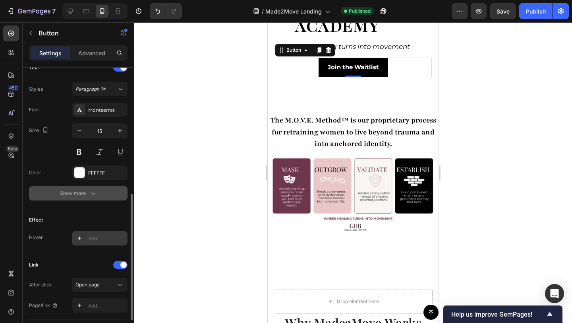
click at [91, 197] on button "Show more" at bounding box center [78, 193] width 99 height 14
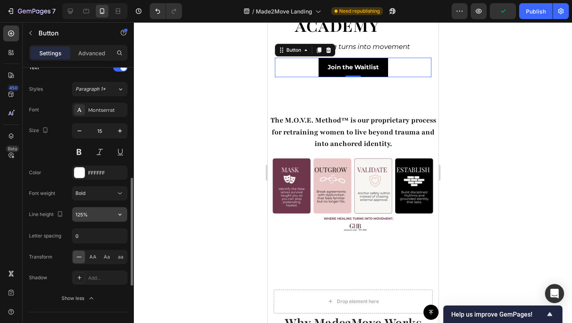
scroll to position [439, 0]
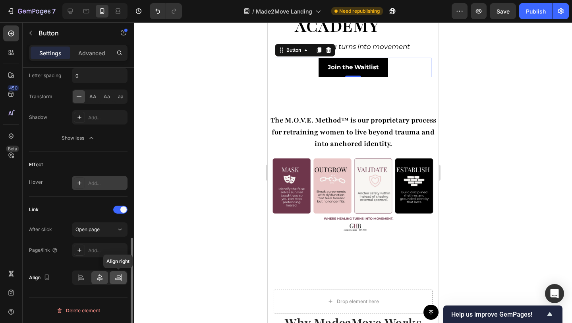
click at [119, 278] on icon at bounding box center [118, 279] width 6 height 2
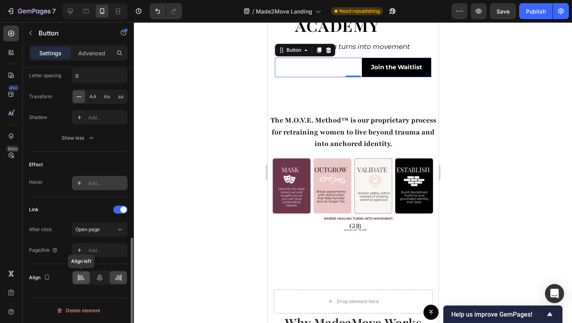
click at [78, 275] on icon at bounding box center [78, 277] width 0 height 7
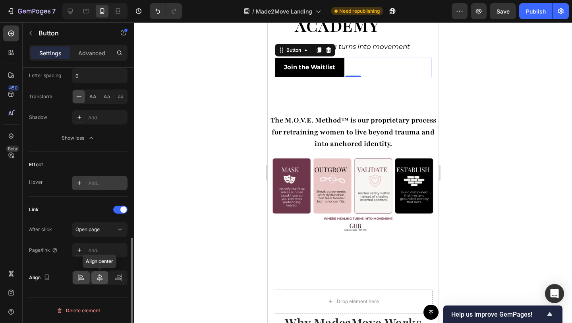
click at [95, 277] on div at bounding box center [99, 277] width 17 height 13
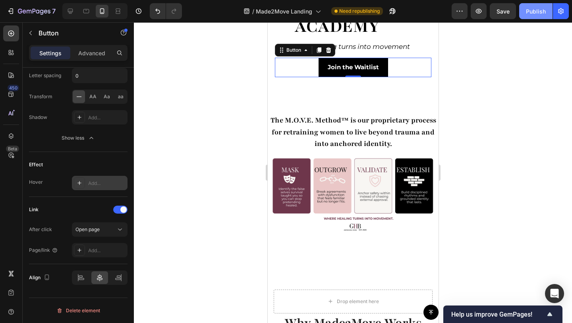
click at [535, 10] on div "Publish" at bounding box center [536, 11] width 20 height 8
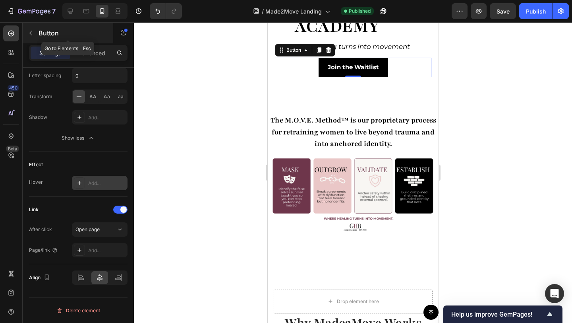
click at [40, 37] on p "Button" at bounding box center [73, 33] width 68 height 10
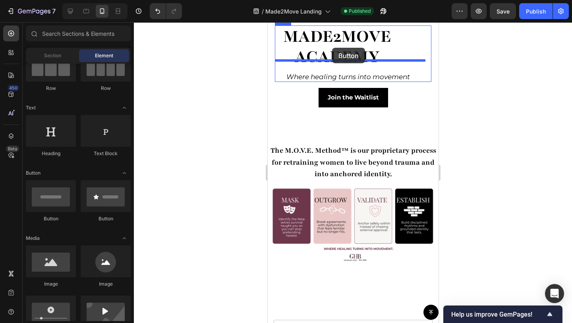
scroll to position [232, 0]
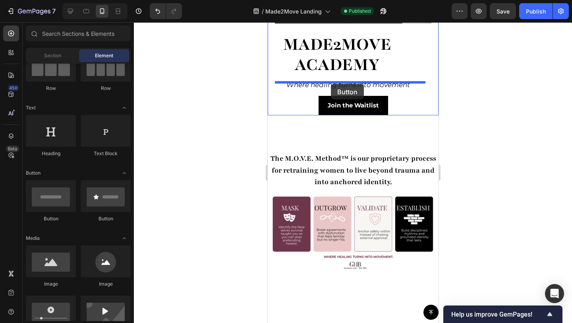
drag, startPoint x: 319, startPoint y: 224, endPoint x: 331, endPoint y: 84, distance: 140.8
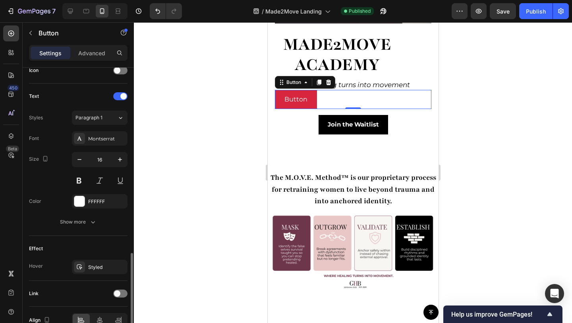
scroll to position [292, 0]
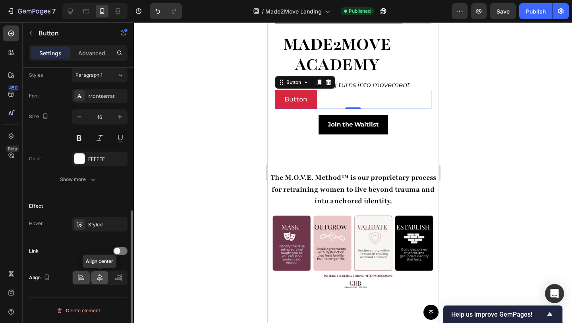
click at [95, 278] on div at bounding box center [99, 277] width 17 height 13
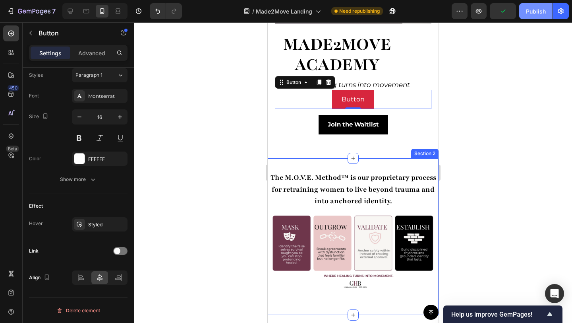
click at [536, 9] on div "Publish" at bounding box center [536, 11] width 20 height 8
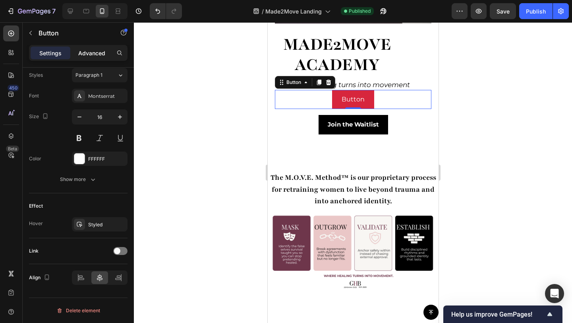
click at [87, 58] on div "Advanced" at bounding box center [92, 53] width 40 height 13
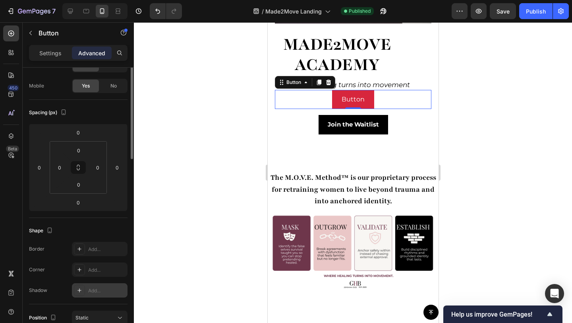
scroll to position [0, 0]
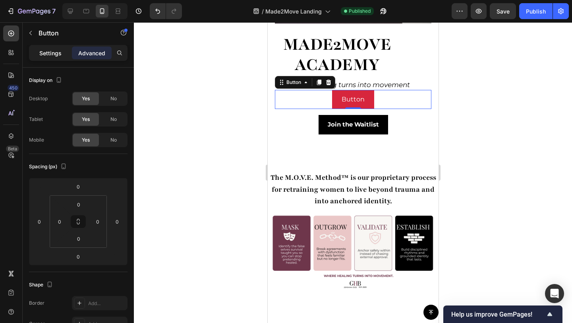
click at [48, 52] on p "Settings" at bounding box center [50, 53] width 22 height 8
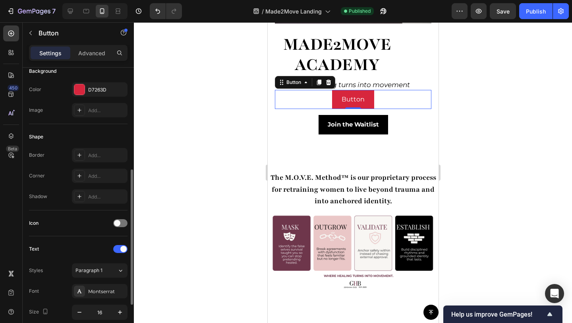
scroll to position [134, 0]
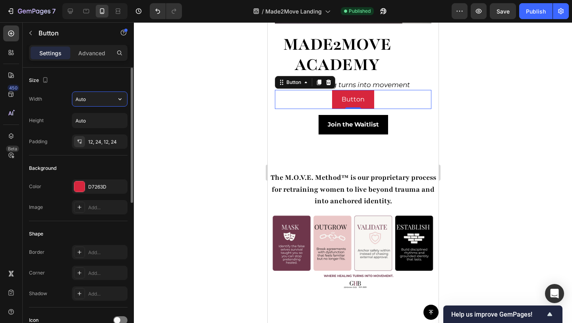
click at [84, 99] on input "Auto" at bounding box center [99, 99] width 55 height 14
click at [119, 99] on icon "button" at bounding box center [120, 99] width 8 height 8
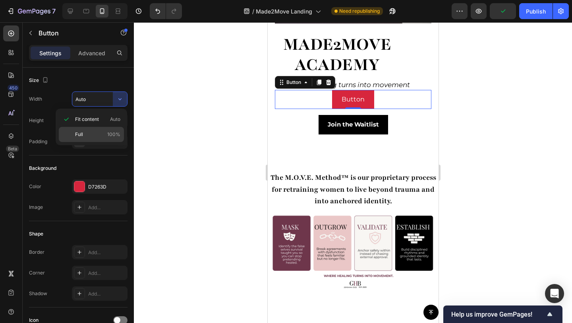
click at [93, 127] on div "Full 100%" at bounding box center [91, 134] width 65 height 15
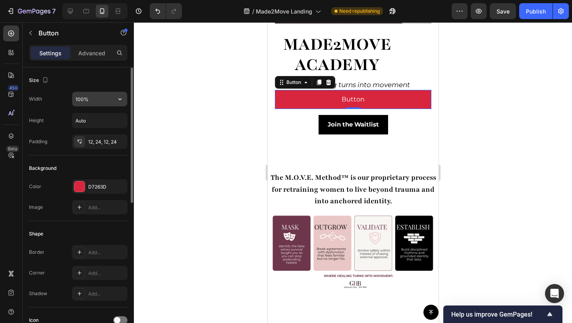
click at [111, 104] on input "100%" at bounding box center [99, 99] width 55 height 14
click at [119, 99] on icon "button" at bounding box center [119, 99] width 3 height 2
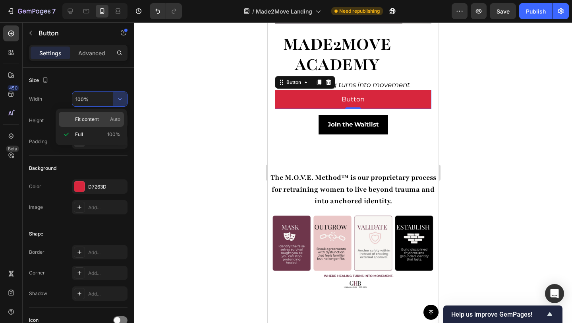
click at [91, 121] on span "Fit content" at bounding box center [87, 119] width 24 height 7
type input "Auto"
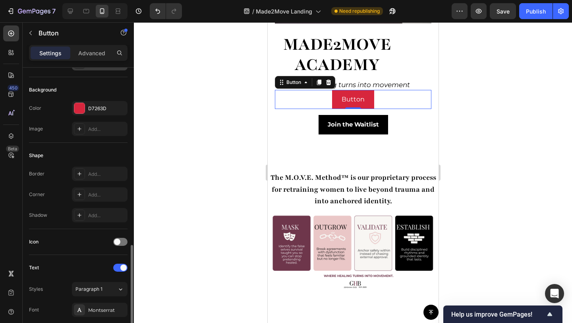
scroll to position [172, 0]
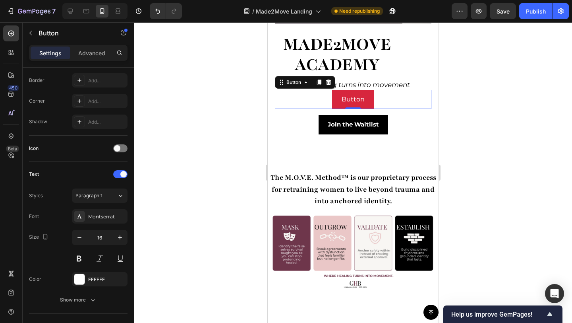
click at [394, 90] on div "Button Button 0" at bounding box center [353, 99] width 157 height 19
click at [282, 84] on icon at bounding box center [282, 84] width 1 height 1
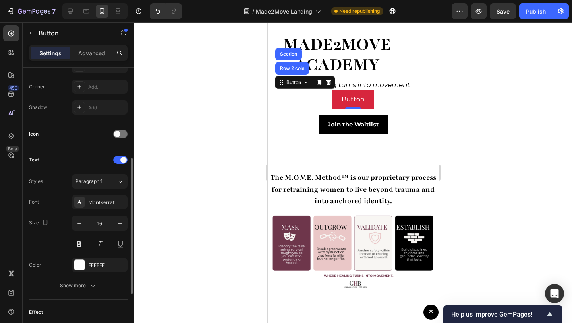
scroll to position [292, 0]
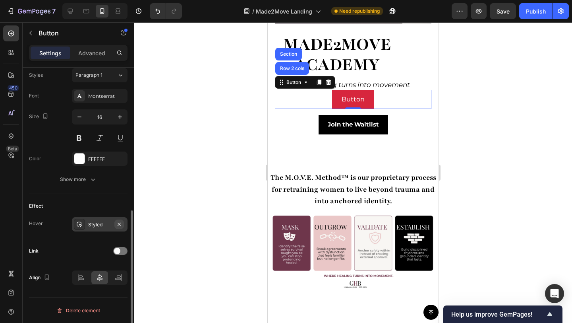
click at [121, 225] on icon "button" at bounding box center [119, 224] width 6 height 6
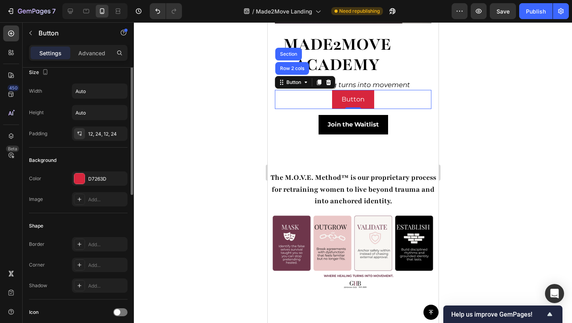
scroll to position [0, 0]
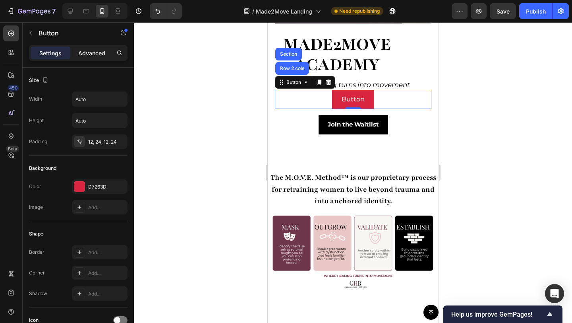
click at [83, 52] on p "Advanced" at bounding box center [91, 53] width 27 height 8
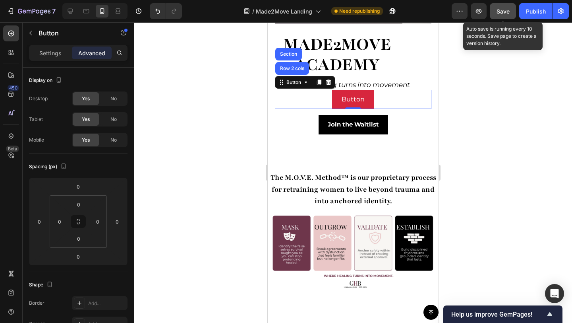
click at [506, 11] on span "Save" at bounding box center [503, 11] width 13 height 7
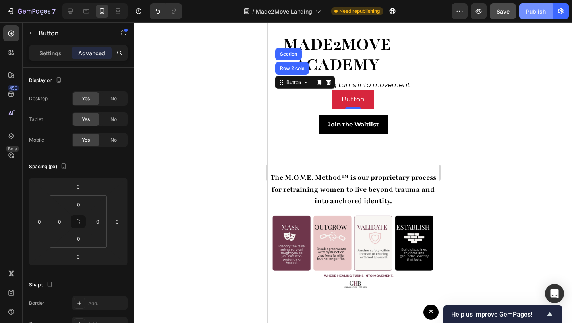
click at [522, 11] on button "Publish" at bounding box center [536, 11] width 33 height 16
click at [342, 95] on p "Button" at bounding box center [352, 100] width 23 height 10
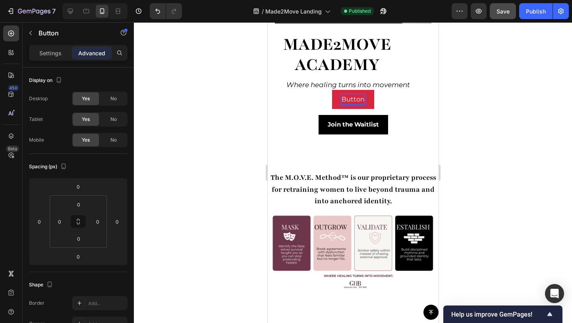
click at [333, 95] on button "Button" at bounding box center [353, 99] width 42 height 19
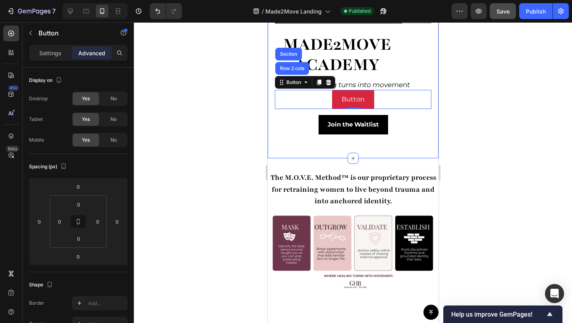
drag, startPoint x: 299, startPoint y: 86, endPoint x: 308, endPoint y: 149, distance: 63.9
drag, startPoint x: 292, startPoint y: 75, endPoint x: 296, endPoint y: 149, distance: 74.8
drag, startPoint x: 284, startPoint y: 75, endPoint x: 285, endPoint y: 97, distance: 21.5
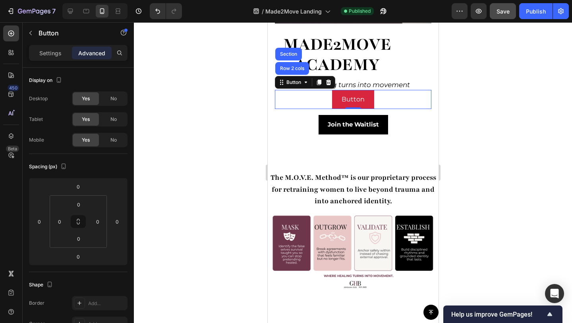
click at [285, 97] on div "Button Button Row 2 cols Section 0" at bounding box center [353, 99] width 157 height 19
drag, startPoint x: 281, startPoint y: 76, endPoint x: 282, endPoint y: 101, distance: 25.5
click at [282, 101] on div "Button Button Row 2 cols Section 0" at bounding box center [353, 99] width 157 height 19
click at [280, 93] on div "Button Button Row 2 cols Section 0" at bounding box center [353, 99] width 157 height 19
click at [401, 92] on div "Button Button Row 2 cols Section 0" at bounding box center [353, 99] width 157 height 19
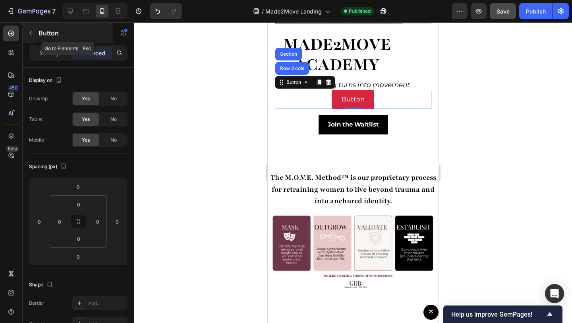
click at [30, 35] on icon "button" at bounding box center [30, 33] width 6 height 6
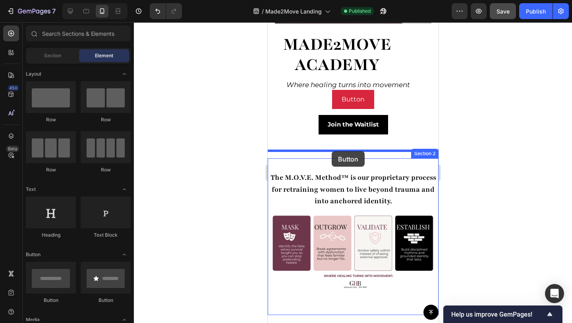
drag, startPoint x: 309, startPoint y: 222, endPoint x: 332, endPoint y: 151, distance: 74.7
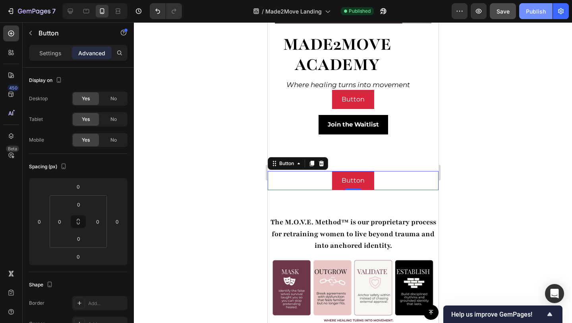
click at [541, 12] on div "Publish" at bounding box center [536, 11] width 20 height 8
click at [403, 171] on div "Button Button 0" at bounding box center [353, 180] width 171 height 19
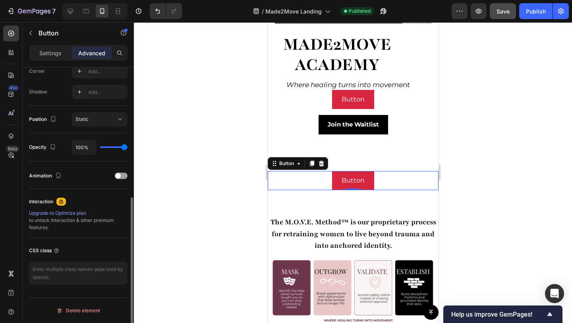
scroll to position [88, 0]
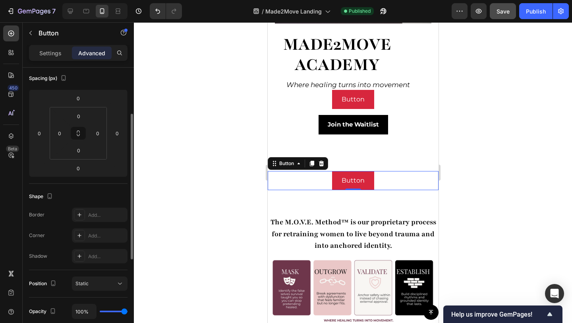
click at [42, 55] on p "Settings" at bounding box center [50, 53] width 22 height 8
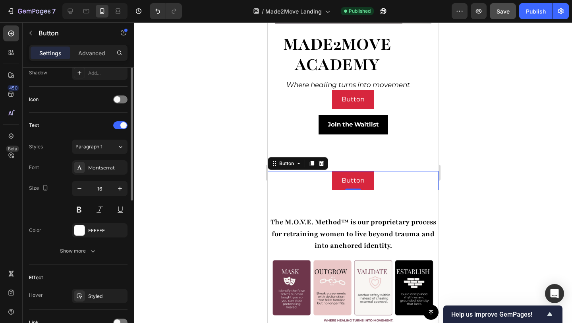
scroll to position [292, 0]
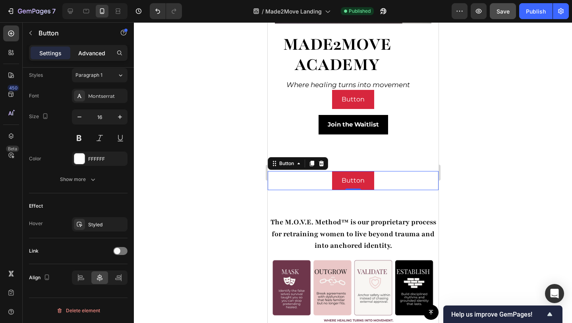
click at [85, 51] on p "Advanced" at bounding box center [91, 53] width 27 height 8
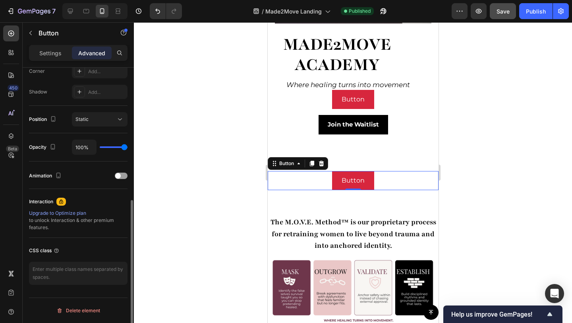
scroll to position [0, 0]
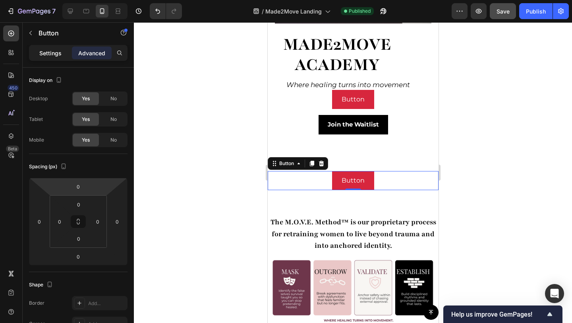
click at [49, 55] on p "Settings" at bounding box center [50, 53] width 22 height 8
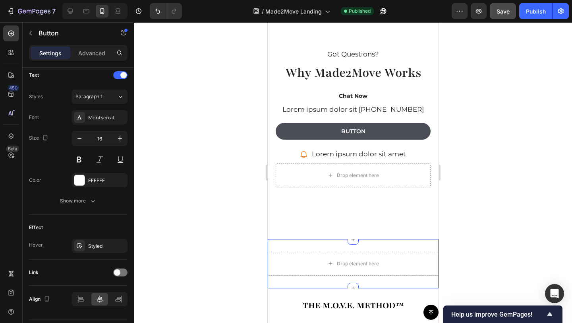
scroll to position [964, 0]
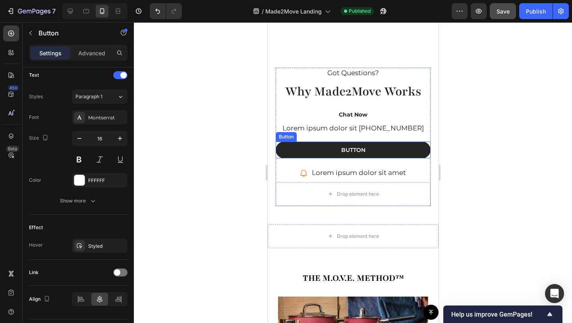
click at [317, 158] on button "Button" at bounding box center [353, 150] width 155 height 17
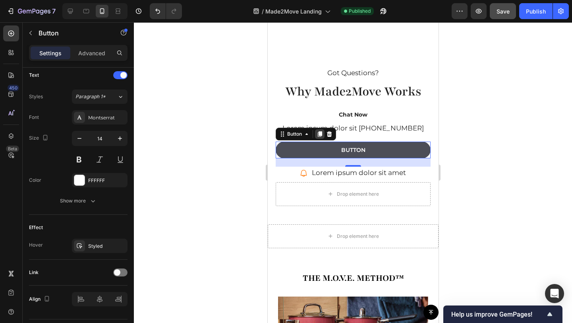
click at [320, 137] on icon at bounding box center [320, 134] width 4 height 6
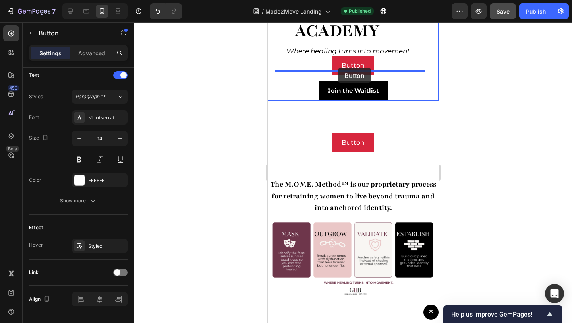
scroll to position [261, 0]
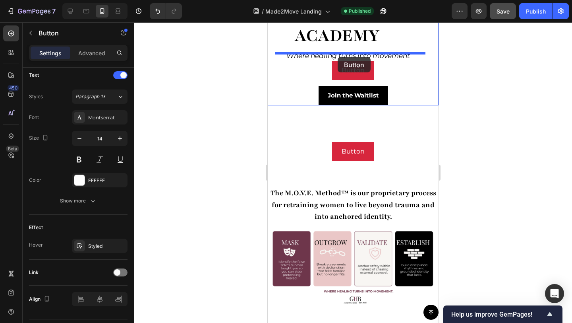
drag, startPoint x: 325, startPoint y: 188, endPoint x: 338, endPoint y: 57, distance: 132.2
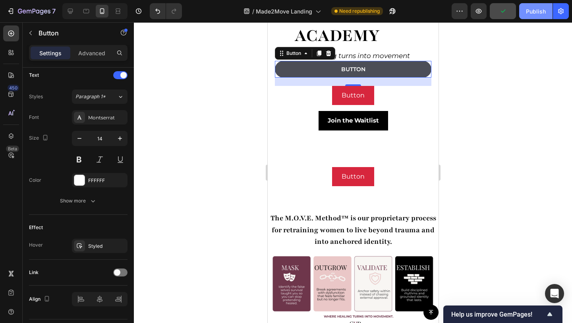
click at [525, 14] on button "Publish" at bounding box center [536, 11] width 33 height 16
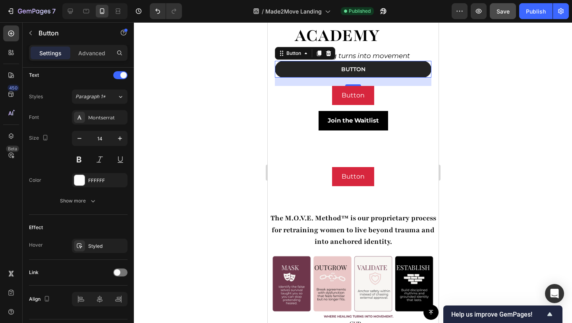
click at [417, 64] on button "Button" at bounding box center [353, 69] width 157 height 17
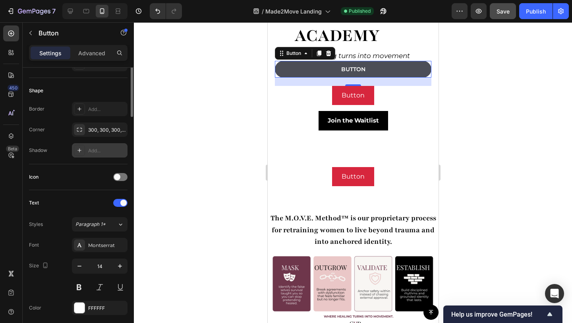
scroll to position [39, 0]
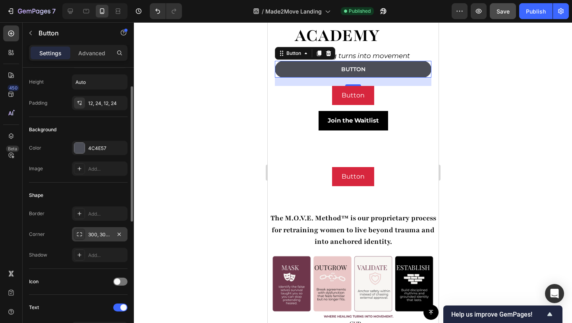
click at [92, 236] on div "300, 300, 300, 300" at bounding box center [99, 234] width 23 height 7
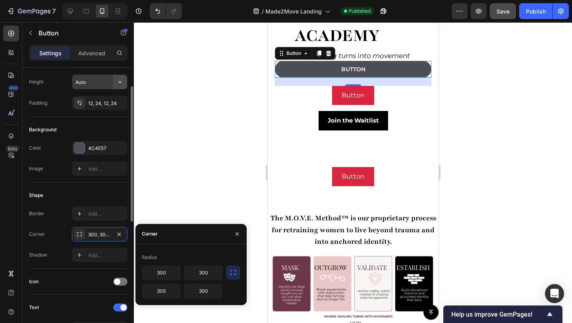
click at [120, 84] on icon "button" at bounding box center [120, 82] width 8 height 8
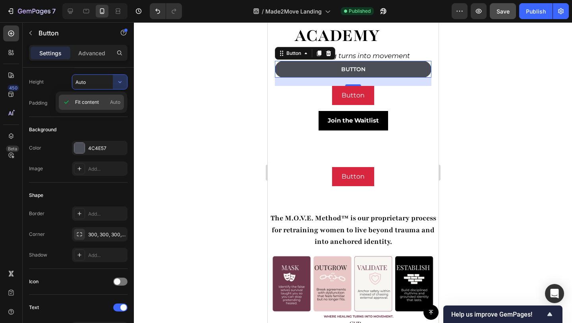
click at [92, 100] on span "Fit content" at bounding box center [87, 102] width 24 height 7
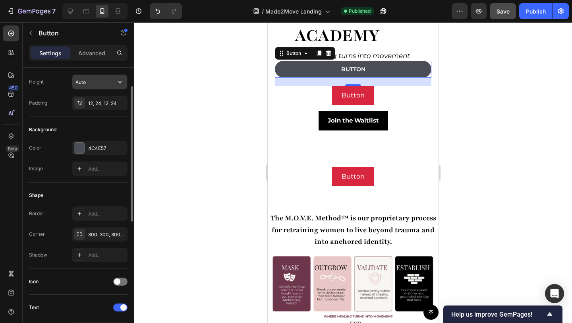
click at [93, 85] on input "Auto" at bounding box center [99, 82] width 55 height 14
click at [117, 148] on icon "button" at bounding box center [119, 148] width 6 height 6
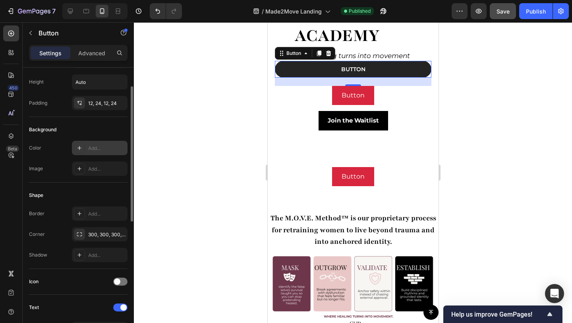
click at [312, 63] on button "Button" at bounding box center [353, 69] width 157 height 17
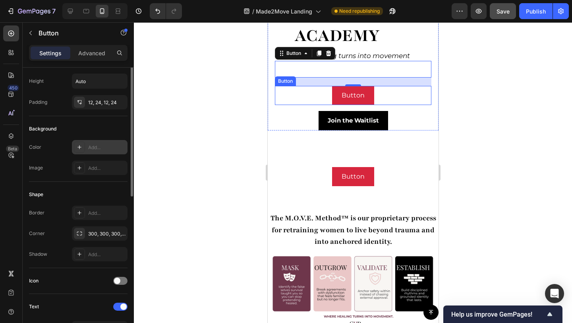
scroll to position [0, 0]
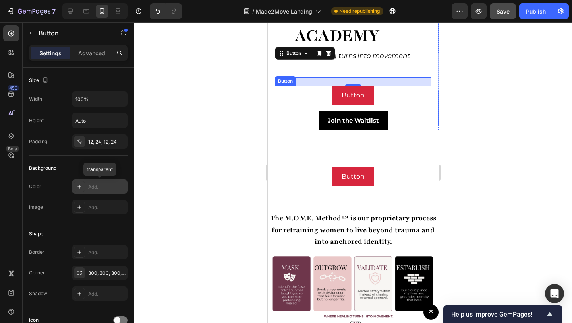
click at [89, 184] on div "Add..." at bounding box center [106, 186] width 37 height 7
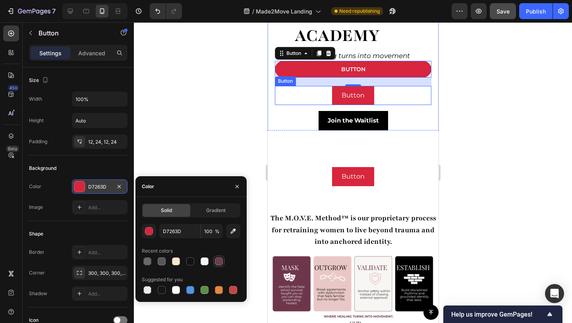
click at [215, 264] on div at bounding box center [219, 261] width 8 height 8
type input "6B3F4C"
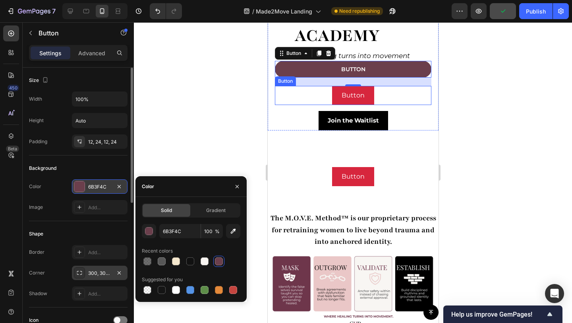
click at [108, 270] on div "300, 300, 300, 300" at bounding box center [99, 273] width 23 height 7
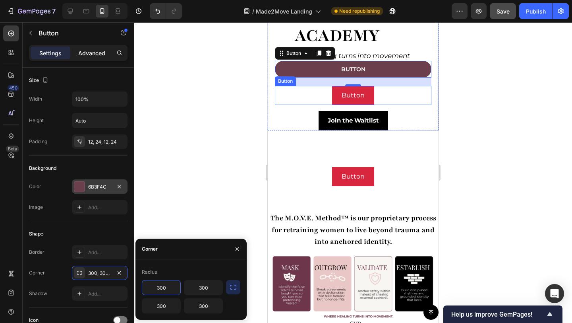
click at [100, 54] on p "Advanced" at bounding box center [91, 53] width 27 height 8
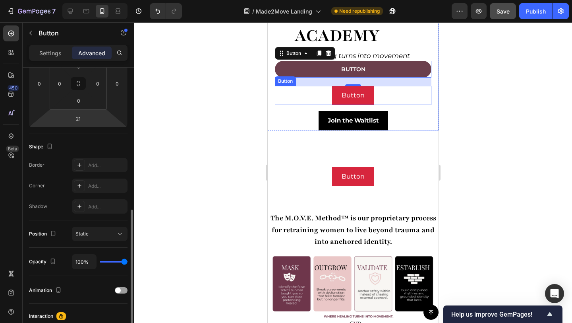
scroll to position [184, 0]
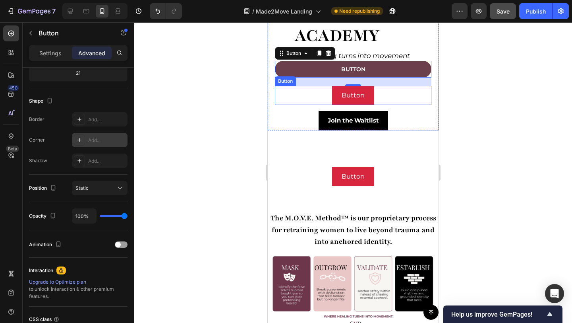
click at [94, 141] on div "Add..." at bounding box center [106, 140] width 37 height 7
type input "8"
click at [38, 146] on div "Corner Round" at bounding box center [78, 140] width 99 height 14
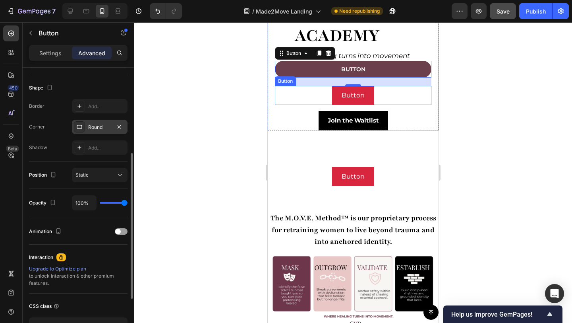
scroll to position [223, 0]
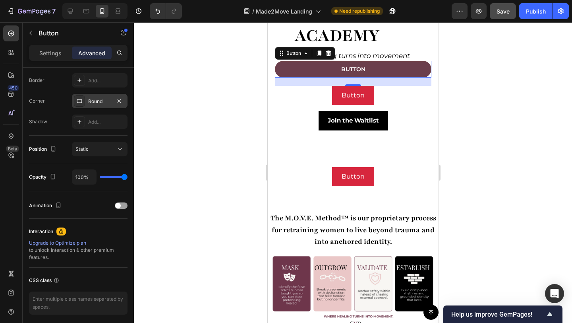
click at [45, 60] on div "Settings Advanced" at bounding box center [78, 53] width 99 height 16
click at [45, 57] on div "Settings" at bounding box center [51, 53] width 40 height 13
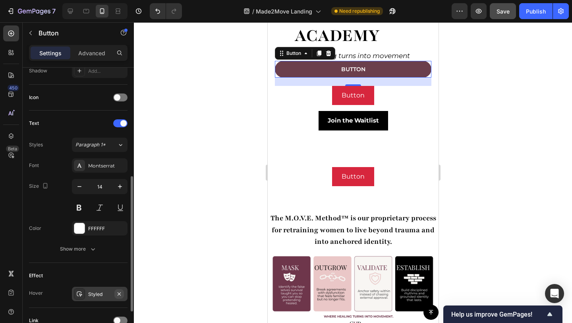
click at [121, 295] on icon "button" at bounding box center [119, 294] width 6 height 6
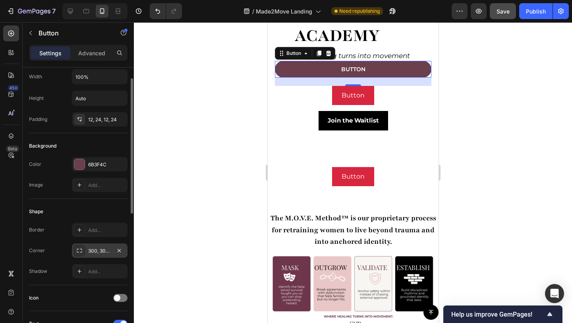
scroll to position [0, 0]
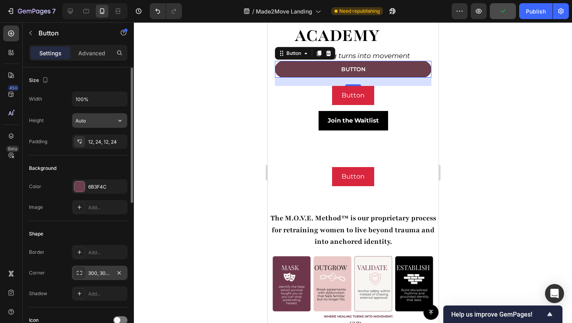
click at [99, 120] on input "Auto" at bounding box center [99, 120] width 55 height 14
click at [100, 103] on input "100%" at bounding box center [99, 99] width 55 height 14
click at [116, 101] on icon "button" at bounding box center [120, 99] width 8 height 8
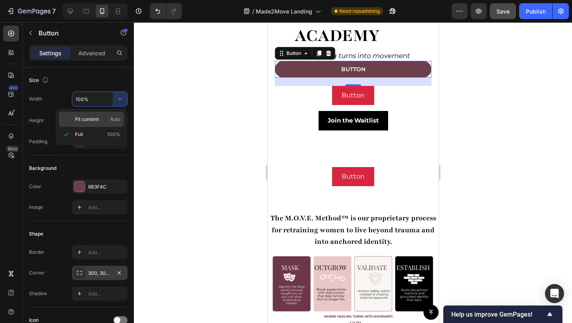
click at [102, 115] on div "Fit content Auto" at bounding box center [91, 119] width 65 height 15
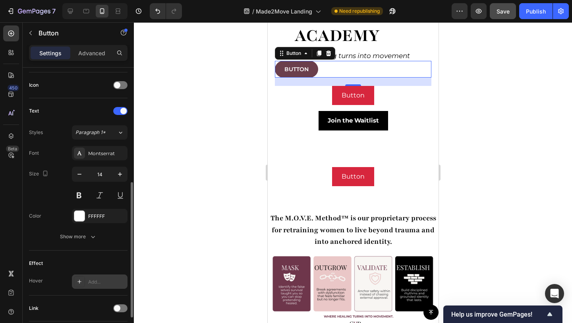
scroll to position [292, 0]
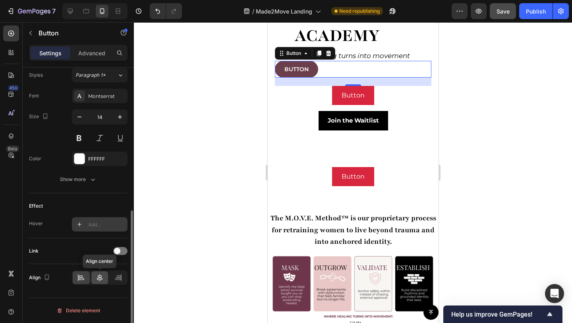
click at [99, 281] on icon at bounding box center [100, 278] width 8 height 8
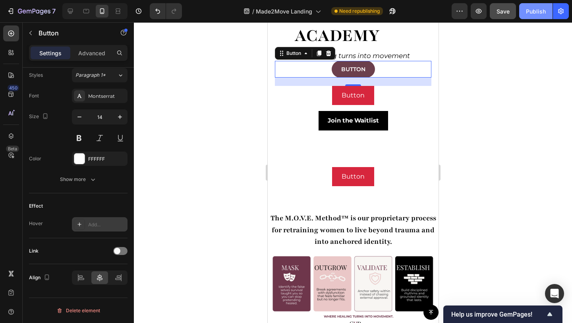
click at [525, 12] on button "Publish" at bounding box center [536, 11] width 33 height 16
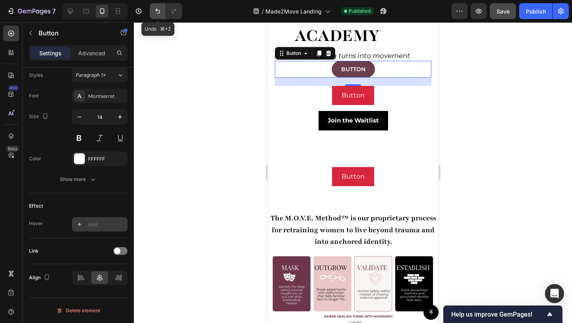
click at [156, 9] on icon "Undo/Redo" at bounding box center [157, 11] width 5 height 5
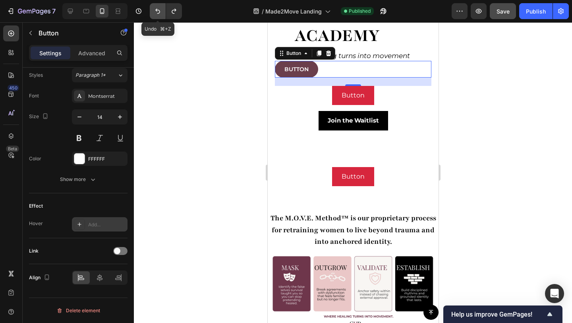
click at [156, 9] on icon "Undo/Redo" at bounding box center [157, 11] width 5 height 5
type input "100%"
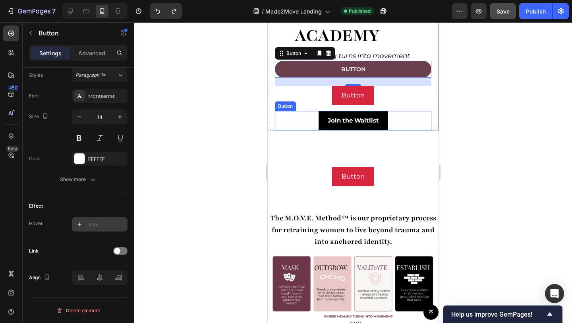
click at [393, 115] on div "Join the Waitlist Button" at bounding box center [353, 120] width 157 height 19
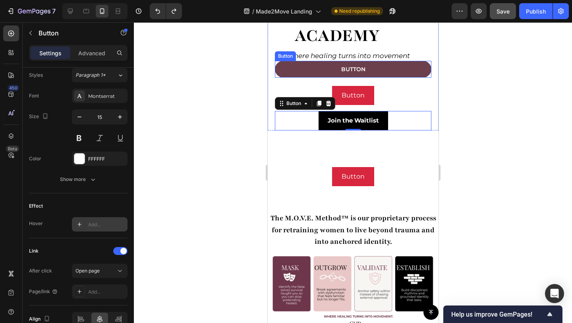
click at [286, 62] on button "Button" at bounding box center [353, 69] width 157 height 17
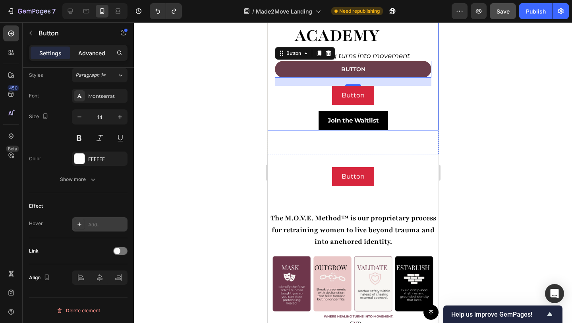
click at [82, 53] on p "Advanced" at bounding box center [91, 53] width 27 height 8
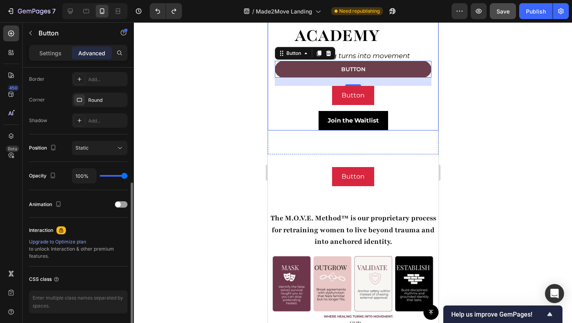
scroll to position [214, 0]
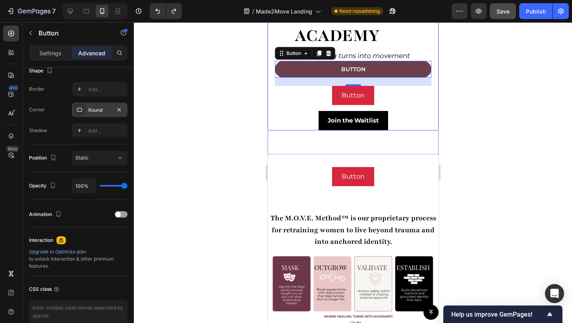
click at [102, 107] on div "Round" at bounding box center [99, 110] width 23 height 7
click at [82, 109] on icon at bounding box center [79, 110] width 6 height 6
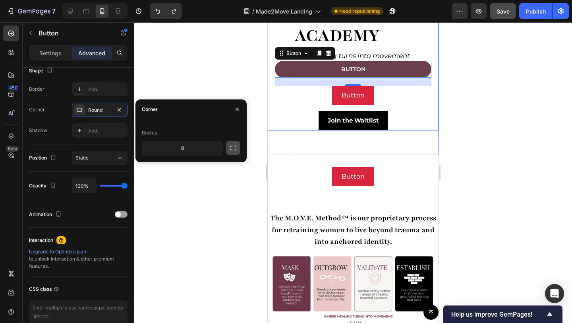
click at [232, 146] on icon "button" at bounding box center [233, 148] width 8 height 8
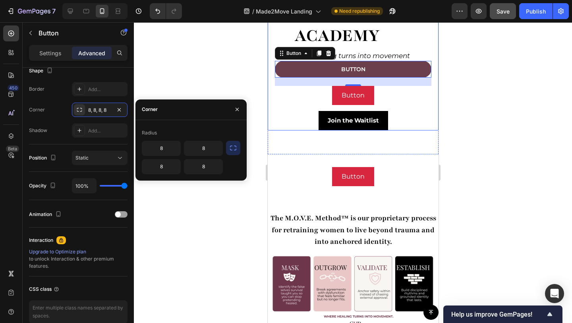
click at [232, 146] on icon "button" at bounding box center [233, 148] width 8 height 8
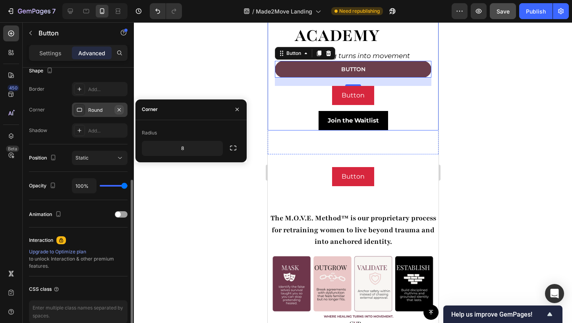
click at [119, 109] on icon "button" at bounding box center [119, 109] width 3 height 3
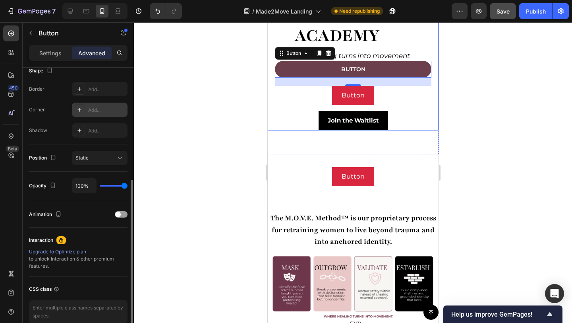
click at [75, 111] on div at bounding box center [79, 109] width 11 height 11
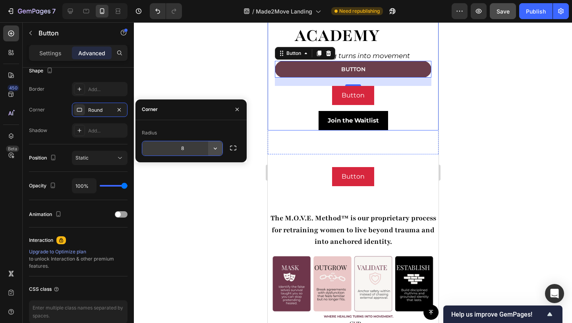
click at [211, 150] on icon "button" at bounding box center [215, 148] width 8 height 8
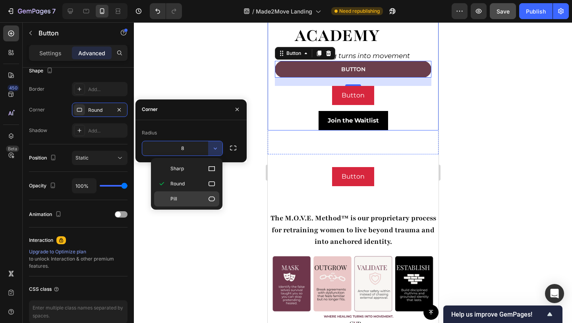
click at [196, 194] on div "Pill" at bounding box center [186, 198] width 65 height 15
type input "9999"
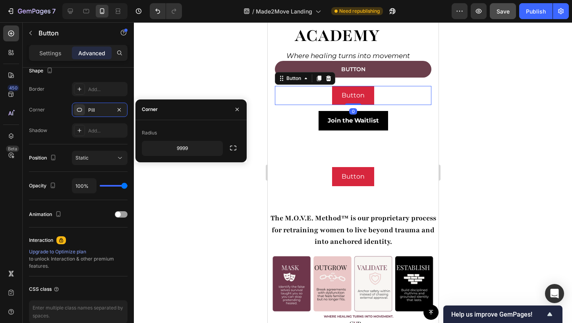
click at [407, 92] on div "Button Button 0" at bounding box center [353, 95] width 157 height 19
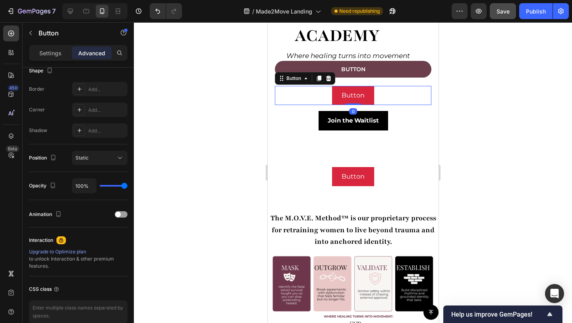
click at [407, 92] on div "Button Button 0" at bounding box center [353, 95] width 157 height 19
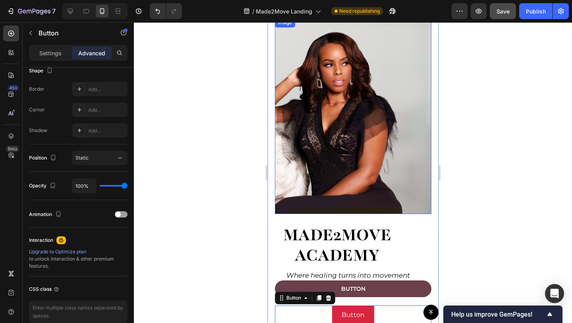
scroll to position [199, 0]
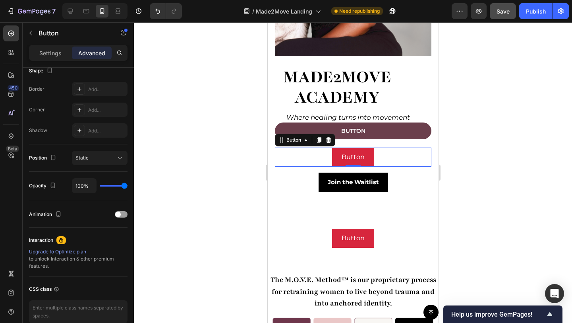
click at [382, 149] on div "Button Button 0" at bounding box center [353, 156] width 157 height 19
click at [345, 152] on p "Button" at bounding box center [352, 157] width 23 height 10
click at [332, 155] on button "Button" at bounding box center [353, 156] width 42 height 19
click at [51, 53] on p "Settings" at bounding box center [50, 53] width 22 height 8
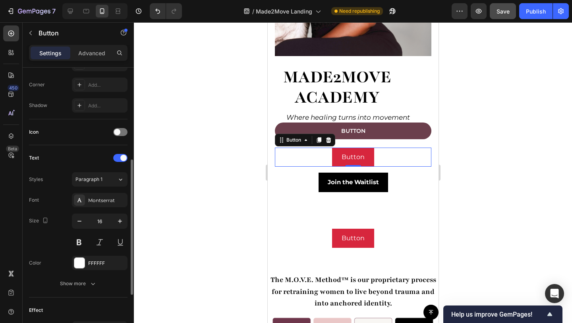
scroll to position [173, 0]
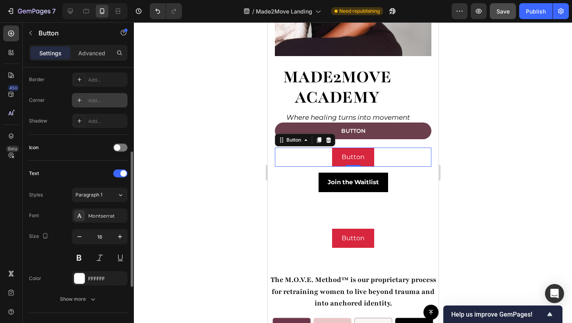
click at [82, 103] on div at bounding box center [79, 100] width 11 height 11
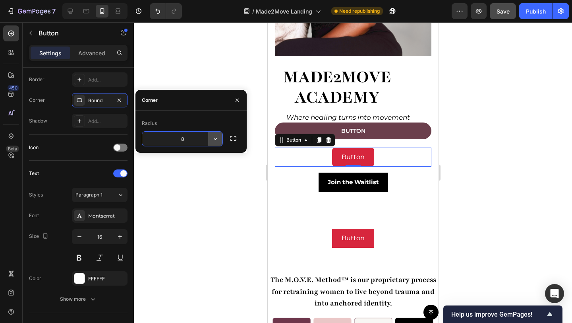
click at [215, 141] on icon "button" at bounding box center [215, 139] width 8 height 8
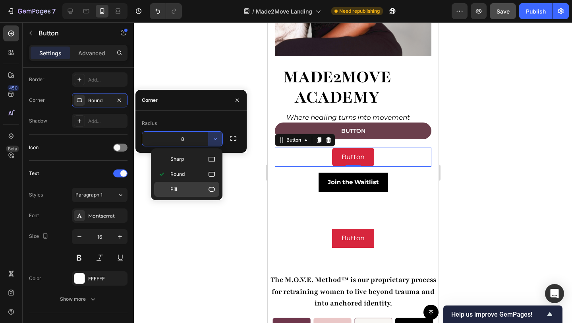
click at [189, 185] on p "Pill" at bounding box center [193, 189] width 45 height 8
type input "9999"
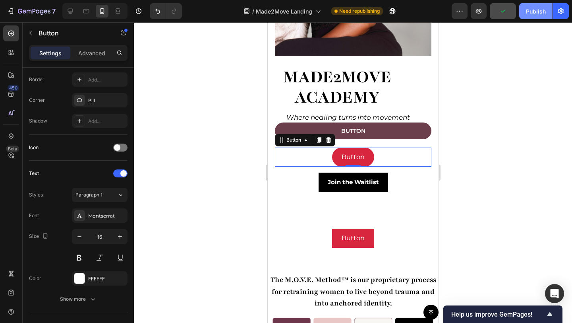
click at [533, 15] on button "Publish" at bounding box center [536, 11] width 33 height 16
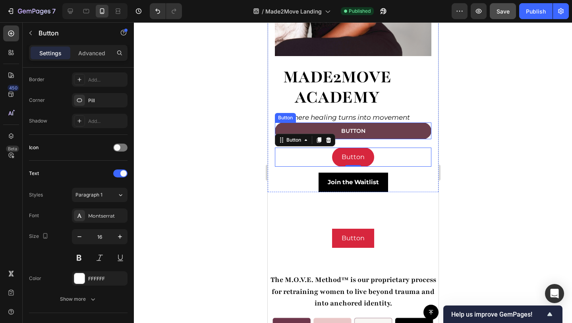
click at [371, 126] on button "Button" at bounding box center [353, 130] width 157 height 17
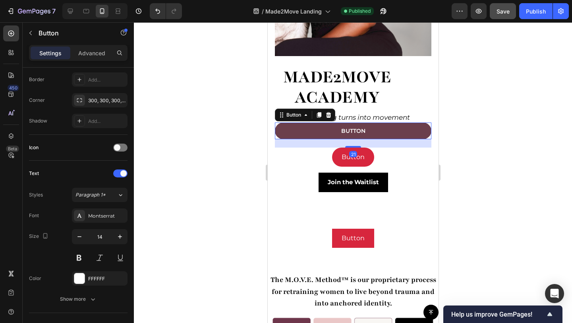
click at [371, 126] on button "Button" at bounding box center [353, 130] width 157 height 17
click at [367, 122] on button "Button" at bounding box center [353, 130] width 157 height 17
click at [357, 127] on div "Button" at bounding box center [353, 130] width 24 height 7
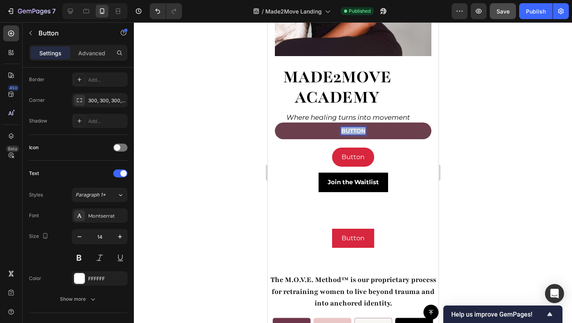
click at [357, 127] on p "Button" at bounding box center [353, 130] width 24 height 7
click at [275, 122] on button "Join" at bounding box center [353, 130] width 157 height 17
click at [275, 122] on button "Join the" at bounding box center [353, 130] width 157 height 17
click at [418, 151] on div "Button Button" at bounding box center [353, 156] width 157 height 19
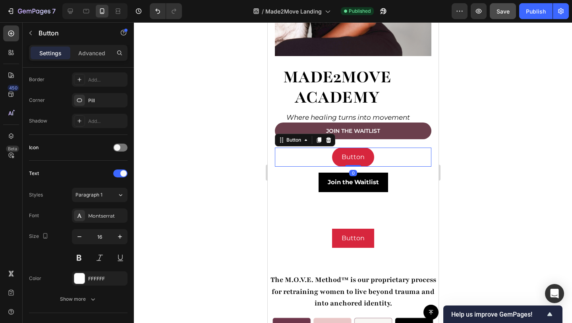
click at [380, 149] on div "Button Button 0" at bounding box center [353, 156] width 157 height 19
click at [330, 137] on icon at bounding box center [328, 140] width 5 height 6
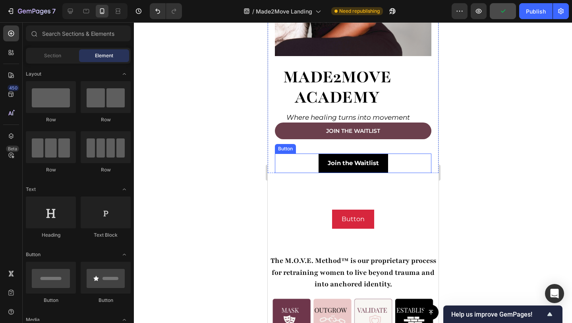
click at [386, 153] on div "Join the Waitlist Button" at bounding box center [353, 162] width 157 height 19
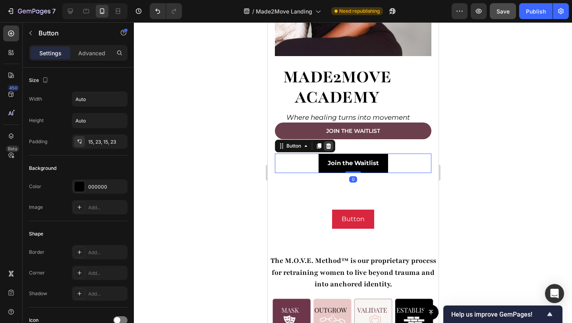
click at [331, 143] on icon at bounding box center [328, 146] width 6 height 6
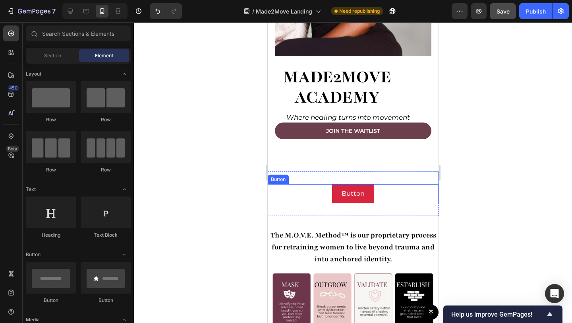
click at [373, 184] on div "Button Button" at bounding box center [353, 193] width 171 height 19
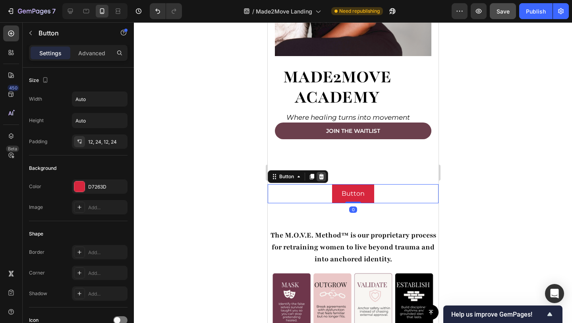
click at [325, 172] on div at bounding box center [321, 177] width 10 height 10
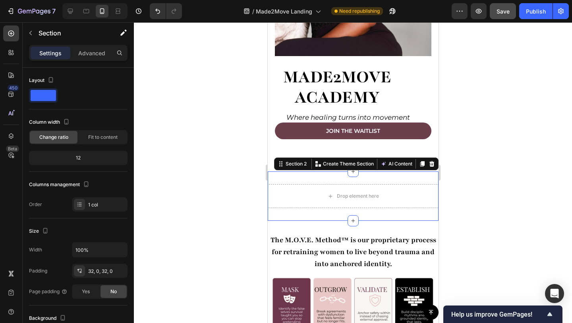
click at [417, 171] on div "Drop element here Section 2 You can create reusable sections Create Theme Secti…" at bounding box center [353, 195] width 171 height 49
click at [429, 161] on icon at bounding box center [432, 164] width 6 height 6
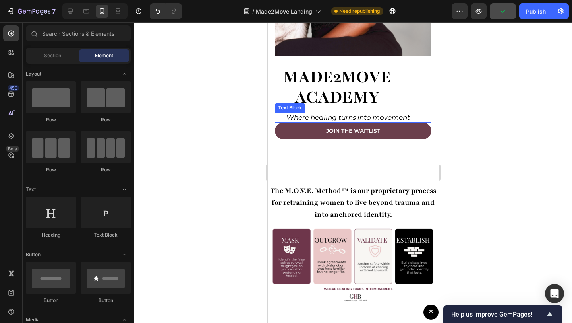
click at [353, 113] on p "Where healing turns into movement" at bounding box center [348, 117] width 124 height 8
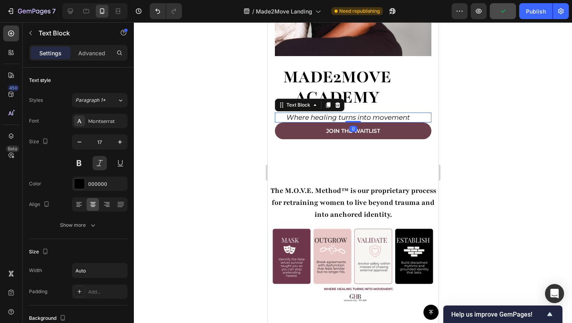
click at [353, 113] on p "Where healing turns into movement" at bounding box center [348, 117] width 124 height 8
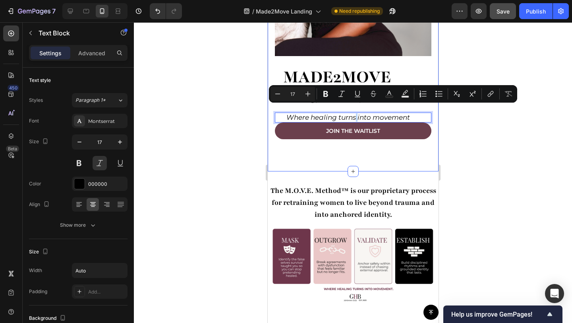
click at [406, 146] on div "made2Move academy Heading Where healing turns into movement Text Block 0 Row Jo…" at bounding box center [353, 5] width 171 height 332
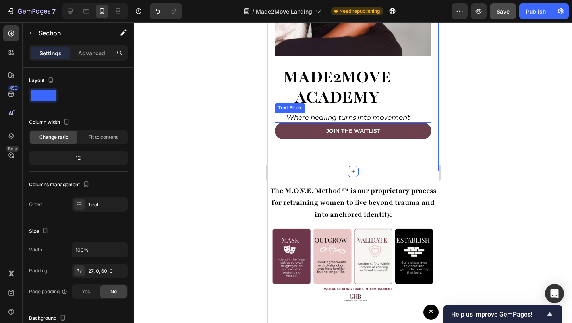
click at [370, 113] on p "Where healing turns into movement" at bounding box center [348, 117] width 124 height 8
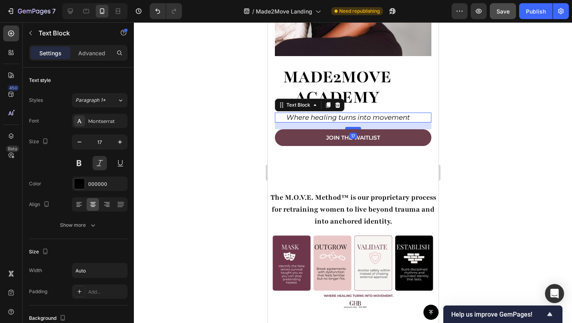
drag, startPoint x: 353, startPoint y: 114, endPoint x: 353, endPoint y: 120, distance: 6.8
click at [353, 127] on div at bounding box center [353, 128] width 16 height 2
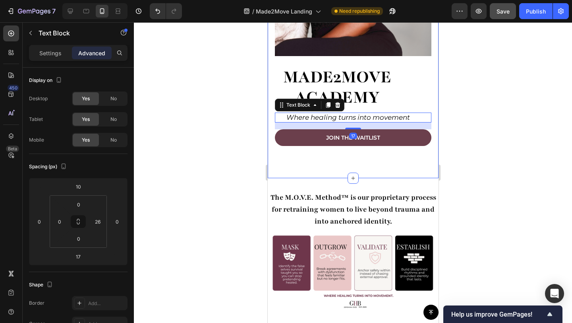
click at [404, 162] on div "made2Move academy Heading Where healing turns into movement Text Block 17 Row J…" at bounding box center [353, 8] width 171 height 339
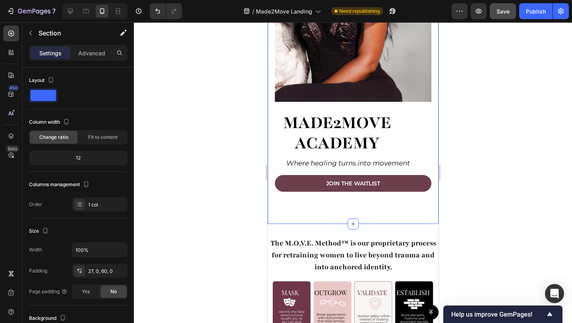
scroll to position [140, 0]
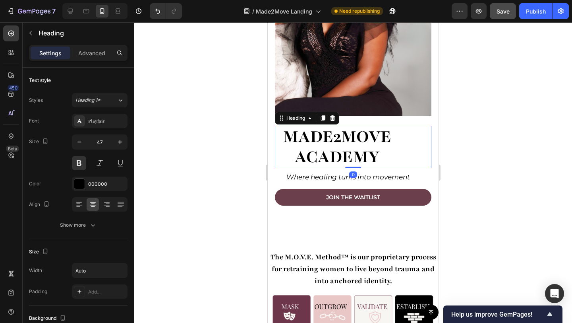
click at [365, 136] on h1 "made2Move academy" at bounding box center [337, 147] width 125 height 43
click at [122, 144] on icon "button" at bounding box center [120, 142] width 8 height 8
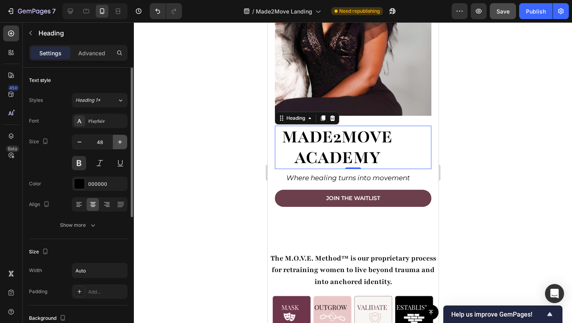
click at [122, 144] on icon "button" at bounding box center [120, 142] width 8 height 8
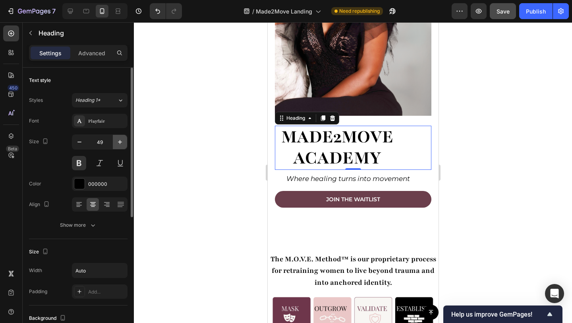
click at [122, 144] on icon "button" at bounding box center [120, 142] width 8 height 8
type input "50"
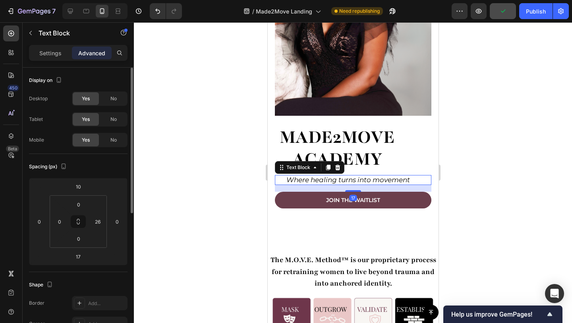
click at [328, 176] on p "Where healing turns into movement" at bounding box center [348, 180] width 124 height 8
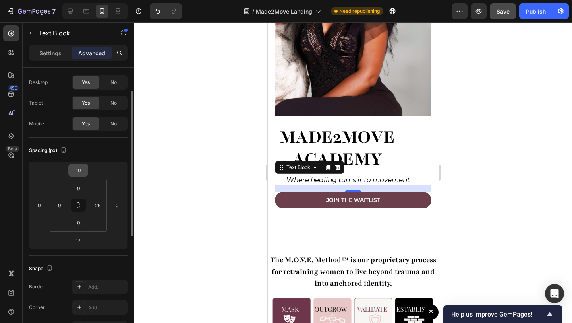
scroll to position [26, 0]
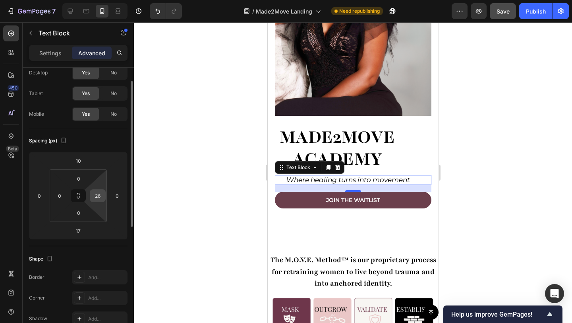
click at [98, 197] on input "26" at bounding box center [98, 196] width 12 height 12
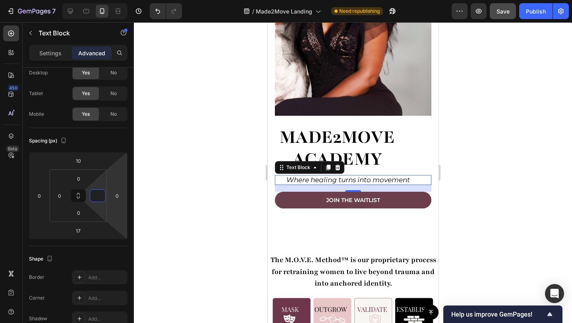
click at [112, 0] on html "7 Version history / Made2Move Landing Need republishing Preview Save Publish 45…" at bounding box center [286, 0] width 572 height 0
type input "0"
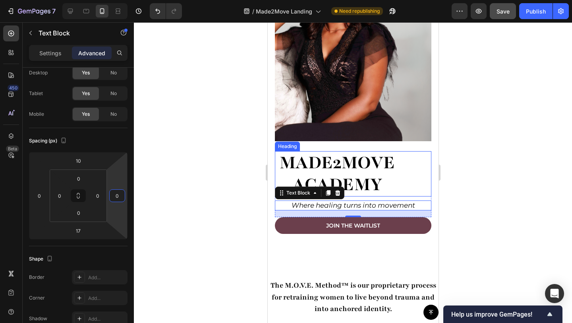
scroll to position [97, 0]
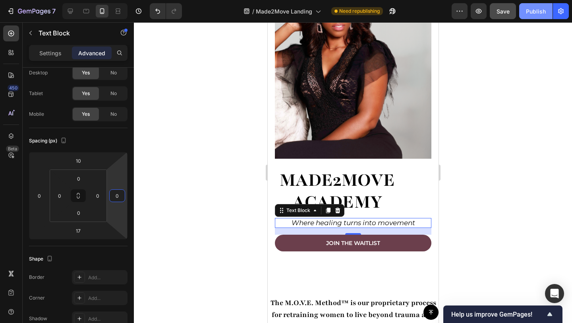
click at [530, 13] on div "Publish" at bounding box center [536, 11] width 20 height 8
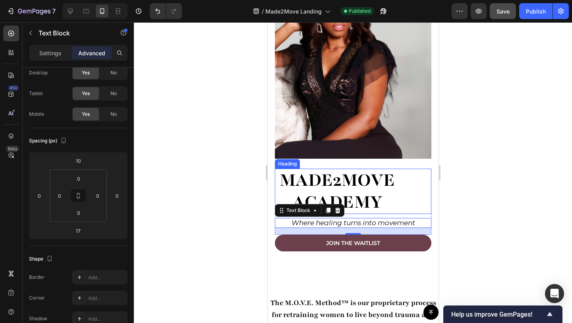
click at [337, 169] on h1 "made2Move academy" at bounding box center [337, 191] width 125 height 45
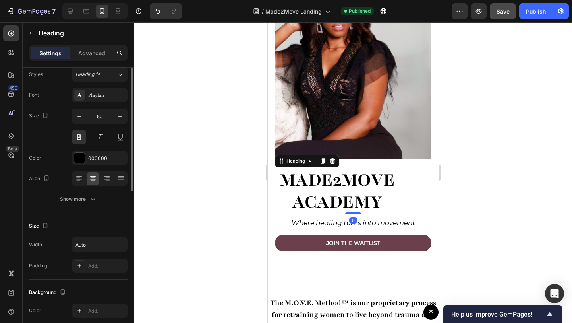
scroll to position [0, 0]
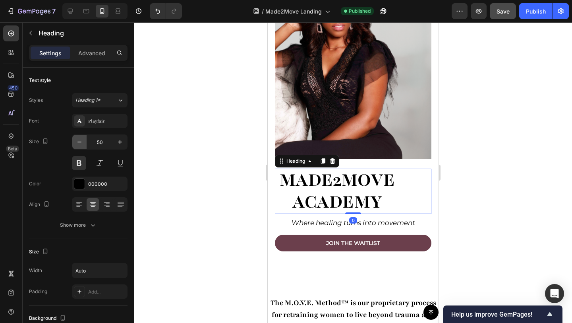
click at [83, 144] on button "button" at bounding box center [79, 142] width 14 height 14
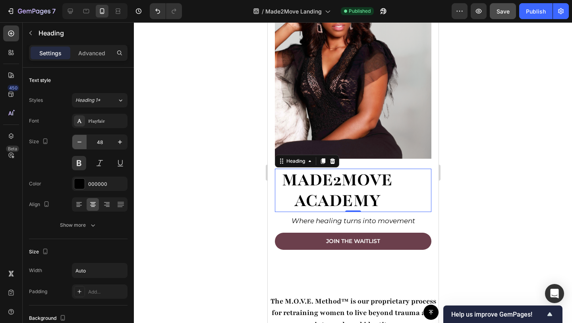
click at [83, 144] on button "button" at bounding box center [79, 142] width 14 height 14
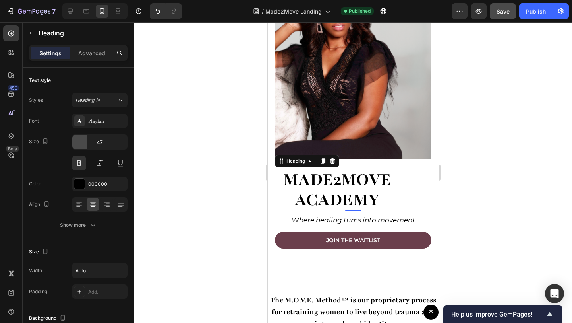
click at [83, 144] on button "button" at bounding box center [79, 142] width 14 height 14
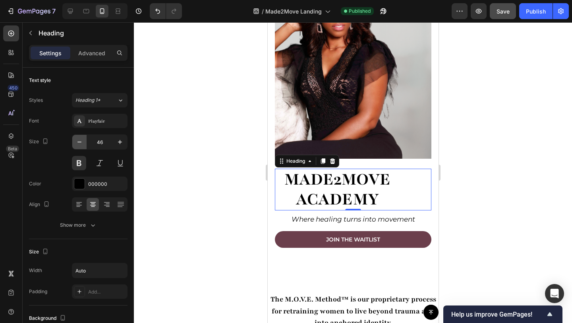
click at [83, 144] on button "button" at bounding box center [79, 142] width 14 height 14
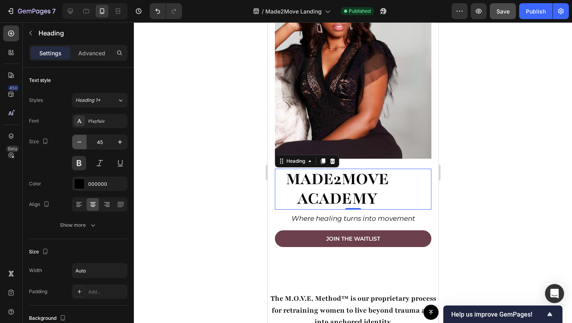
click at [83, 144] on button "button" at bounding box center [79, 142] width 14 height 14
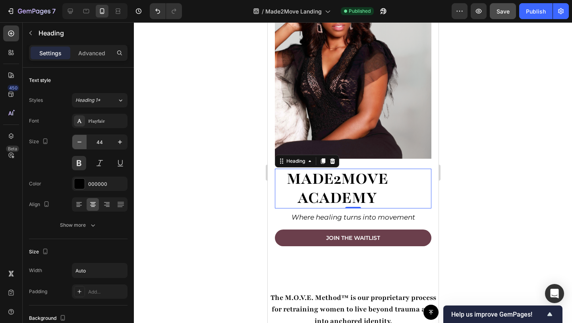
click at [83, 144] on button "button" at bounding box center [79, 142] width 14 height 14
type input "43"
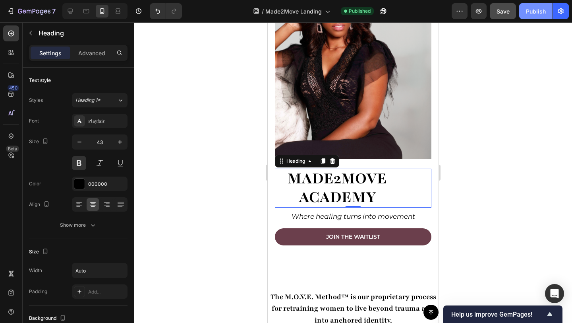
click at [545, 11] on div "Publish" at bounding box center [536, 11] width 20 height 8
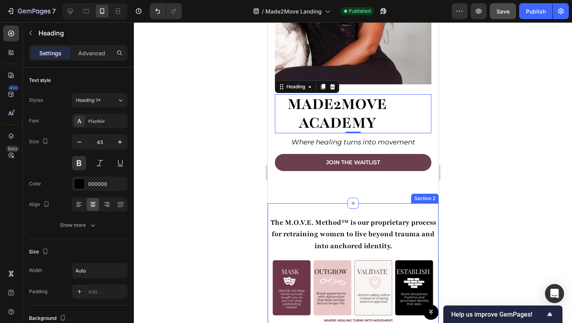
scroll to position [173, 0]
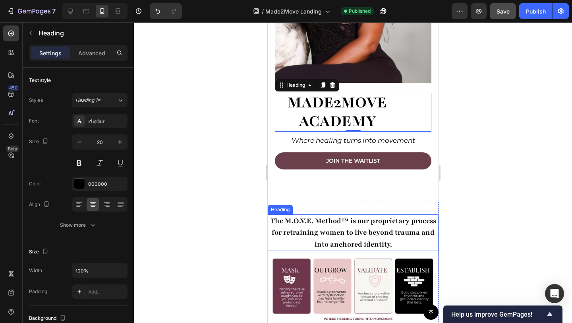
click at [347, 230] on h2 "The M.O.V.E. Method™ is our proprietary process for retraining women to live be…" at bounding box center [353, 232] width 171 height 37
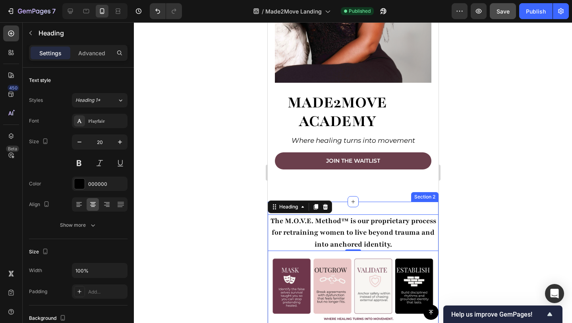
click at [363, 202] on div "The M.O.V.E. Method™ is our proprietary process for retraining women to live be…" at bounding box center [353, 280] width 171 height 157
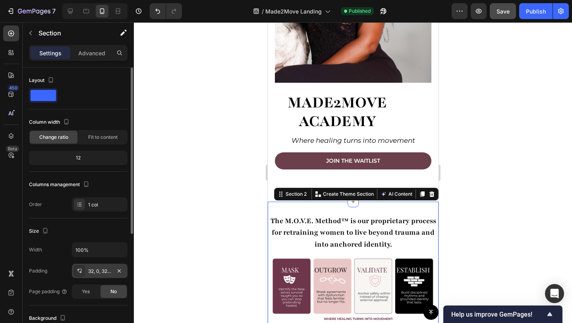
click at [103, 266] on div "32, 0, 32, 0" at bounding box center [100, 271] width 56 height 14
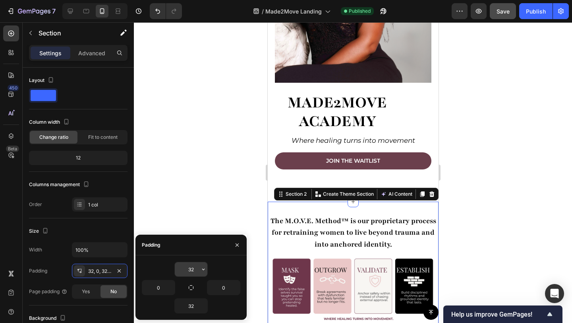
click at [198, 269] on input "32" at bounding box center [191, 269] width 33 height 14
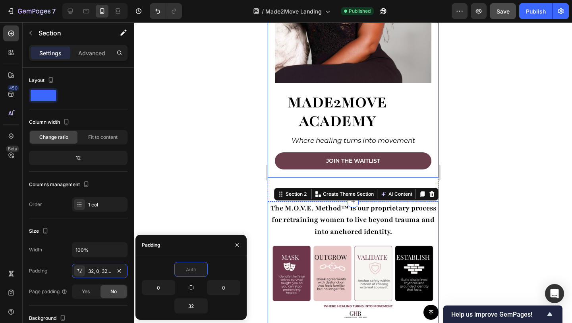
click at [431, 167] on div "made2Move academy Heading Where healing turns into movement Text Block Row Join…" at bounding box center [353, 27] width 171 height 301
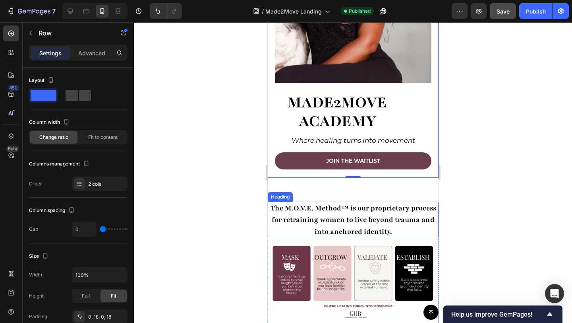
click at [350, 222] on h2 "The M.O.V.E. Method™ is our proprietary process for retraining women to live be…" at bounding box center [353, 220] width 171 height 37
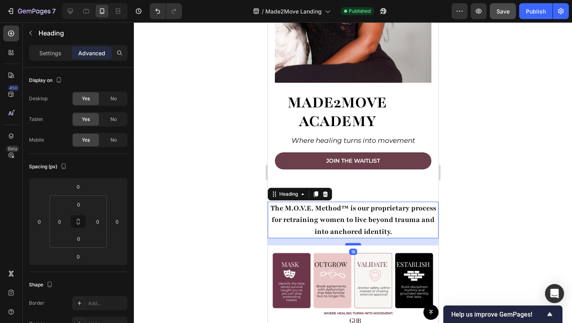
drag, startPoint x: 348, startPoint y: 230, endPoint x: 349, endPoint y: 237, distance: 7.2
click at [349, 243] on div at bounding box center [353, 244] width 16 height 2
type input "18"
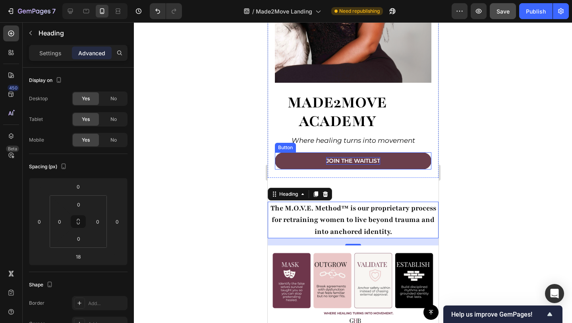
click at [367, 157] on p "Join the Waitlist" at bounding box center [353, 160] width 54 height 7
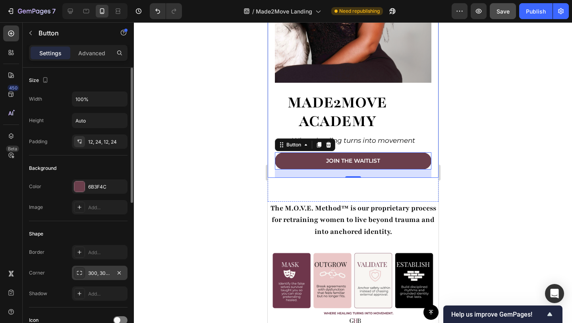
click at [100, 274] on div "300, 300, 300, 300" at bounding box center [99, 273] width 23 height 7
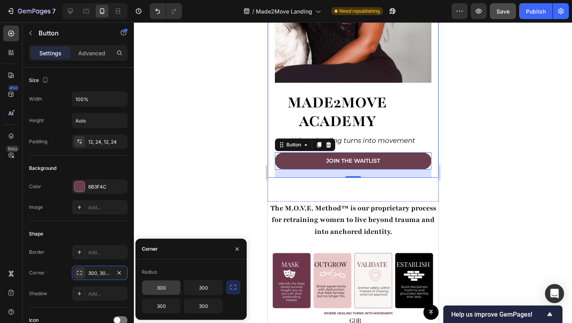
click at [170, 288] on input "300" at bounding box center [161, 287] width 38 height 14
type input "2"
type input "100"
click at [213, 287] on input "300" at bounding box center [203, 287] width 38 height 14
type input "100"
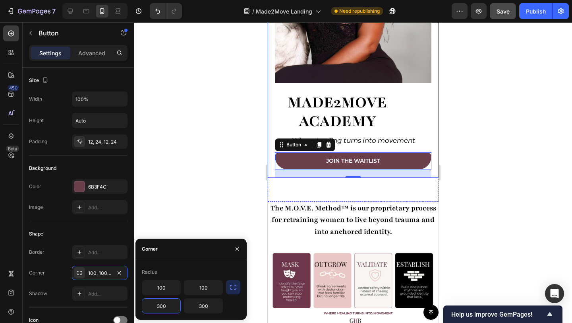
click at [166, 307] on input "300" at bounding box center [161, 306] width 38 height 14
type input "100"
click at [220, 307] on input "300" at bounding box center [203, 306] width 38 height 14
type input "100"
click at [233, 289] on icon "button" at bounding box center [233, 287] width 8 height 8
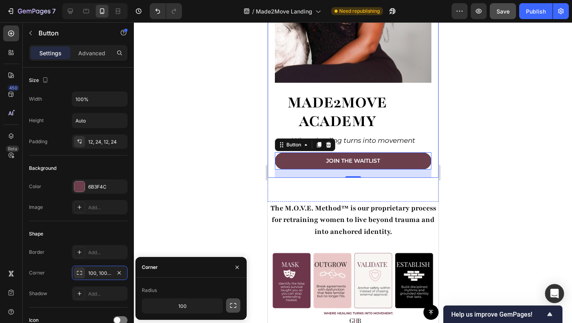
click at [233, 303] on icon "button" at bounding box center [233, 305] width 8 height 8
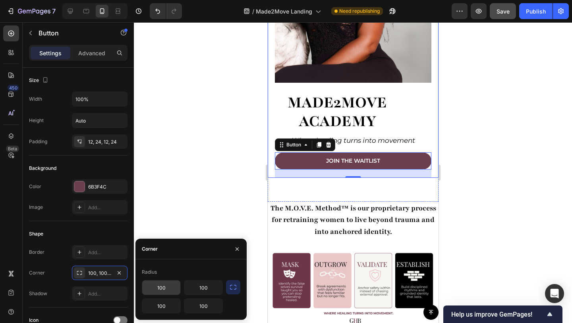
click at [167, 289] on input "100" at bounding box center [161, 287] width 38 height 14
type input "50"
click at [208, 291] on input "100" at bounding box center [203, 287] width 38 height 14
type input "50"
click at [176, 307] on input "100" at bounding box center [161, 306] width 38 height 14
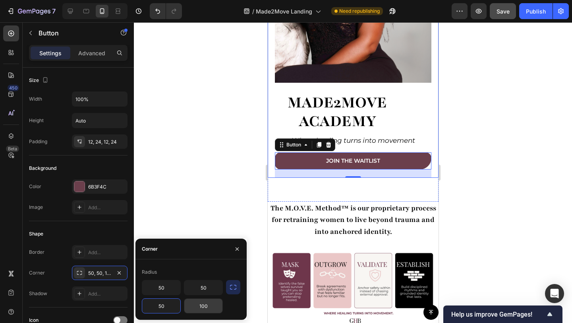
type input "50"
click at [205, 307] on input "100" at bounding box center [203, 306] width 38 height 14
type input "50"
click at [204, 272] on div "Radius" at bounding box center [191, 272] width 99 height 13
click at [204, 268] on div "Radius" at bounding box center [191, 272] width 99 height 13
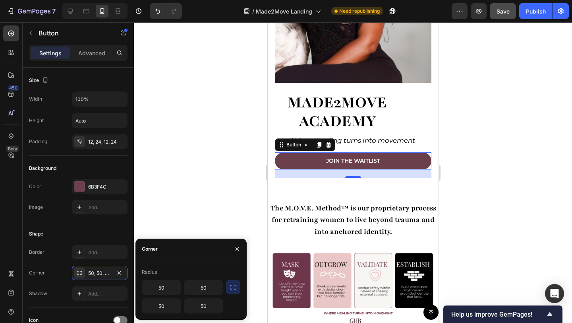
click at [448, 206] on div at bounding box center [353, 172] width 439 height 301
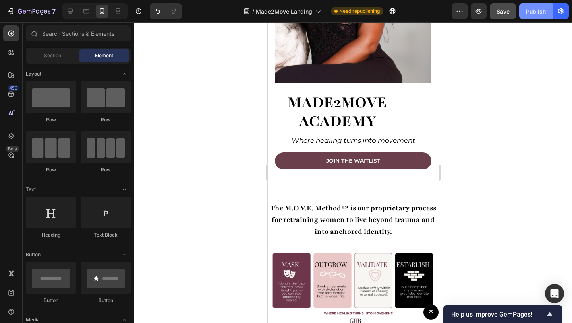
click at [532, 13] on div "Publish" at bounding box center [536, 11] width 20 height 8
click at [68, 9] on icon at bounding box center [70, 11] width 8 height 8
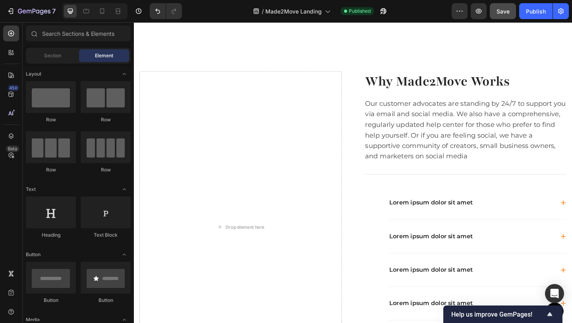
scroll to position [435, 0]
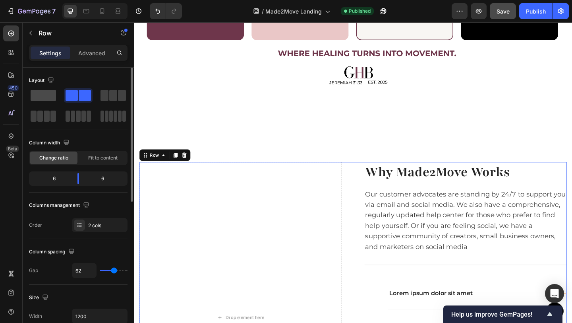
click at [47, 92] on span at bounding box center [43, 95] width 25 height 11
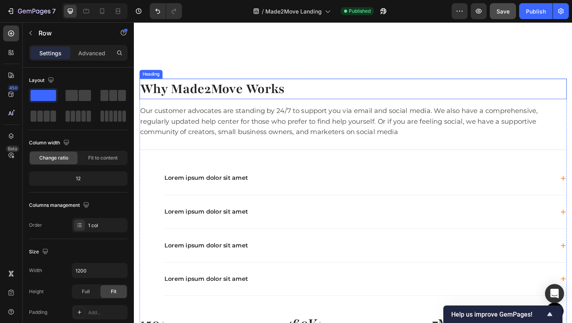
scroll to position [527, 0]
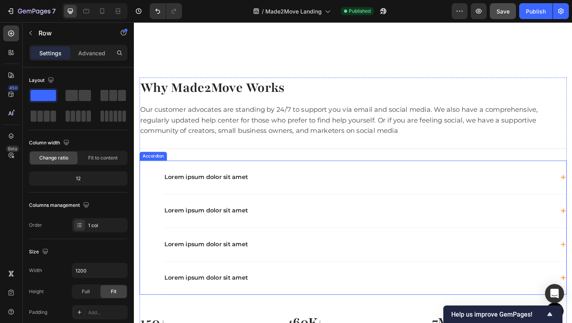
click at [206, 187] on p "Lorem ipsum dolor sit amet" at bounding box center [212, 190] width 91 height 8
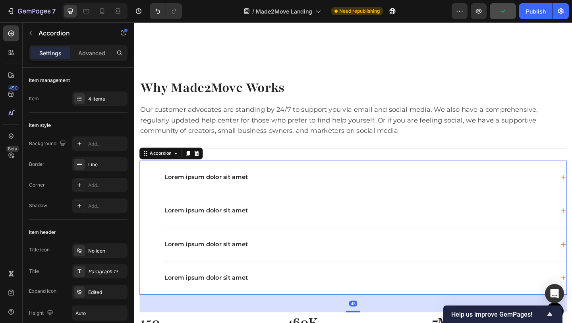
click at [206, 187] on p "Lorem ipsum dolor sit amet" at bounding box center [212, 190] width 91 height 8
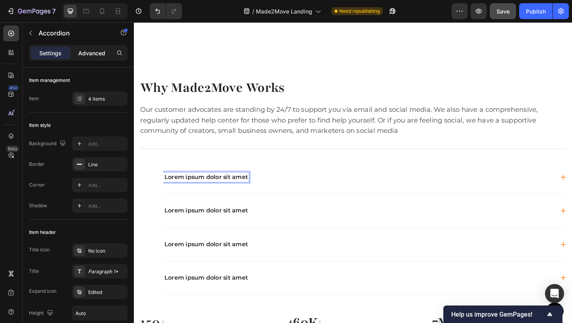
click at [88, 55] on p "Advanced" at bounding box center [91, 53] width 27 height 8
type input "100%"
type input "100"
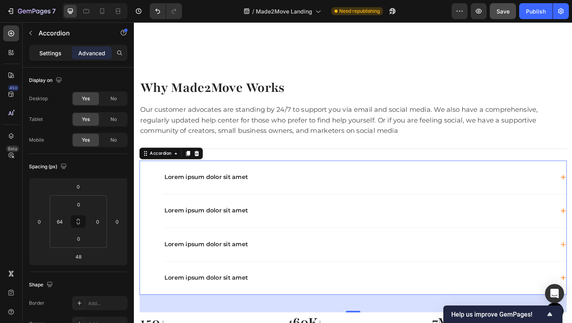
click at [58, 54] on p "Settings" at bounding box center [50, 53] width 22 height 8
type input "0"
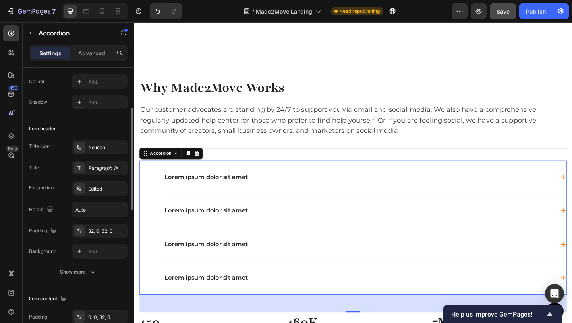
scroll to position [105, 0]
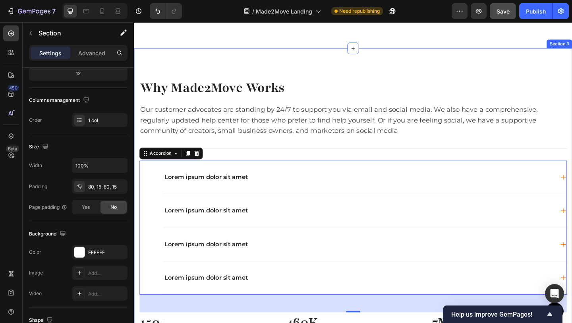
click at [210, 77] on div "Why Made2Move Works Heading Our customer advocates are standing by 24/7 to supp…" at bounding box center [372, 228] width 477 height 356
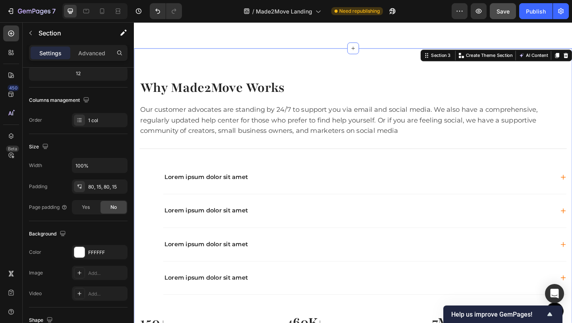
scroll to position [0, 0]
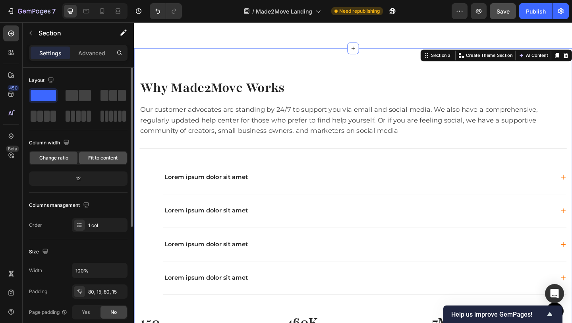
click at [101, 153] on div "Fit to content" at bounding box center [103, 157] width 48 height 13
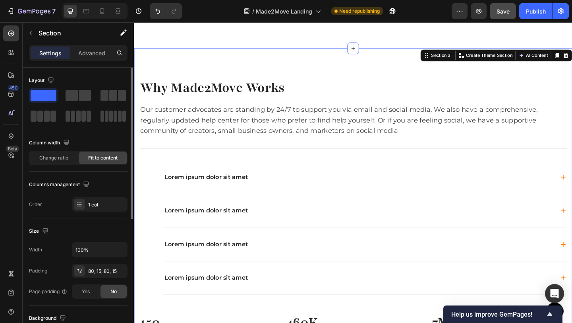
click at [101, 156] on span "Fit to content" at bounding box center [102, 157] width 29 height 7
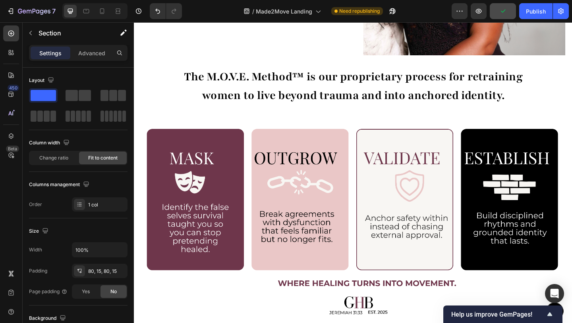
scroll to position [184, 0]
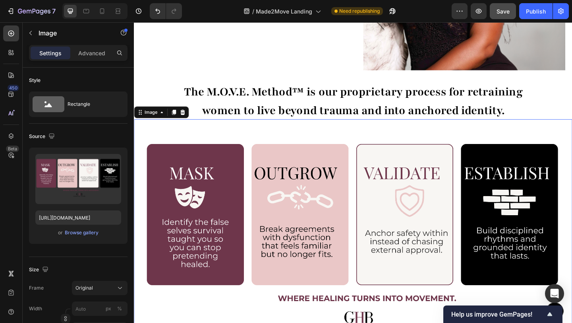
click at [165, 140] on img at bounding box center [372, 262] width 477 height 268
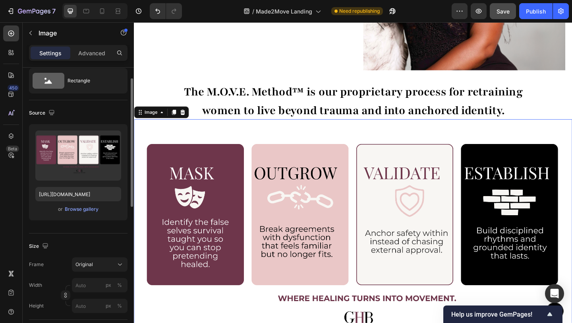
scroll to position [29, 0]
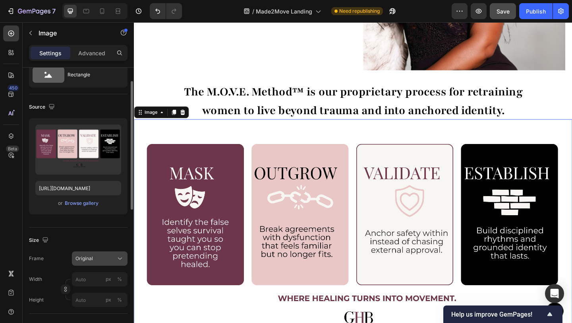
click at [109, 260] on div "Original" at bounding box center [95, 258] width 39 height 7
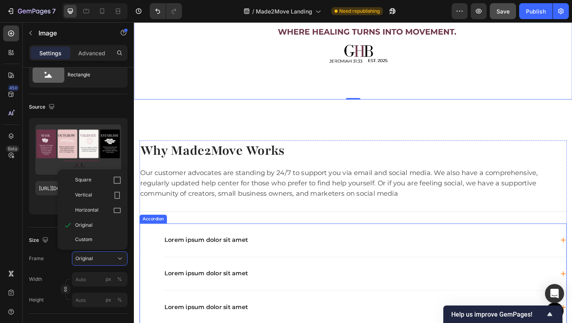
scroll to position [590, 0]
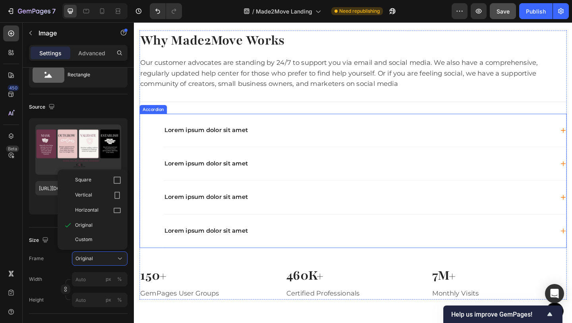
click at [200, 142] on p "Lorem ipsum dolor sit amet" at bounding box center [212, 140] width 91 height 8
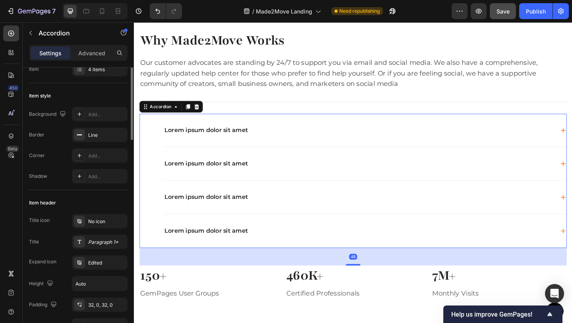
scroll to position [0, 0]
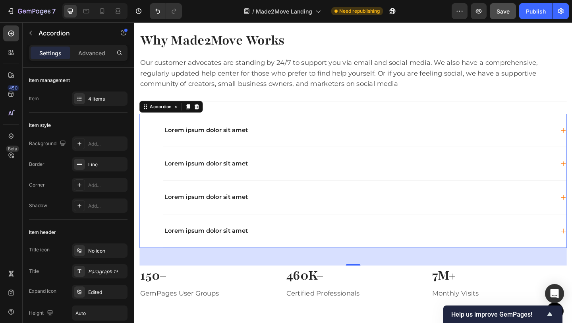
click at [223, 141] on p "Lorem ipsum dolor sit amet" at bounding box center [212, 140] width 91 height 8
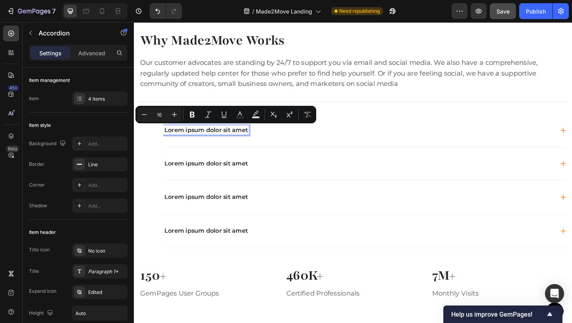
click at [167, 142] on p "Lorem ipsum dolor sit amet" at bounding box center [212, 140] width 91 height 8
drag, startPoint x: 167, startPoint y: 138, endPoint x: 257, endPoint y: 138, distance: 90.6
click at [257, 138] on p "Lorem ipsum dolor sit amet" at bounding box center [212, 140] width 91 height 8
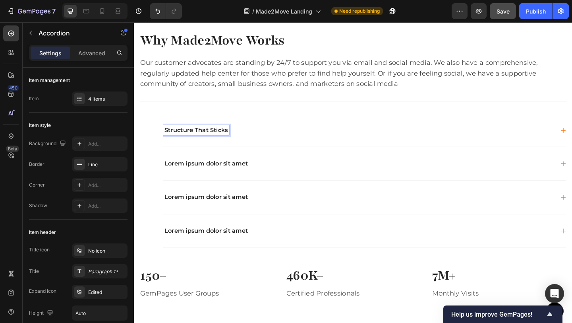
click at [572, 140] on div "Structure That Sticks" at bounding box center [385, 140] width 439 height 36
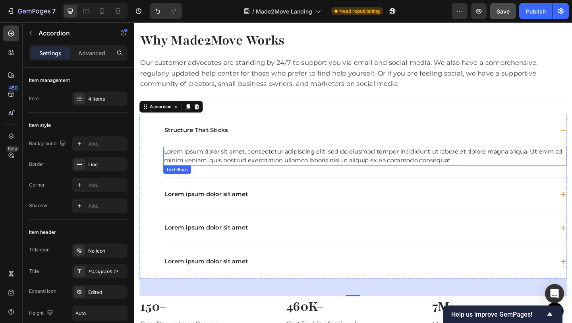
click at [171, 165] on div "Lorem ipsum dolor sit amet, consectetur adipiscing elit, sed do eiusmod tempor …" at bounding box center [385, 167] width 439 height 21
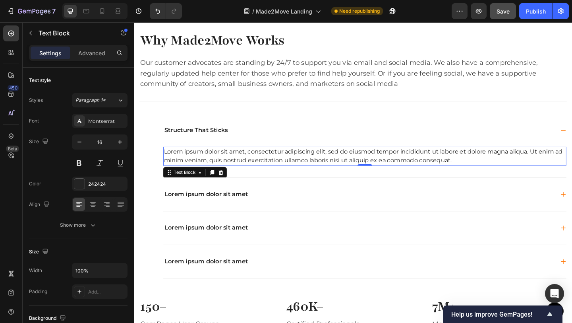
click at [506, 171] on div "Lorem ipsum dolor sit amet, consectetur adipiscing elit, sed do eiusmod tempor …" at bounding box center [385, 167] width 439 height 21
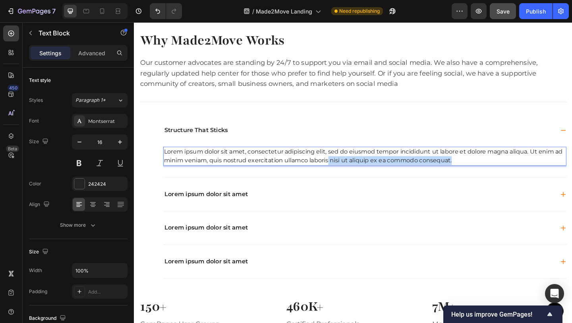
drag, startPoint x: 500, startPoint y: 171, endPoint x: 355, endPoint y: 176, distance: 145.6
click at [355, 176] on p "Lorem ipsum dolor sit amet, consectetur adipiscing elit, sed do eiusmod tempor …" at bounding box center [385, 167] width 437 height 19
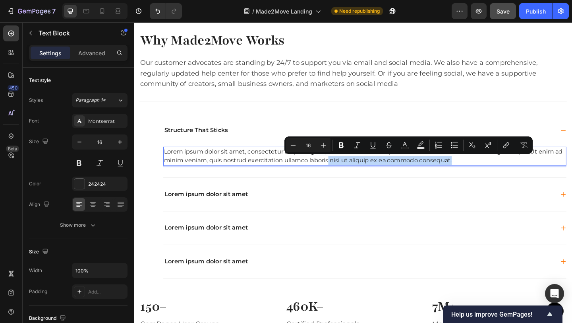
click at [497, 173] on p "Lorem ipsum dolor sit amet, consectetur adipiscing elit, sed do eiusmod tempor …" at bounding box center [385, 167] width 437 height 19
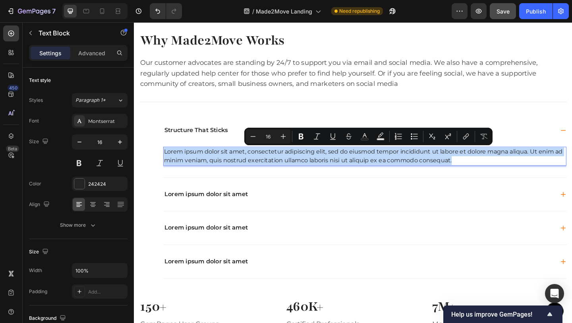
drag, startPoint x: 494, startPoint y: 171, endPoint x: 167, endPoint y: 164, distance: 326.9
click at [167, 164] on p "Lorem ipsum dolor sit amet, consectetur adipiscing elit, sed do eiusmod tempor …" at bounding box center [385, 167] width 437 height 19
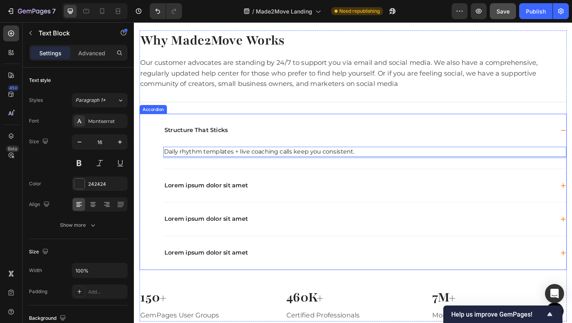
click at [367, 136] on div "Structure That Sticks" at bounding box center [379, 139] width 426 height 11
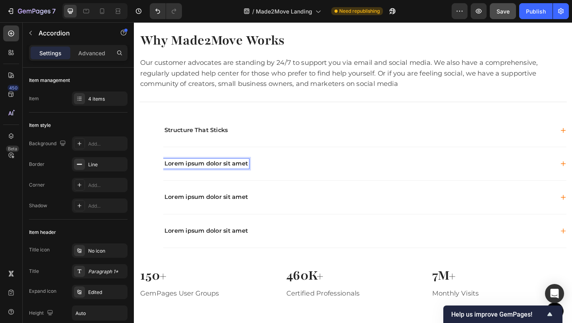
click at [250, 177] on p "Lorem ipsum dolor sit amet" at bounding box center [212, 176] width 91 height 8
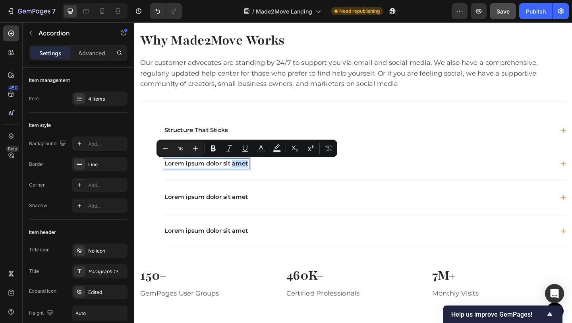
click at [256, 177] on p "Lorem ipsum dolor sit amet" at bounding box center [212, 176] width 91 height 8
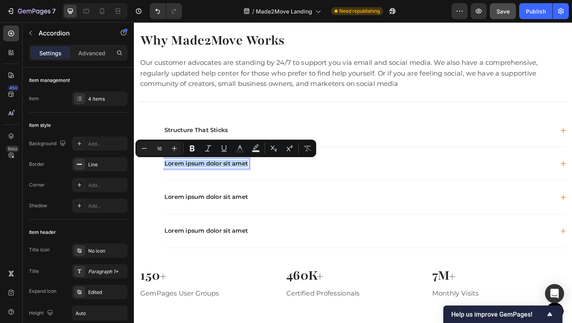
drag, startPoint x: 258, startPoint y: 177, endPoint x: 168, endPoint y: 176, distance: 90.6
click at [168, 176] on div "Lorem ipsum dolor sit amet" at bounding box center [212, 176] width 93 height 11
copy p "Lorem ipsum dolor sit amet"
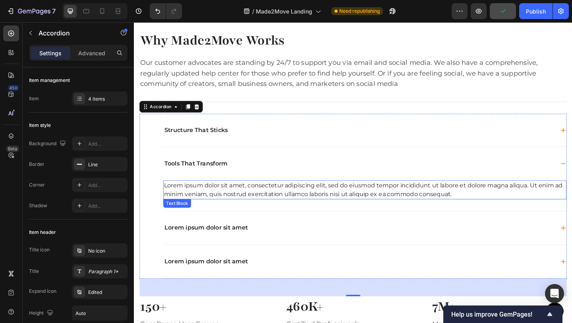
click at [167, 196] on div "Lorem ipsum dolor sit amet, consectetur adipiscing elit, sed do eiusmod tempor …" at bounding box center [385, 204] width 439 height 21
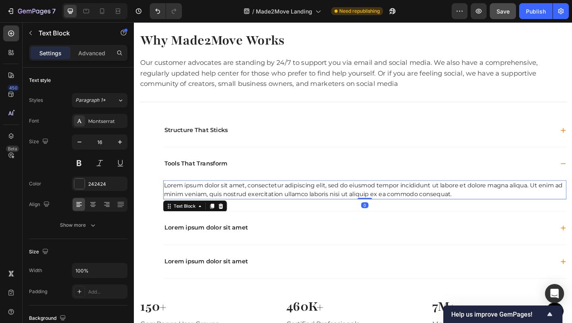
click at [493, 208] on div "Lorem ipsum dolor sit amet, consectetur adipiscing elit, sed do eiusmod tempor …" at bounding box center [385, 204] width 439 height 21
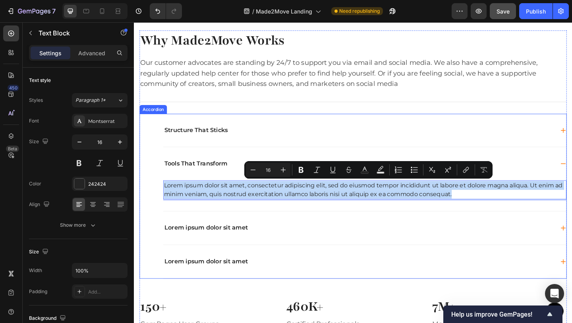
drag, startPoint x: 493, startPoint y: 208, endPoint x: 165, endPoint y: 200, distance: 327.7
click at [165, 200] on div "Structure That Sticks Tools That Transform Lorem ipsum dolor sit amet, consecte…" at bounding box center [385, 211] width 440 height 179
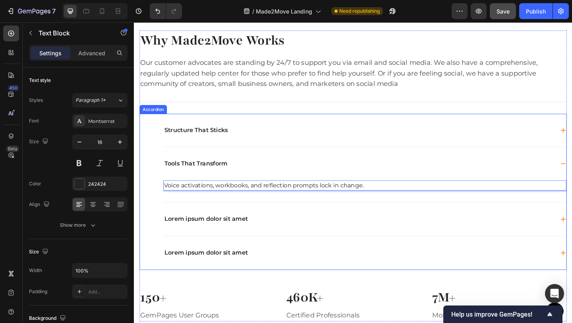
click at [249, 233] on p "Lorem ipsum dolor sit amet" at bounding box center [212, 236] width 91 height 8
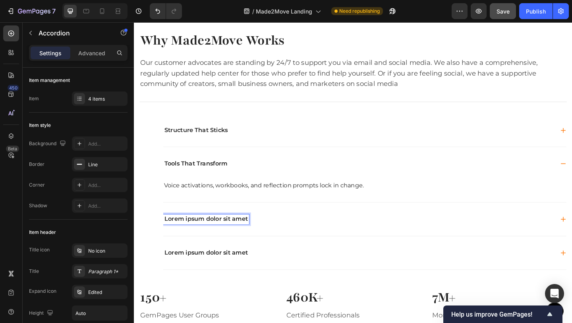
click at [180, 237] on p "Lorem ipsum dolor sit amet" at bounding box center [212, 236] width 91 height 8
click at [257, 237] on p "Lorem ipsum dolor sit amet" at bounding box center [212, 236] width 91 height 8
drag, startPoint x: 257, startPoint y: 237, endPoint x: 164, endPoint y: 237, distance: 93.0
click at [164, 237] on div "Structure That Sticks Tools That Transform Voice activations, workbooks, and re…" at bounding box center [372, 207] width 465 height 170
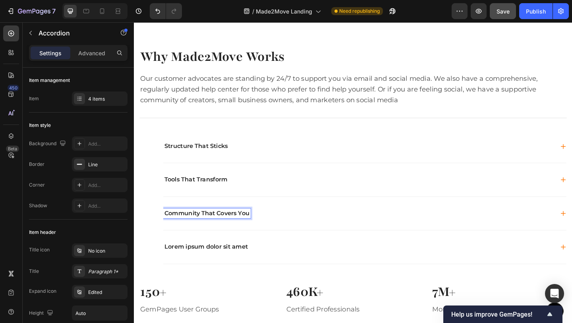
scroll to position [566, 0]
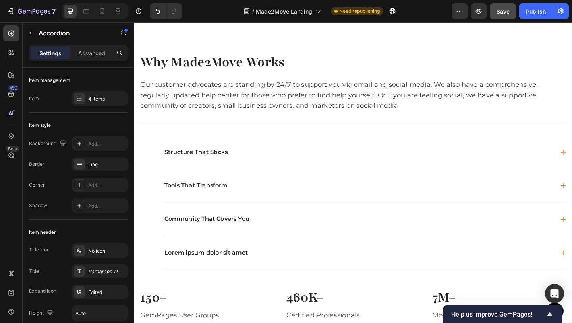
click at [323, 268] on div "Lorem ipsum dolor sit amet" at bounding box center [379, 273] width 426 height 11
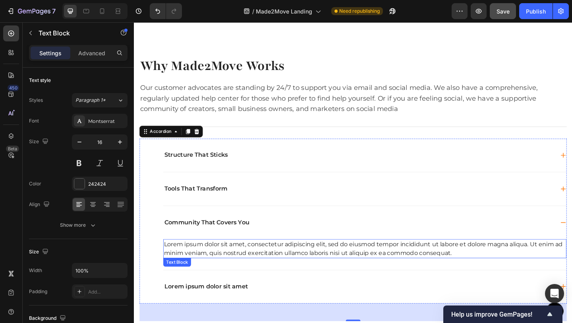
click at [202, 258] on div "Lorem ipsum dolor sit amet, consectetur adipiscing elit, sed do eiusmod tempor …" at bounding box center [385, 268] width 439 height 21
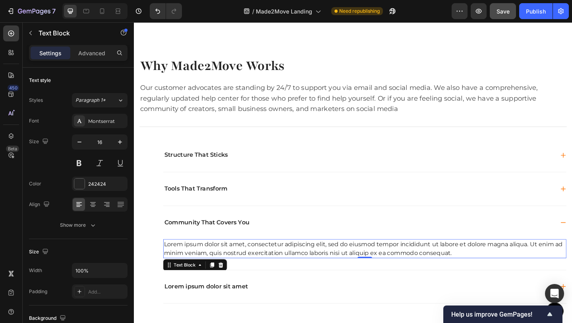
click at [167, 259] on div "Lorem ipsum dolor sit amet, consectetur adipiscing elit, sed do eiusmod tempor …" at bounding box center [385, 268] width 439 height 21
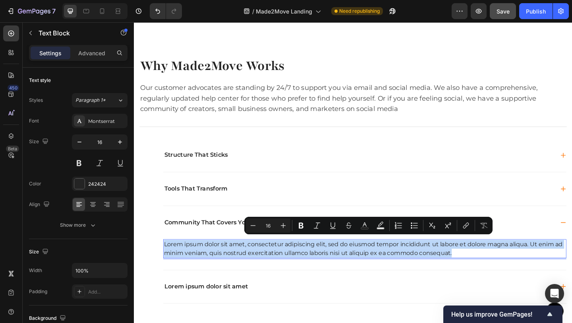
drag, startPoint x: 167, startPoint y: 259, endPoint x: 494, endPoint y: 271, distance: 327.0
click at [494, 271] on p "Lorem ipsum dolor sit amet, consectetur adipiscing elit, sed do eiusmod tempor …" at bounding box center [385, 268] width 437 height 19
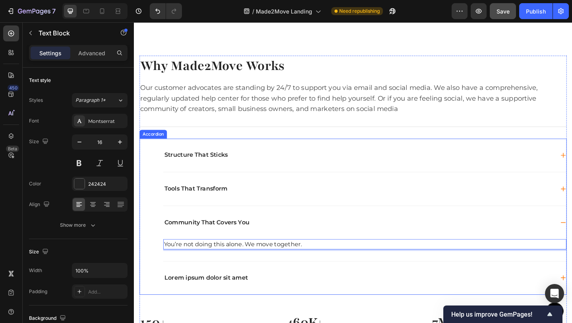
click at [165, 144] on div "Why Made2Move Works Heading Our customer advocates are standing by 24/7 to supp…" at bounding box center [372, 216] width 465 height 316
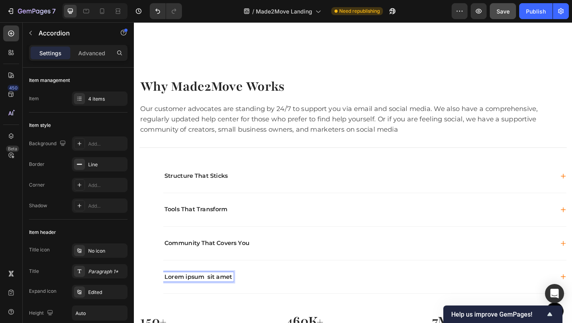
scroll to position [542, 0]
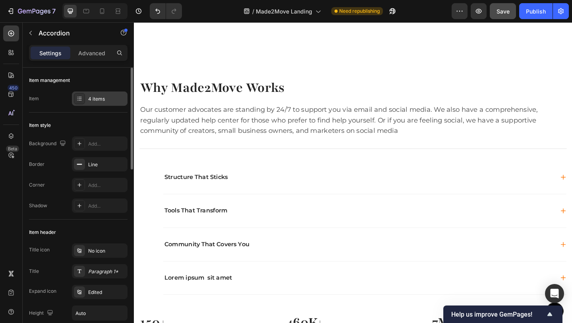
click at [110, 103] on div "4 items" at bounding box center [100, 98] width 56 height 14
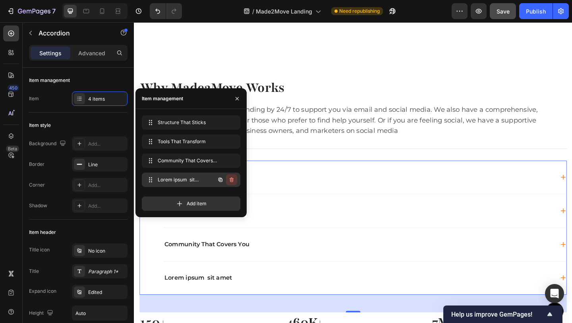
click at [230, 179] on icon "button" at bounding box center [232, 180] width 6 height 6
click at [230, 179] on div "Delete" at bounding box center [226, 179] width 15 height 7
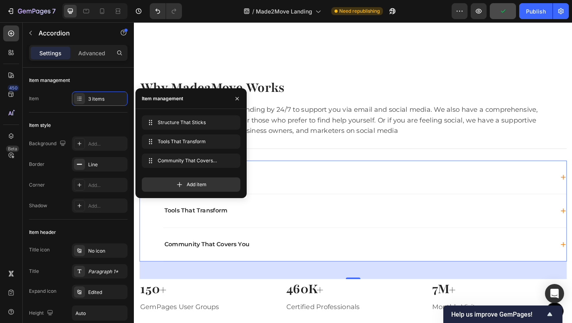
click at [305, 292] on div "48" at bounding box center [372, 291] width 465 height 19
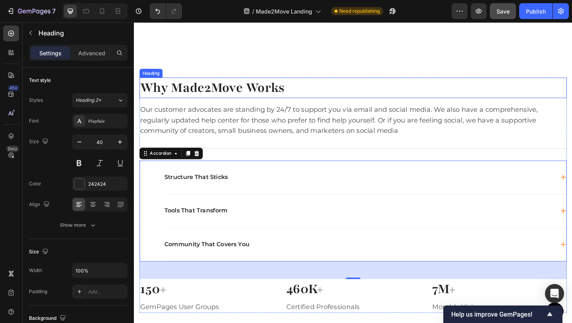
click at [560, 82] on h2 "Why Made2Move Works" at bounding box center [372, 93] width 465 height 22
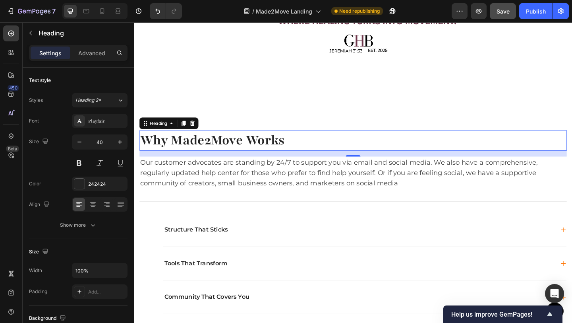
scroll to position [485, 0]
click at [537, 11] on div "Publish" at bounding box center [536, 11] width 20 height 8
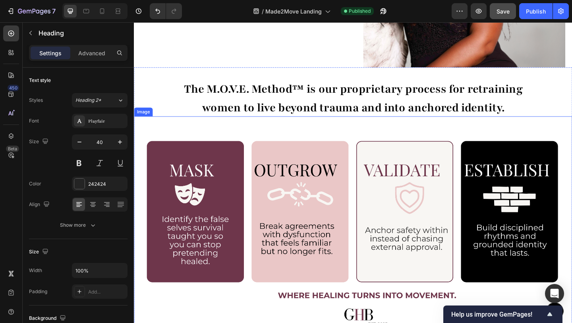
scroll to position [206, 0]
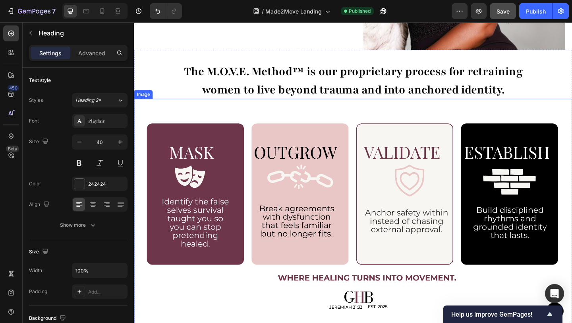
click at [561, 117] on img at bounding box center [372, 239] width 477 height 268
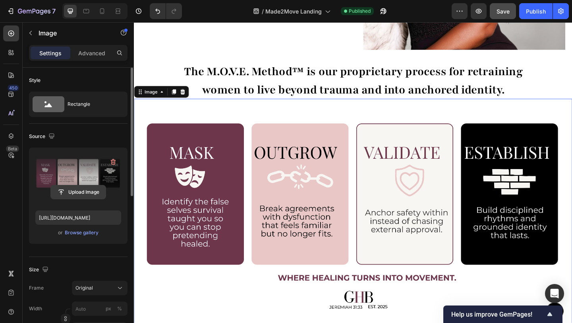
scroll to position [16, 0]
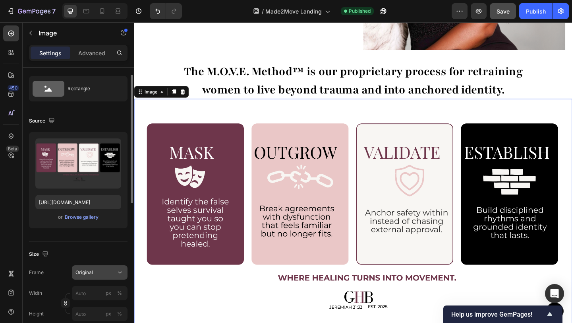
click at [81, 269] on span "Original" at bounding box center [84, 272] width 17 height 7
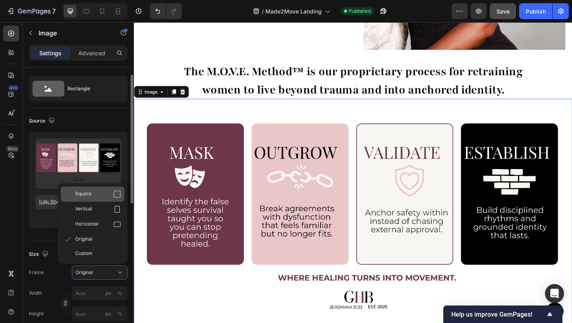
click at [97, 199] on div "Square" at bounding box center [93, 193] width 64 height 15
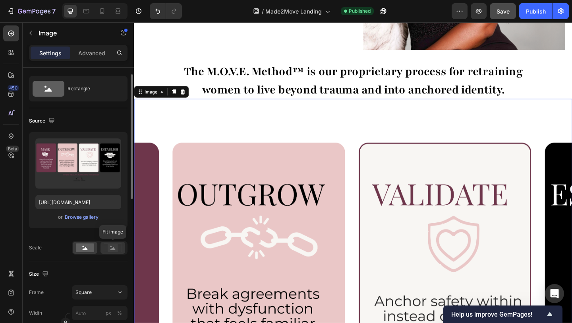
click at [113, 251] on rect at bounding box center [113, 248] width 10 height 8
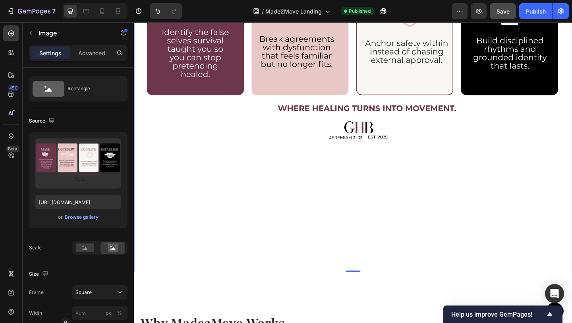
scroll to position [495, 0]
click at [90, 291] on span "Square" at bounding box center [84, 292] width 16 height 7
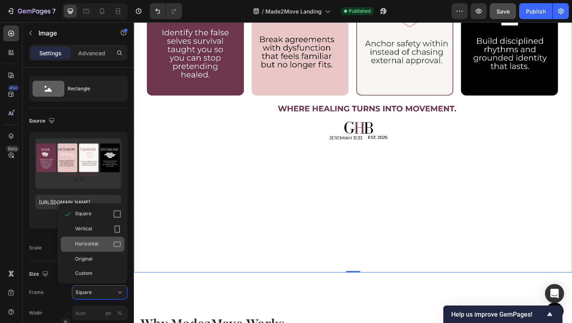
click at [79, 240] on span "Horizontal" at bounding box center [86, 244] width 23 height 8
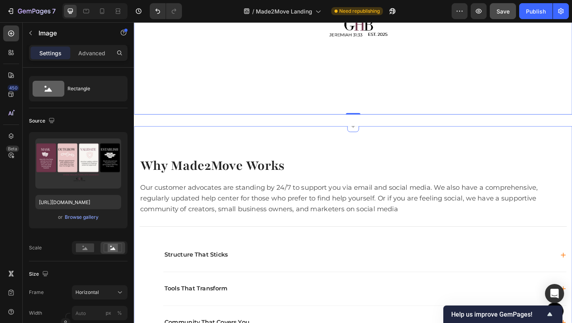
scroll to position [547, 0]
drag, startPoint x: 369, startPoint y: 115, endPoint x: 371, endPoint y: 91, distance: 24.8
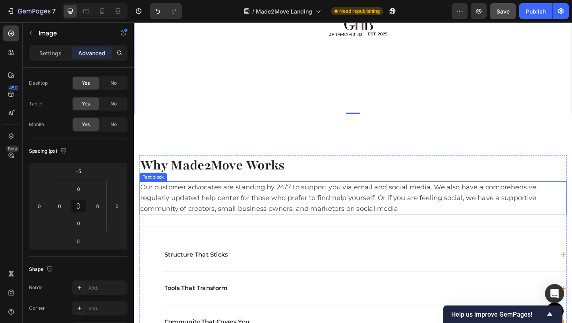
click at [146, 198] on p "Our customer advocates are standing by 24/7 to support you via email and social…" at bounding box center [373, 213] width 464 height 34
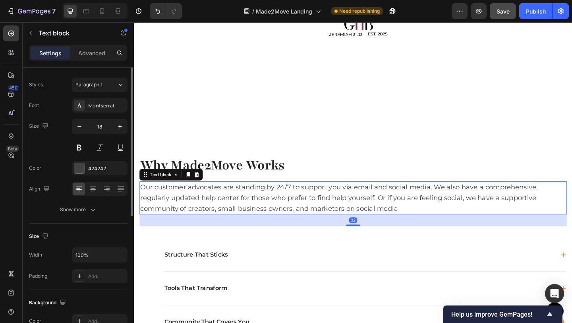
scroll to position [0, 0]
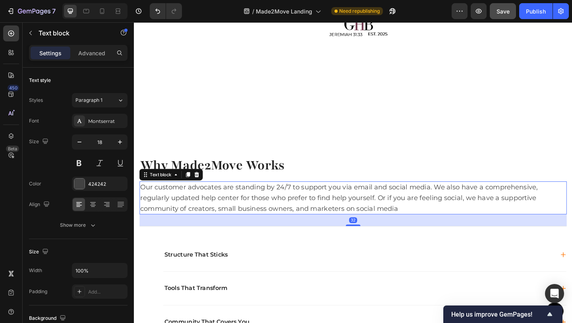
click at [424, 224] on p "Our customer advocates are standing by 24/7 to support you via email and social…" at bounding box center [373, 213] width 464 height 34
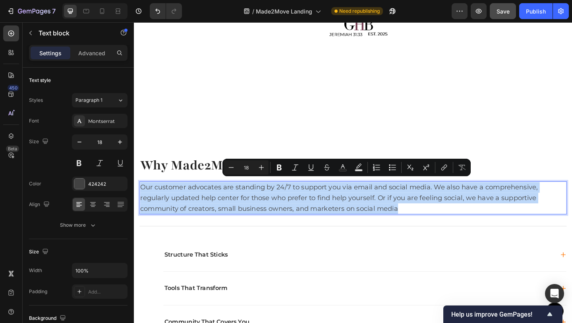
drag, startPoint x: 423, startPoint y: 220, endPoint x: 142, endPoint y: 196, distance: 281.8
click at [142, 196] on p "Our customer advocates are standing by 24/7 to support you via email and social…" at bounding box center [373, 213] width 464 height 34
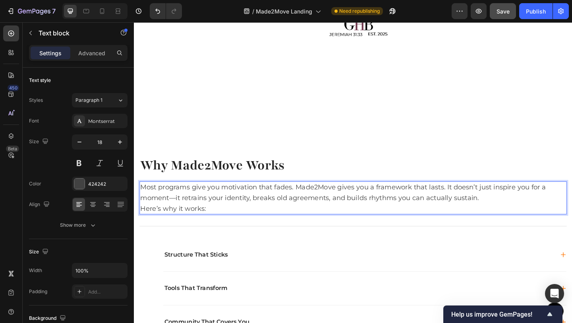
click at [178, 209] on p "Most programs give you motivation that fades. Made2Move gives you a framework t…" at bounding box center [373, 207] width 464 height 23
click at [220, 219] on p "Here’s why it works:" at bounding box center [373, 225] width 464 height 12
click at [249, 272] on div "Structure That Sticks" at bounding box center [379, 275] width 426 height 11
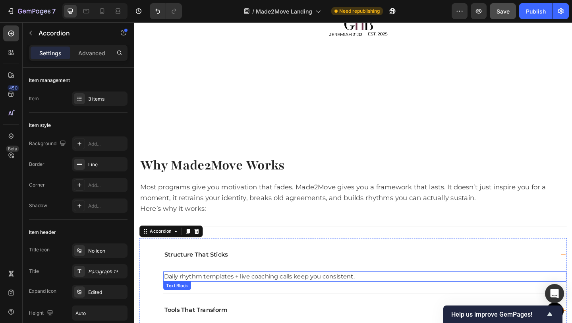
click at [203, 294] on p "Daily rhythm templates + live coaching calls keep you consistent." at bounding box center [385, 299] width 437 height 10
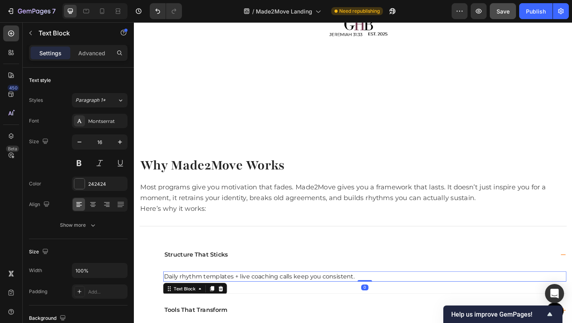
click at [390, 295] on p "Daily rhythm templates + live coaching calls keep you consistent." at bounding box center [385, 299] width 437 height 10
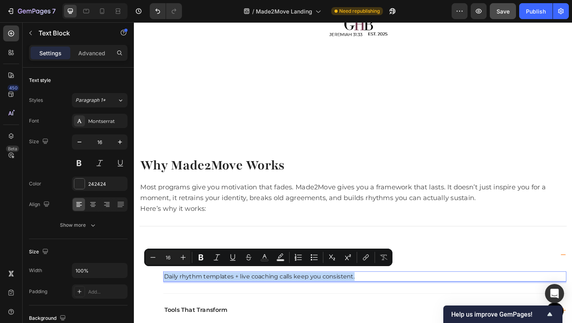
drag, startPoint x: 384, startPoint y: 293, endPoint x: 169, endPoint y: 293, distance: 215.5
click at [169, 294] on p "Daily rhythm templates + live coaching calls keep you consistent." at bounding box center [385, 299] width 437 height 10
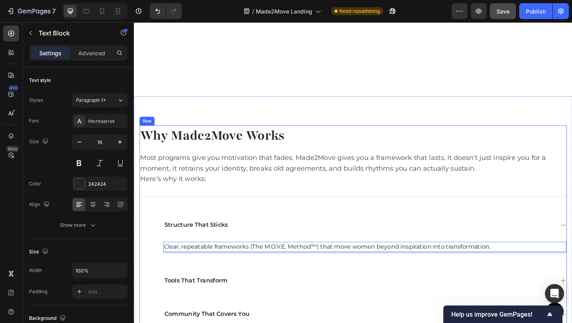
scroll to position [683, 0]
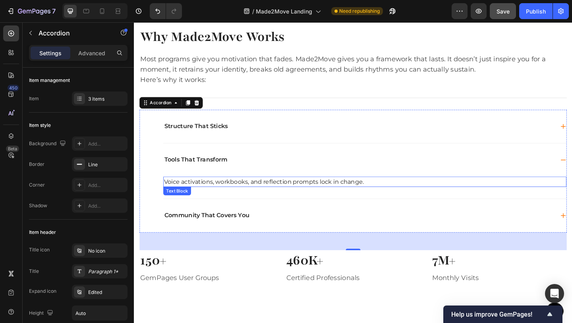
click at [186, 196] on p "Voice activations, workbooks, and reflection prompts lock in change." at bounding box center [385, 196] width 437 height 10
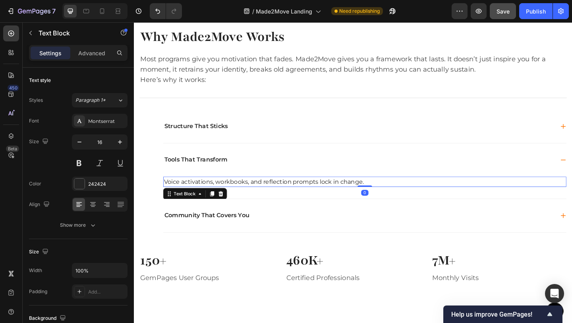
click at [392, 196] on p "Voice activations, workbooks, and reflection prompts lock in change." at bounding box center [385, 196] width 437 height 10
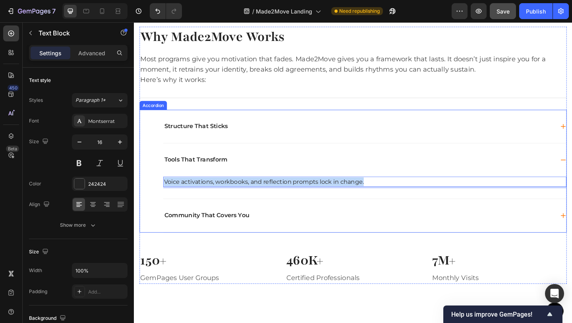
drag, startPoint x: 391, startPoint y: 195, endPoint x: 164, endPoint y: 194, distance: 227.4
click at [164, 194] on div "Structure That Sticks Tools That Transform Voice activations, workbooks, and re…" at bounding box center [372, 183] width 465 height 133
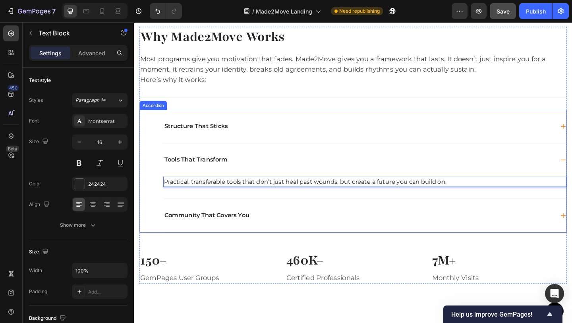
click at [266, 236] on div "Community That Covers You" at bounding box center [379, 232] width 426 height 11
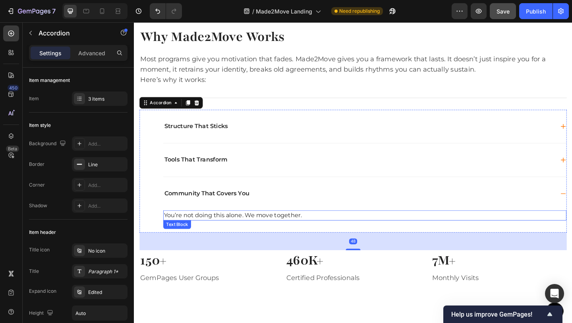
click at [276, 229] on p "You’re not doing this alone. We move together." at bounding box center [385, 232] width 437 height 10
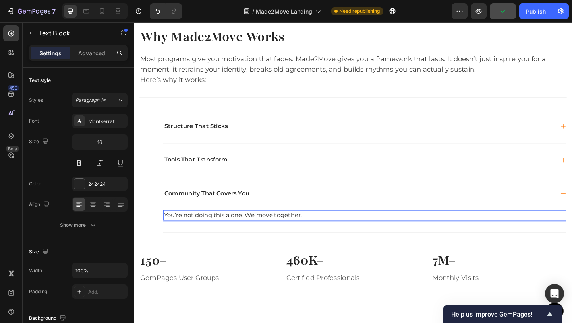
click at [322, 229] on p "You’re not doing this alone. We move together." at bounding box center [385, 232] width 437 height 10
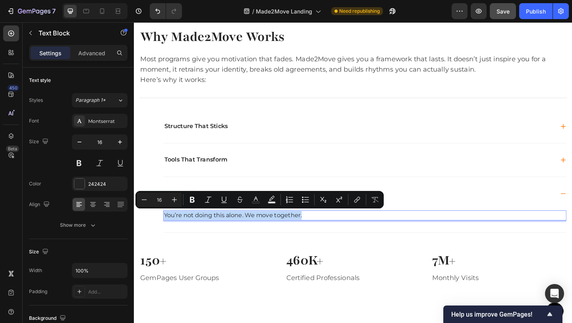
drag, startPoint x: 322, startPoint y: 229, endPoint x: 168, endPoint y: 229, distance: 153.9
click at [168, 229] on p "You’re not doing this alone. We move together." at bounding box center [385, 232] width 437 height 10
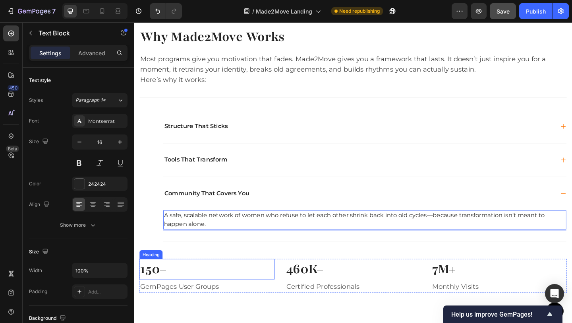
click at [261, 285] on p "150+" at bounding box center [214, 290] width 146 height 21
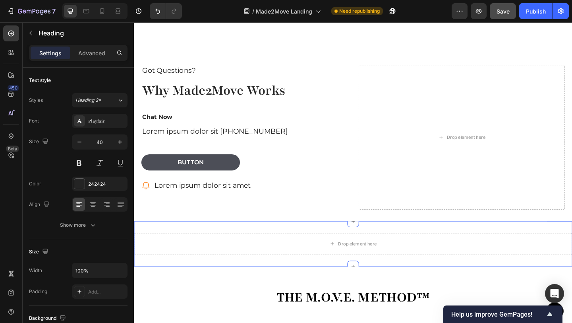
scroll to position [993, 0]
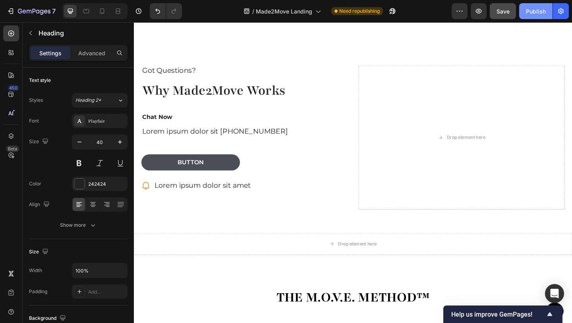
click at [534, 14] on div "Publish" at bounding box center [536, 11] width 20 height 8
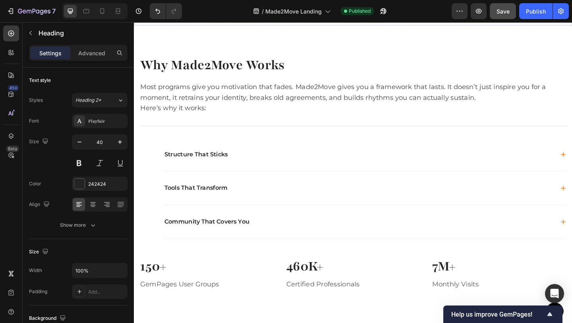
scroll to position [782, 0]
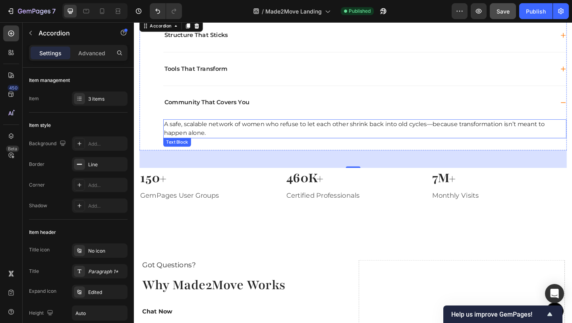
click at [458, 134] on p "A safe, scalable network of women who refuse to let each other shrink back into…" at bounding box center [385, 137] width 437 height 19
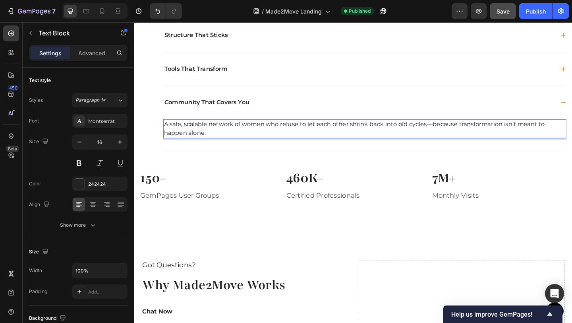
click at [458, 134] on p "A safe, scalable network of women who refuse to let each other shrink back into…" at bounding box center [385, 137] width 437 height 19
click at [530, 14] on div "Publish" at bounding box center [536, 11] width 20 height 8
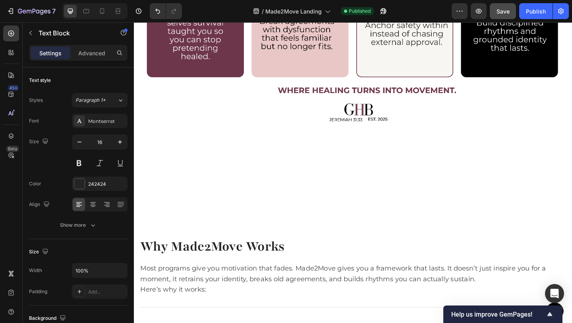
scroll to position [266, 0]
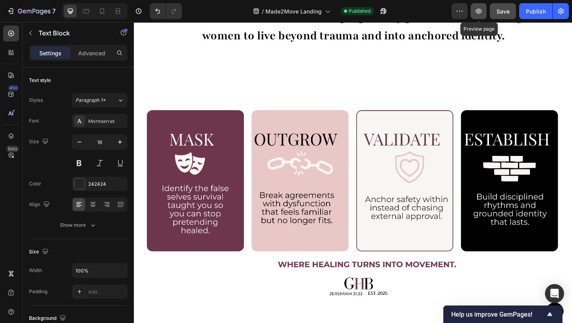
click at [477, 16] on button "button" at bounding box center [479, 11] width 16 height 16
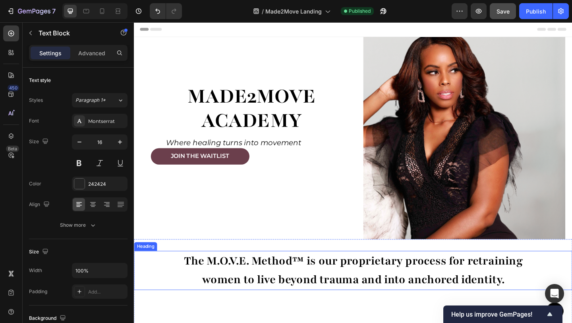
scroll to position [0, 0]
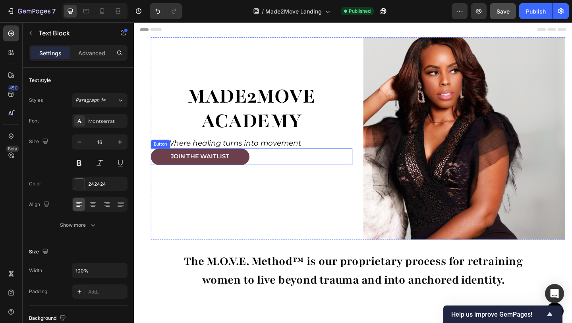
click at [254, 167] on button "Join the Waitlist" at bounding box center [205, 168] width 107 height 18
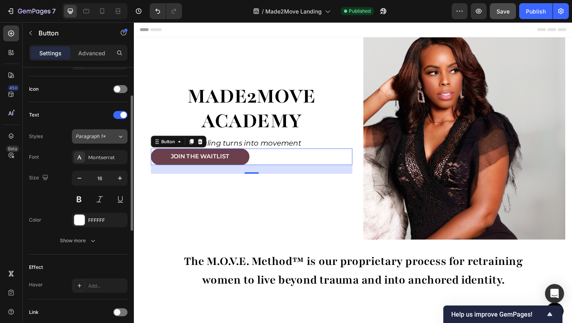
scroll to position [292, 0]
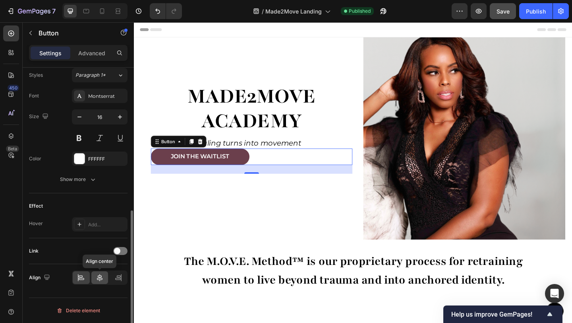
click at [102, 281] on div at bounding box center [99, 277] width 17 height 13
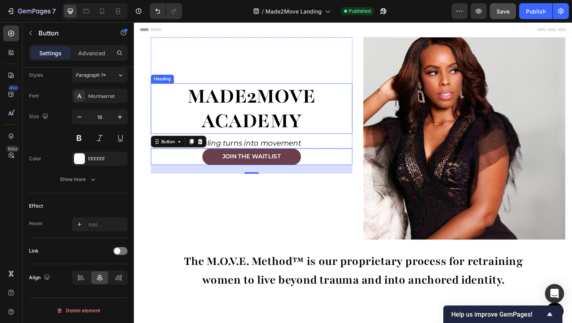
click at [260, 107] on h1 "made2Move academy" at bounding box center [262, 116] width 220 height 55
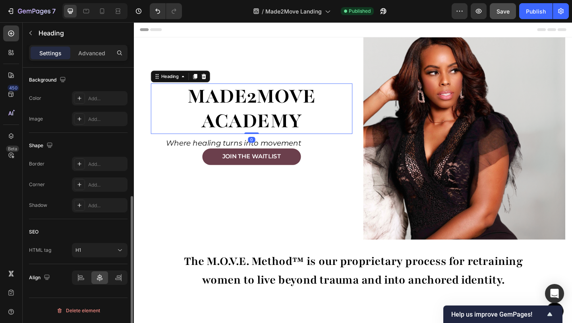
scroll to position [0, 0]
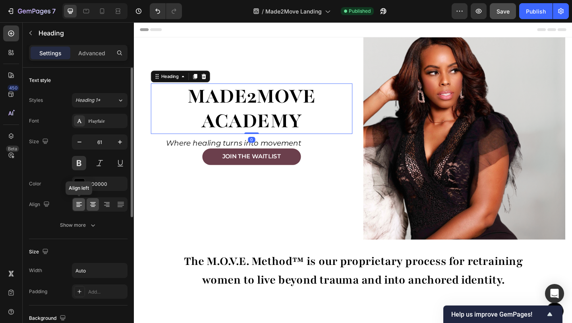
click at [80, 201] on icon at bounding box center [79, 204] width 8 height 8
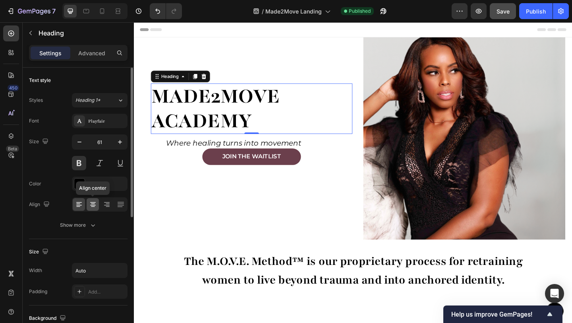
click at [93, 203] on icon at bounding box center [93, 204] width 8 height 8
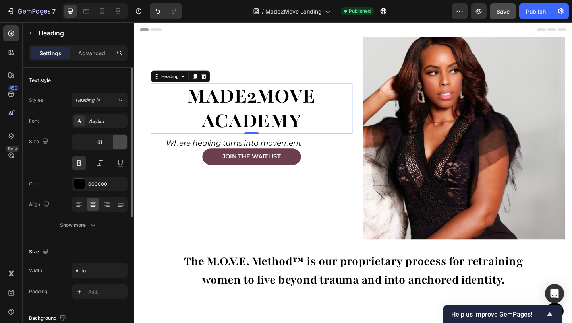
click at [121, 143] on icon "button" at bounding box center [120, 142] width 8 height 8
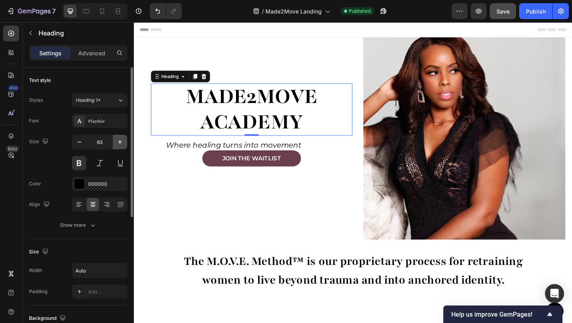
click at [121, 143] on icon "button" at bounding box center [120, 142] width 8 height 8
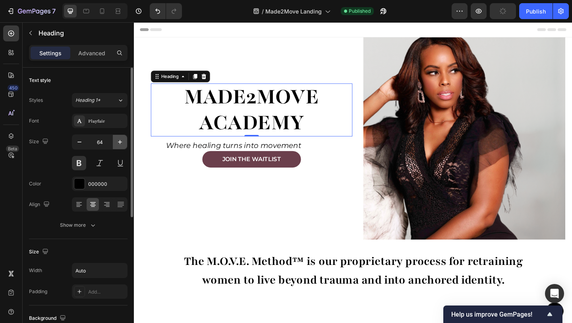
type input "65"
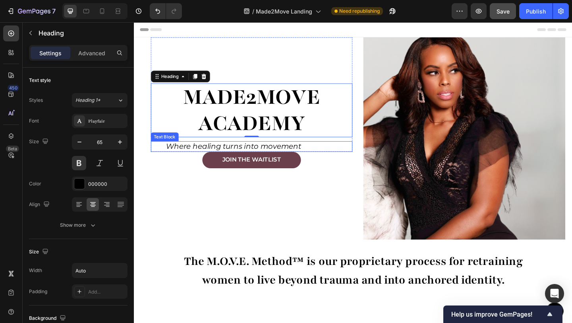
click at [200, 157] on p "Where healing turns into movement" at bounding box center [242, 157] width 147 height 10
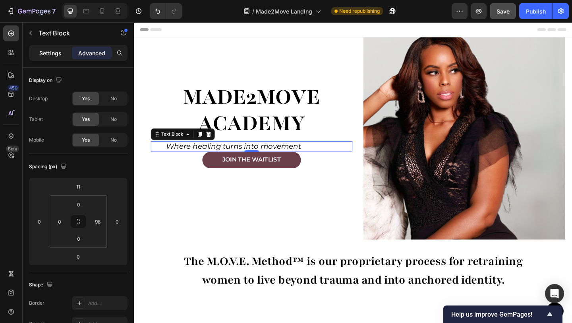
click at [52, 55] on p "Settings" at bounding box center [50, 53] width 22 height 8
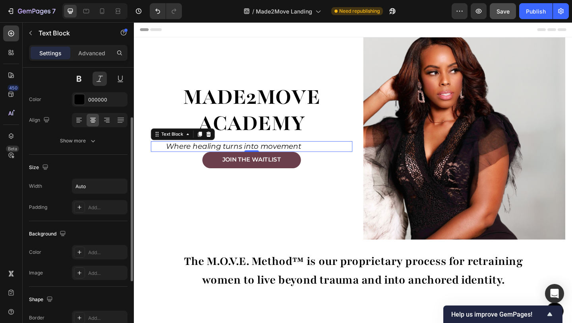
scroll to position [193, 0]
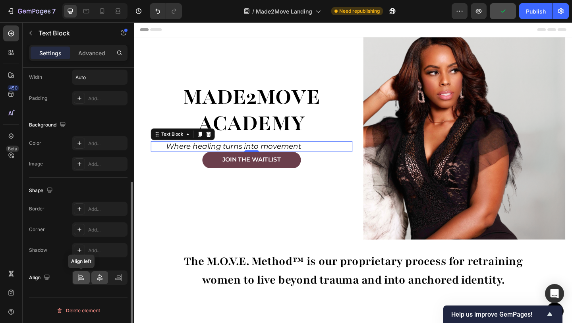
click at [78, 277] on icon at bounding box center [78, 277] width 0 height 7
click at [103, 277] on icon at bounding box center [100, 278] width 8 height 8
click at [252, 154] on p "Where healing turns into movement" at bounding box center [242, 157] width 147 height 10
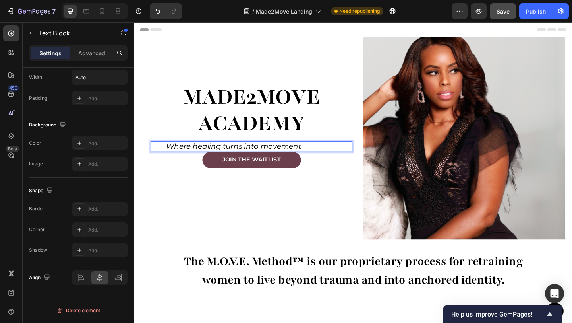
click at [171, 159] on p "Where healing turns into movement" at bounding box center [242, 157] width 147 height 10
click at [169, 158] on p "Where healing turns into movement" at bounding box center [242, 157] width 147 height 10
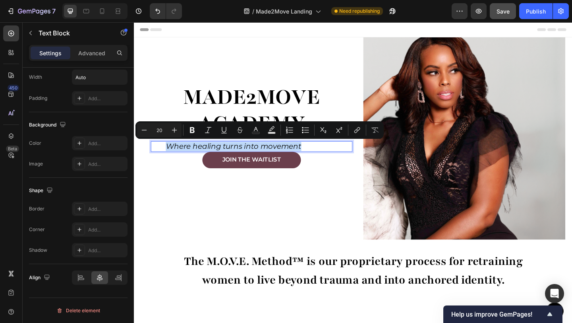
drag, startPoint x: 166, startPoint y: 157, endPoint x: 336, endPoint y: 158, distance: 170.6
click at [336, 158] on div "Where healing turns into movement Text Block 0" at bounding box center [262, 157] width 220 height 12
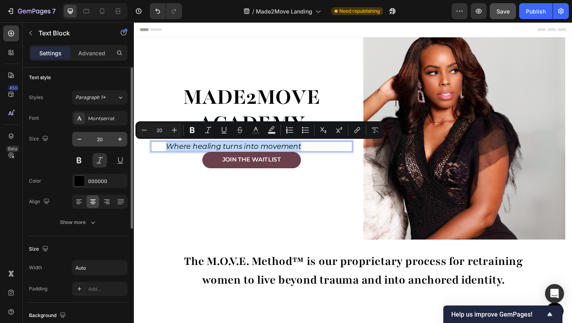
scroll to position [0, 0]
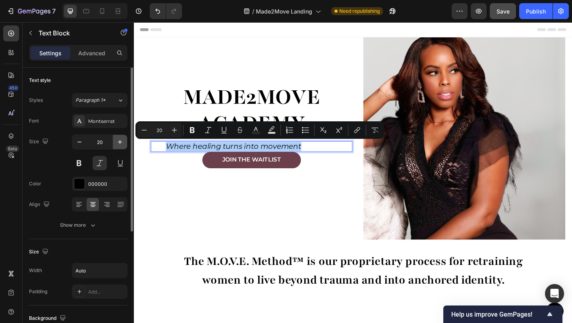
click at [118, 141] on icon "button" at bounding box center [120, 142] width 8 height 8
type input "21"
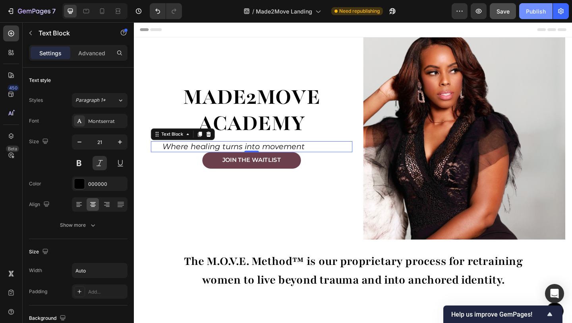
click at [530, 12] on div "Publish" at bounding box center [536, 11] width 20 height 8
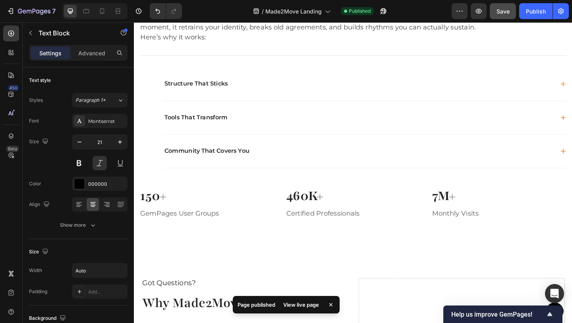
scroll to position [736, 0]
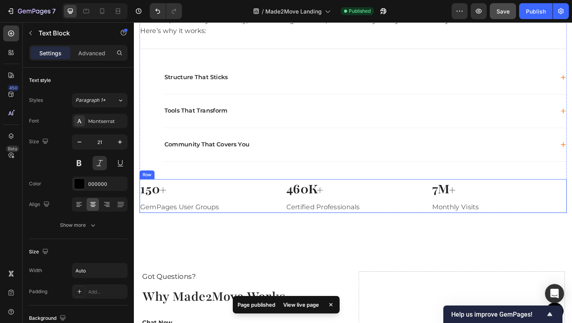
click at [288, 196] on div "150+ Heading GemPages User Groups Text block 460K+ Heading Certified Profession…" at bounding box center [372, 211] width 465 height 37
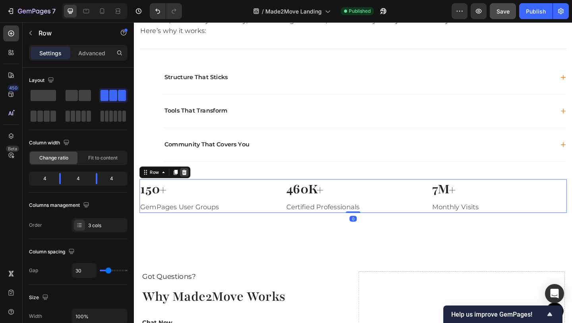
click at [187, 187] on icon at bounding box center [188, 185] width 5 height 6
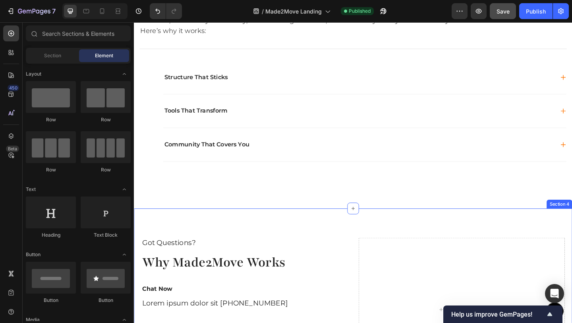
scroll to position [737, 0]
